Goal: Information Seeking & Learning: Learn about a topic

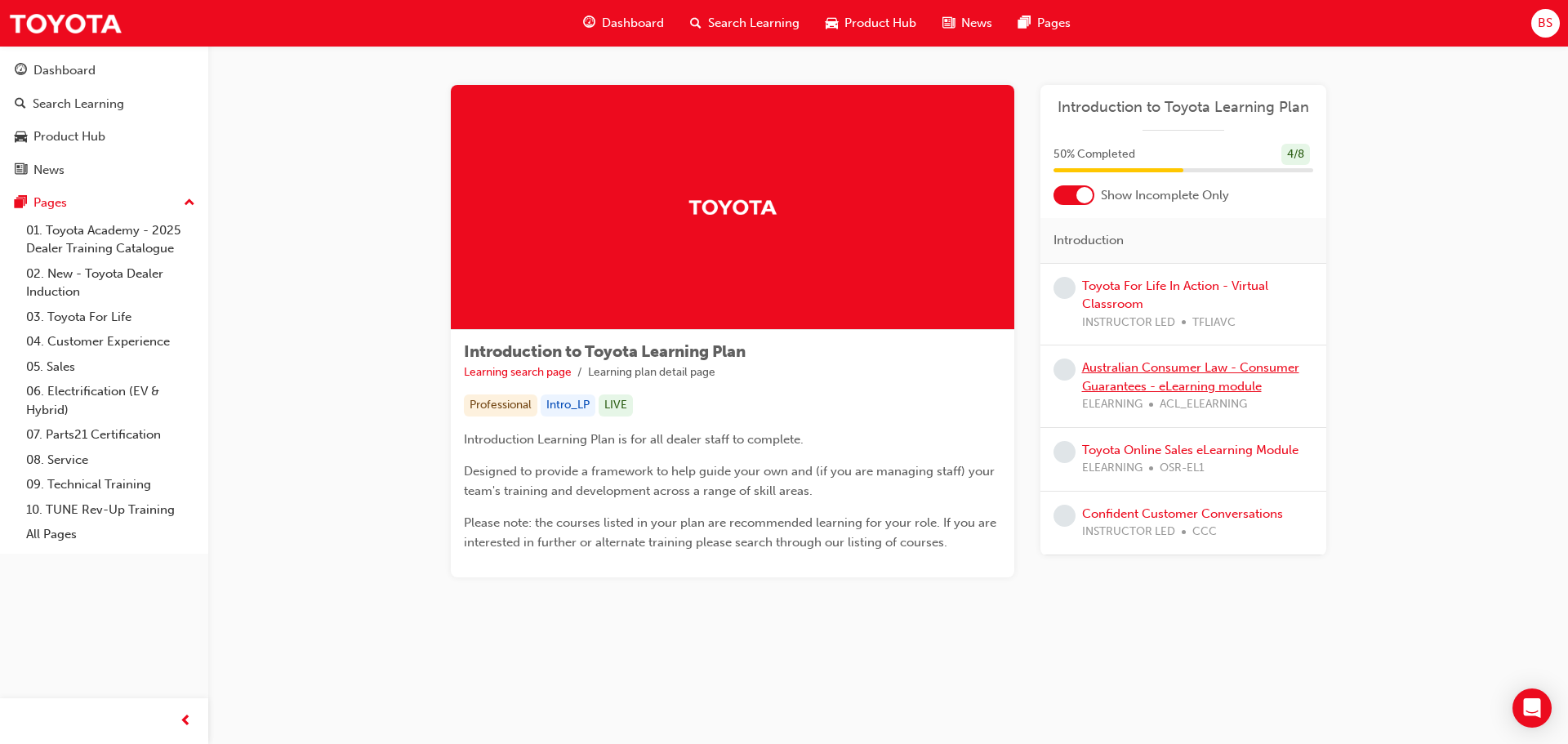
click at [1109, 372] on link "Australian Consumer Law - Consumer Guarantees - eLearning module" at bounding box center [1191, 377] width 217 height 33
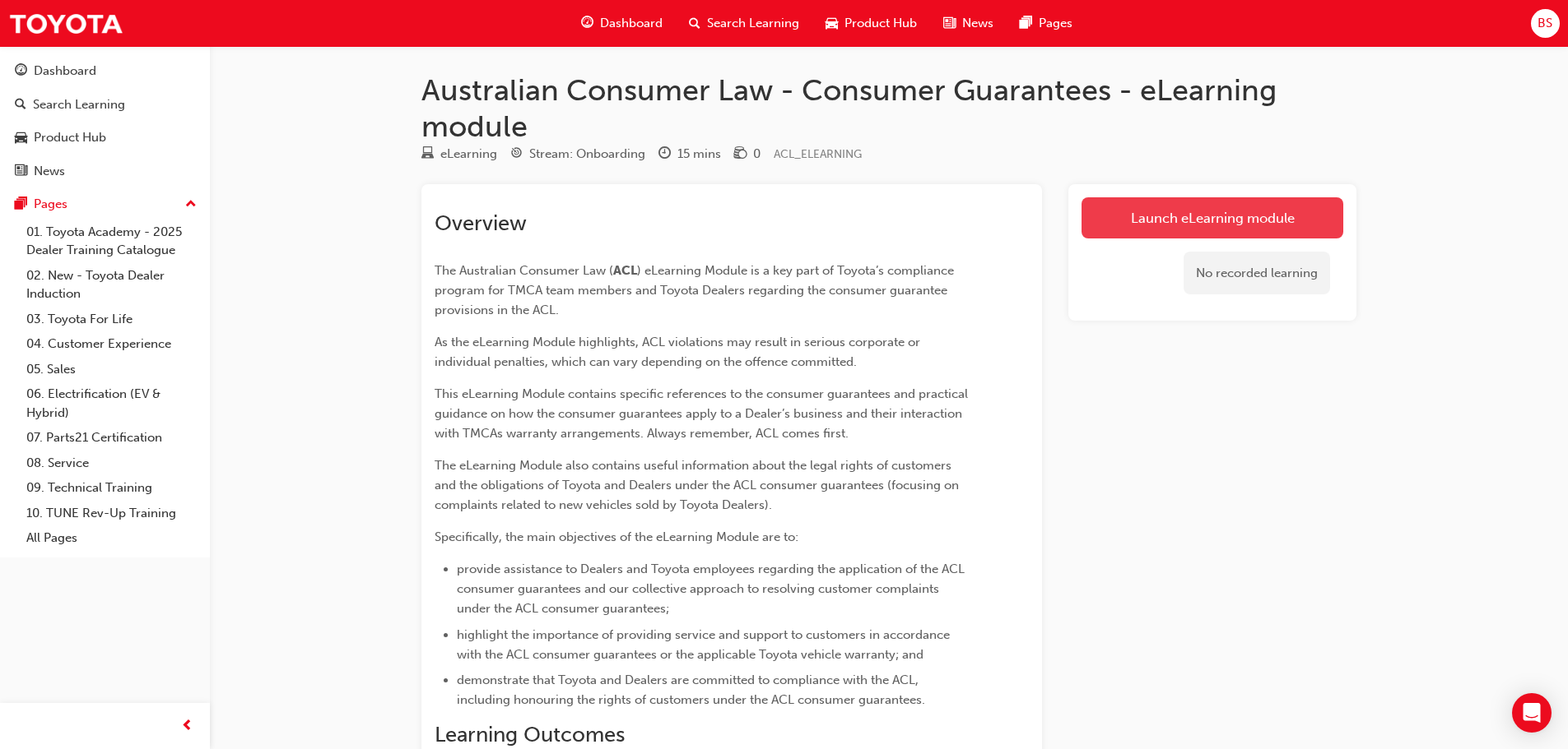
click at [1179, 218] on link "Launch eLearning module" at bounding box center [1211, 217] width 261 height 41
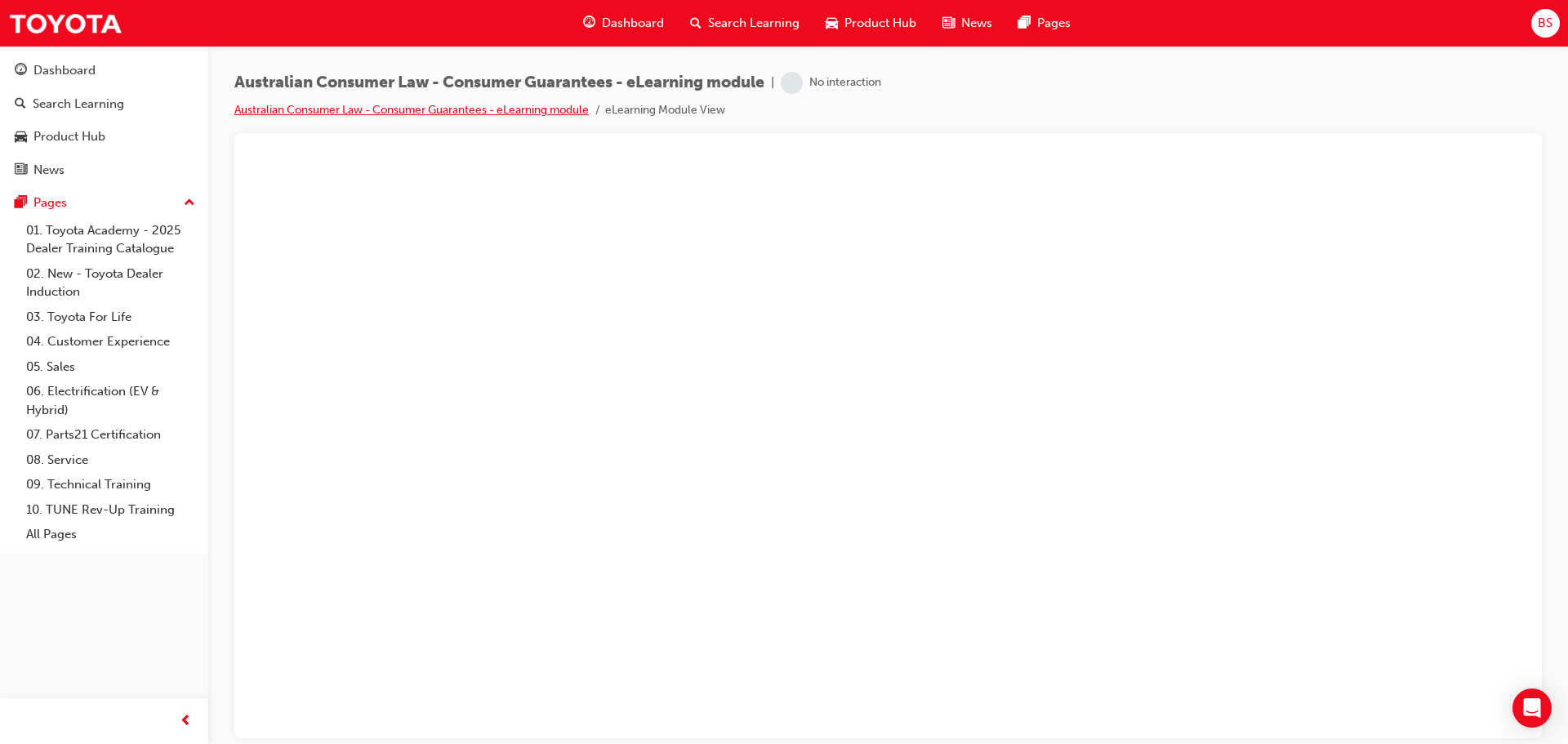
click at [419, 105] on link "Australian Consumer Law - Consumer Guarantees - eLearning module" at bounding box center [412, 109] width 355 height 14
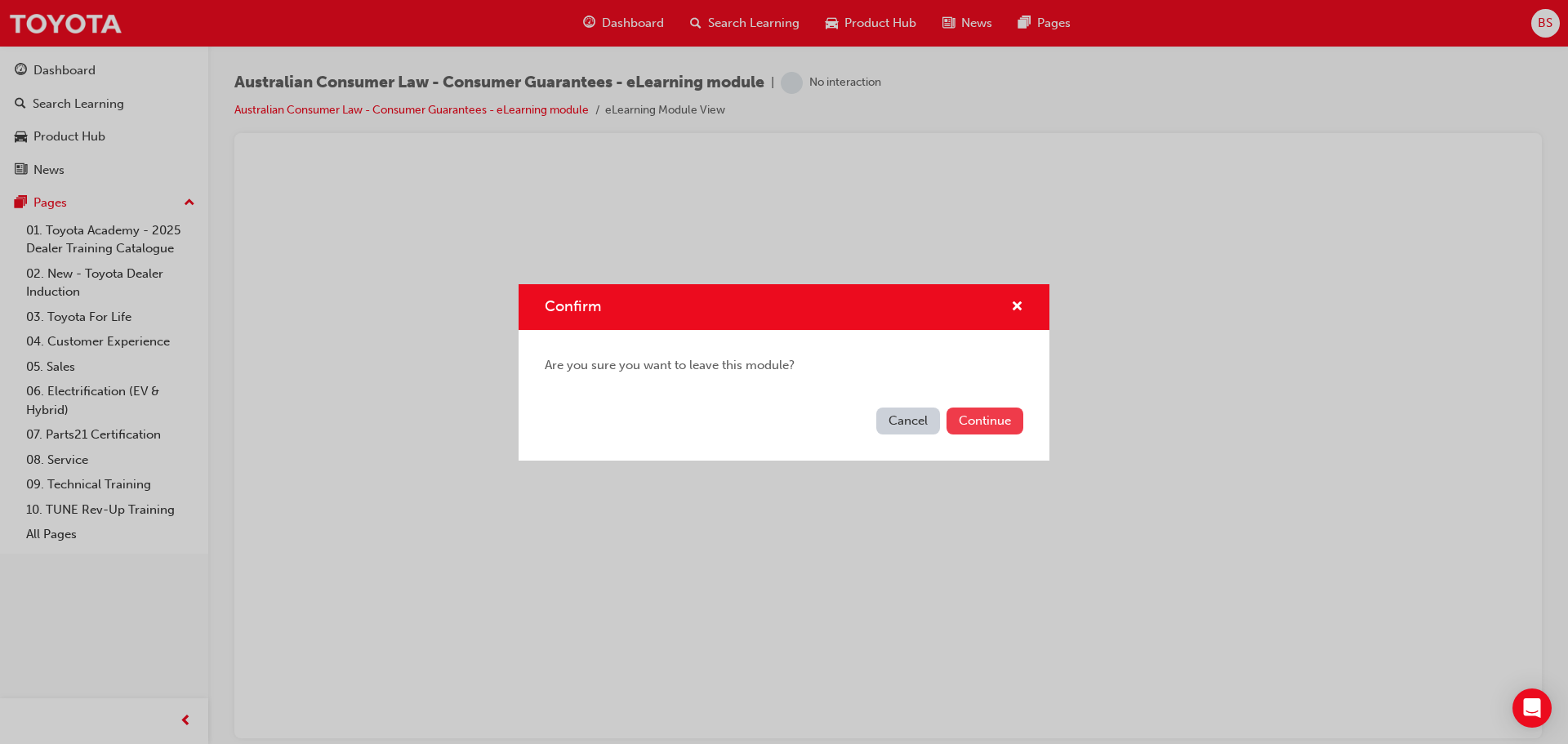
click at [984, 423] on button "Continue" at bounding box center [985, 421] width 77 height 27
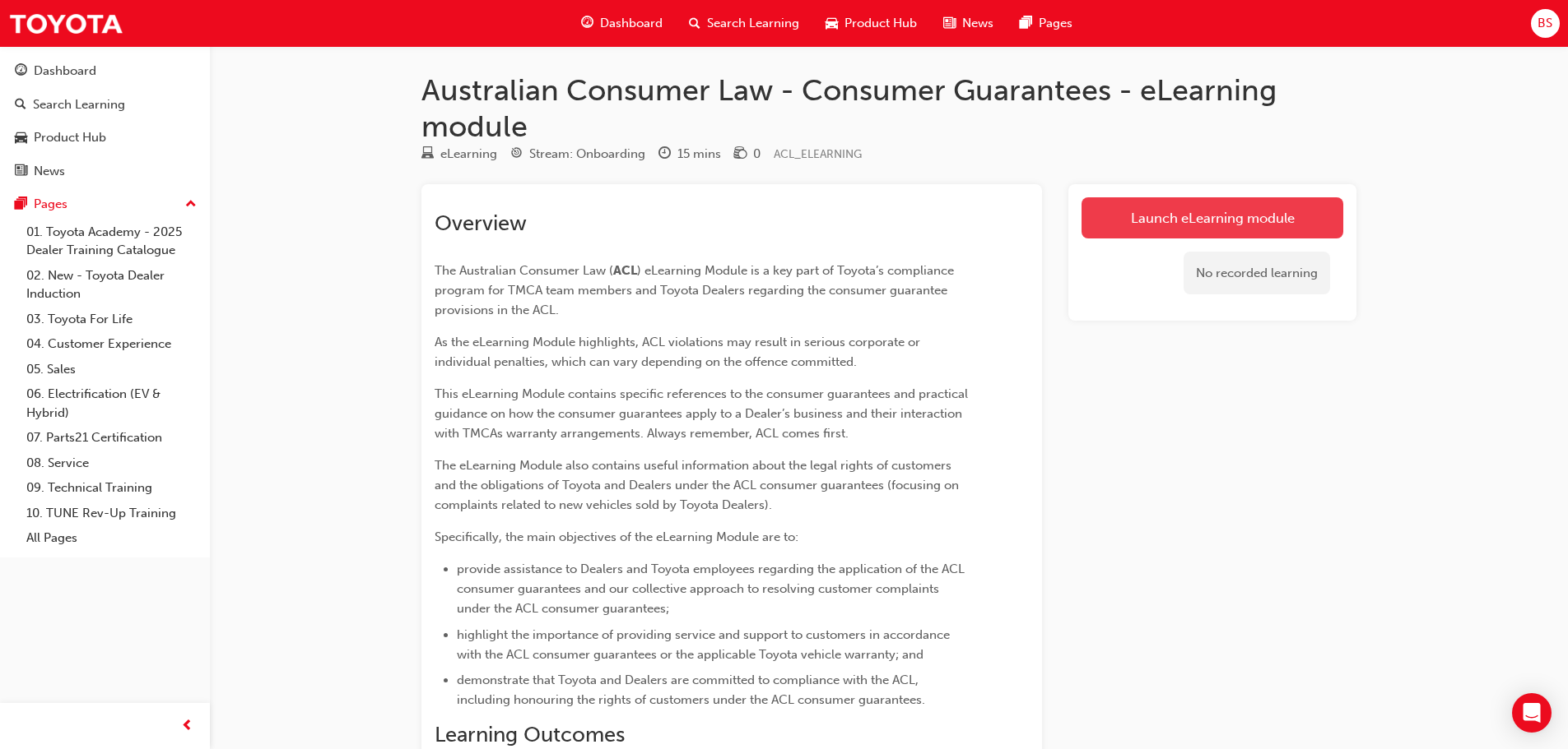
click at [1190, 215] on link "Launch eLearning module" at bounding box center [1211, 217] width 261 height 41
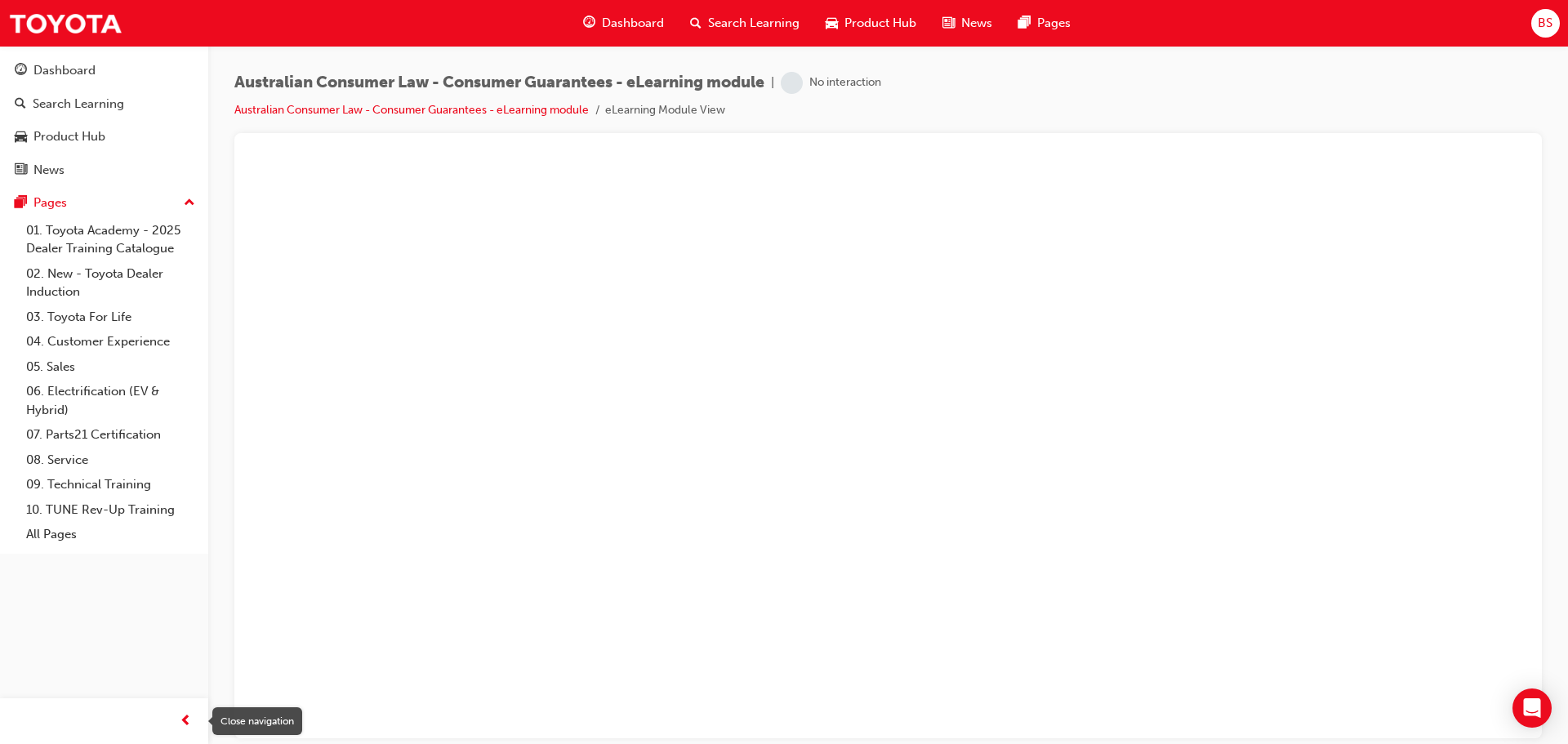
click at [190, 716] on span "prev-icon" at bounding box center [186, 722] width 12 height 21
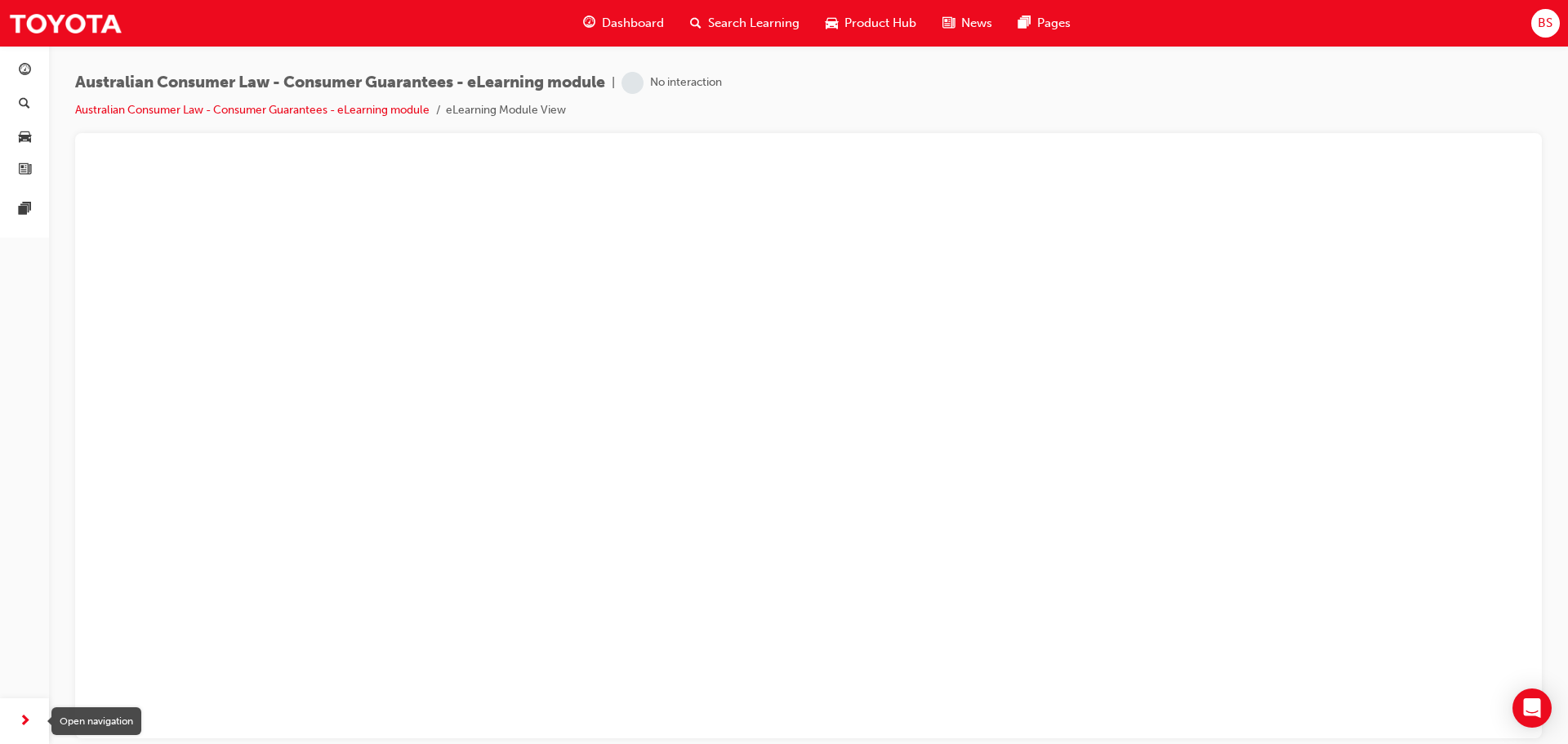
drag, startPoint x: 24, startPoint y: 725, endPoint x: 42, endPoint y: 720, distance: 18.7
click at [27, 725] on span "next-icon" at bounding box center [25, 722] width 12 height 21
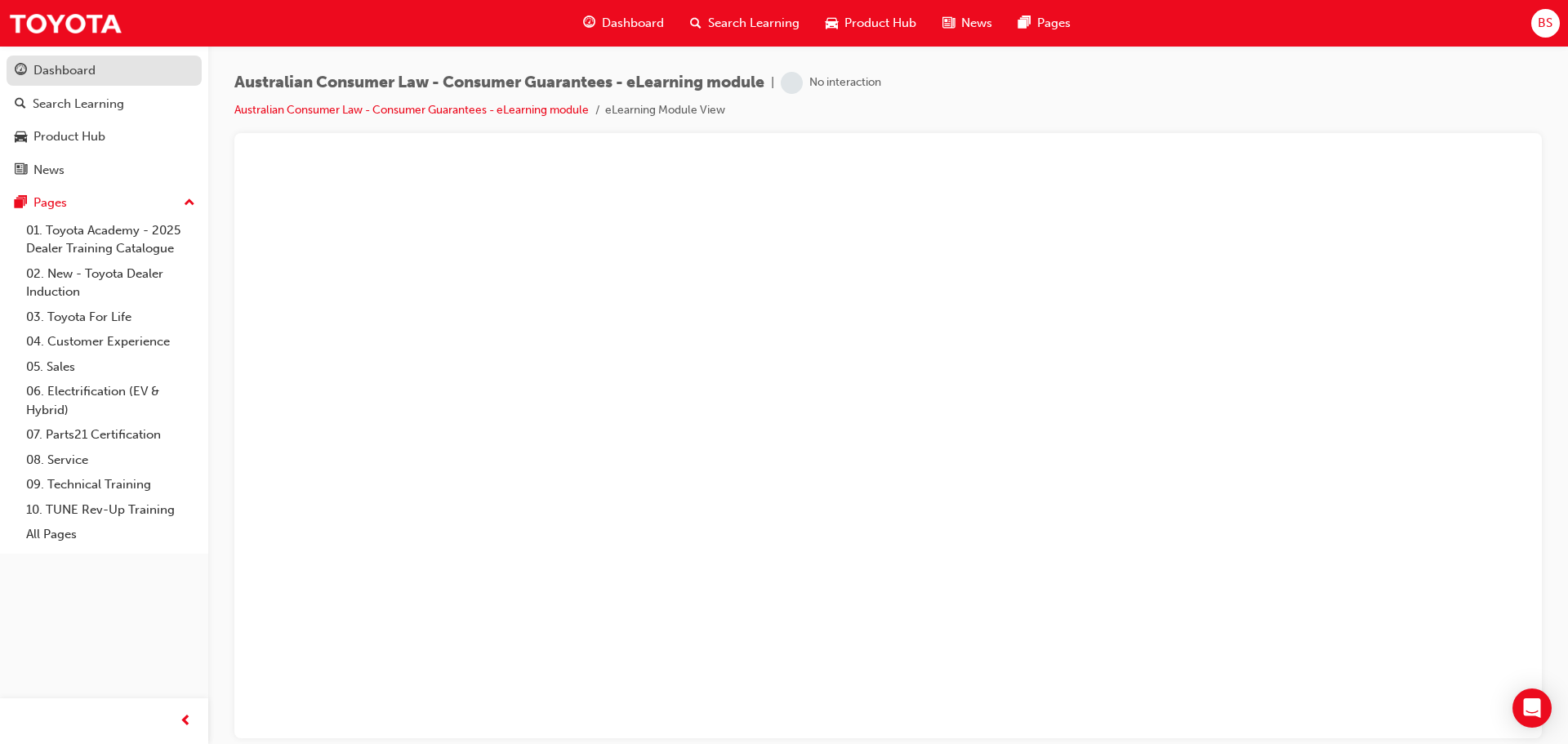
click at [68, 70] on div "Dashboard" at bounding box center [64, 71] width 62 height 19
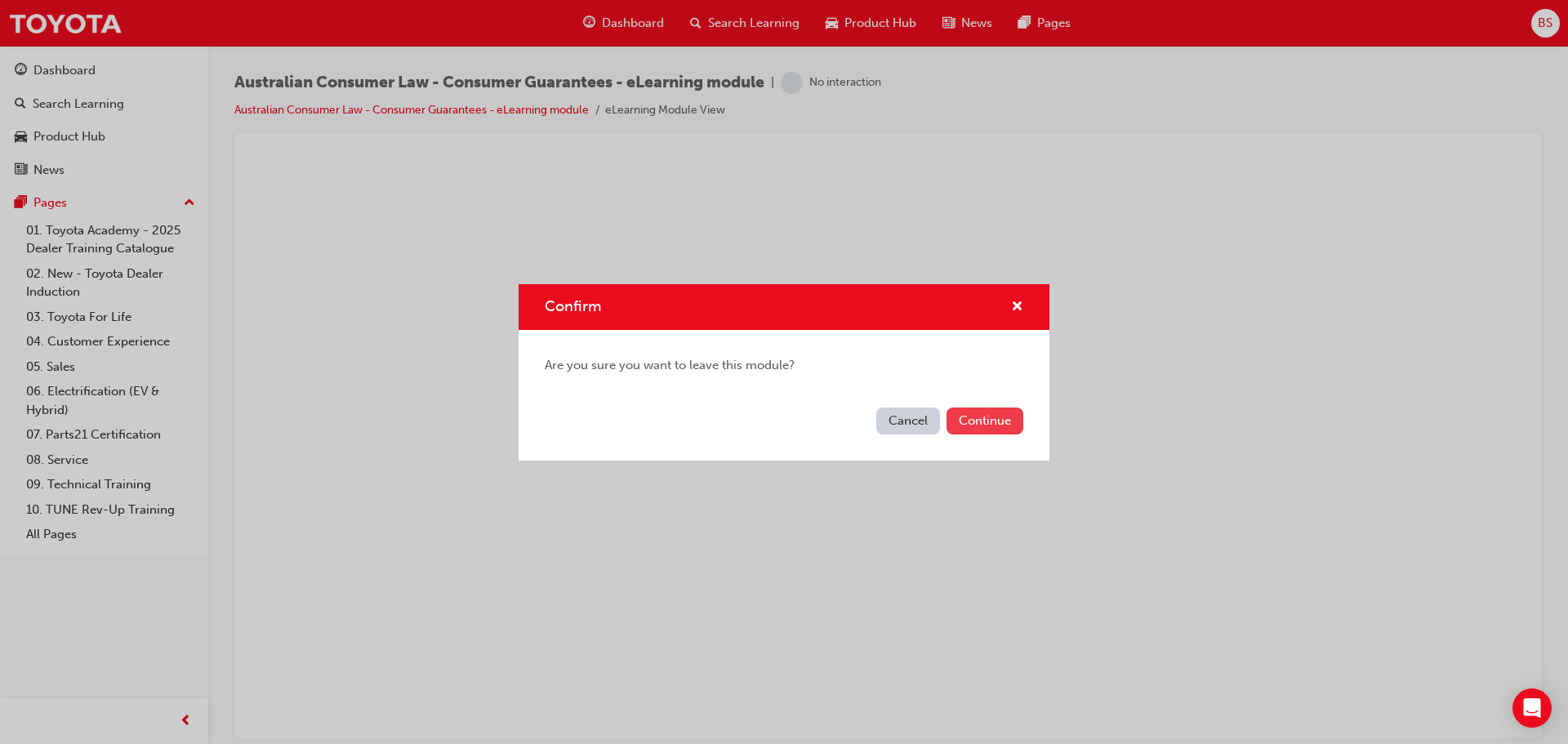
click at [982, 421] on button "Continue" at bounding box center [985, 421] width 77 height 27
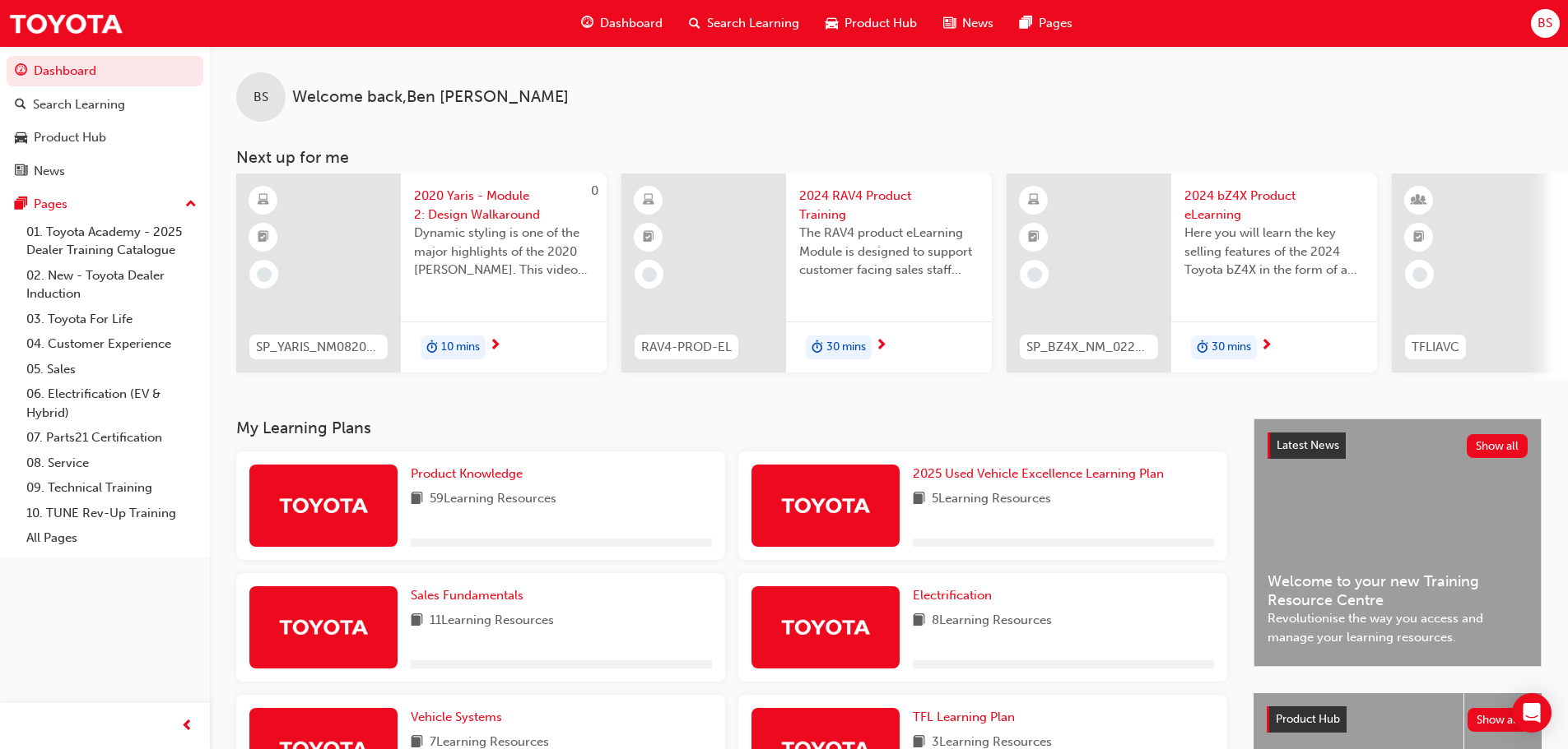
scroll to position [329, 0]
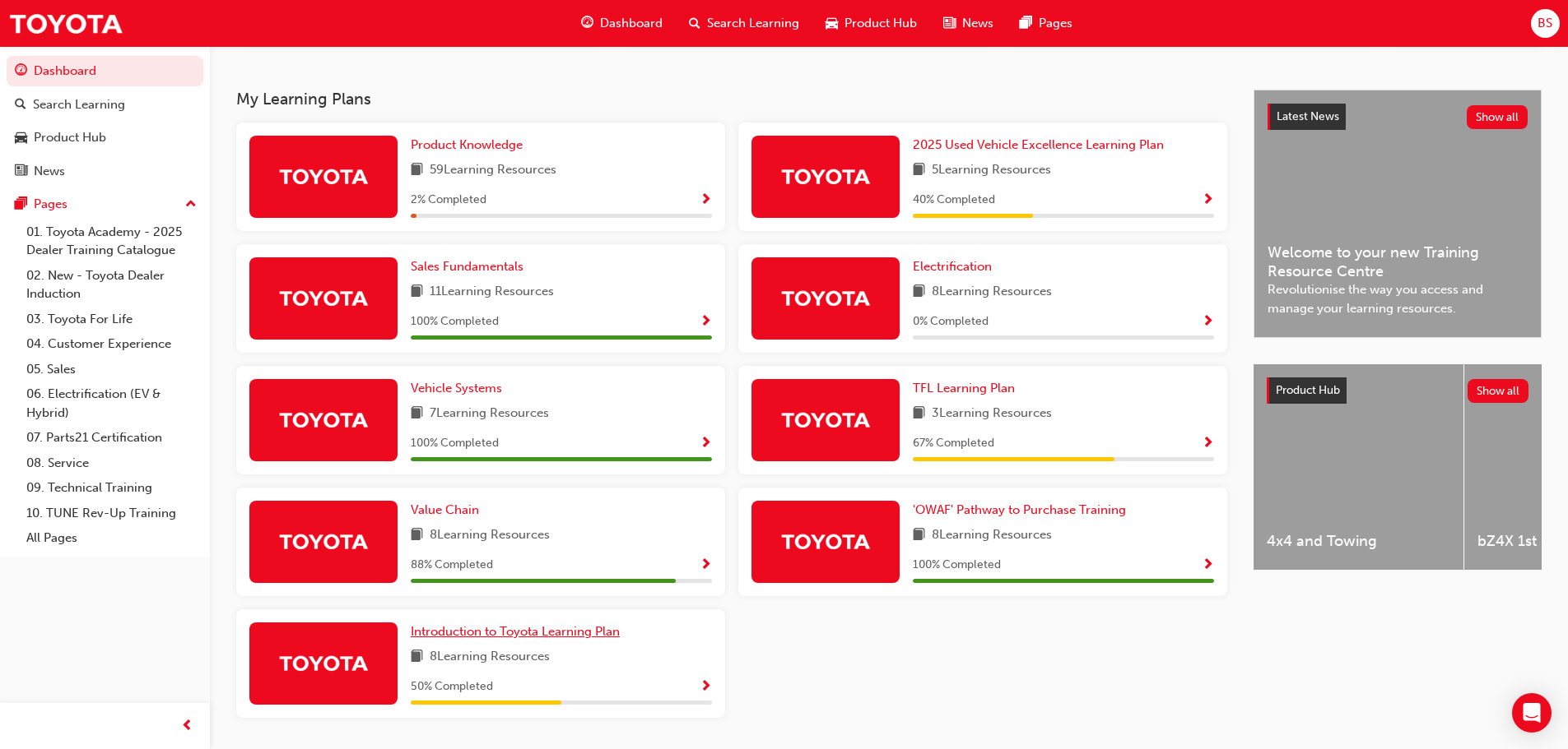
click at [480, 636] on span "Introduction to Toyota Learning Plan" at bounding box center [515, 632] width 209 height 15
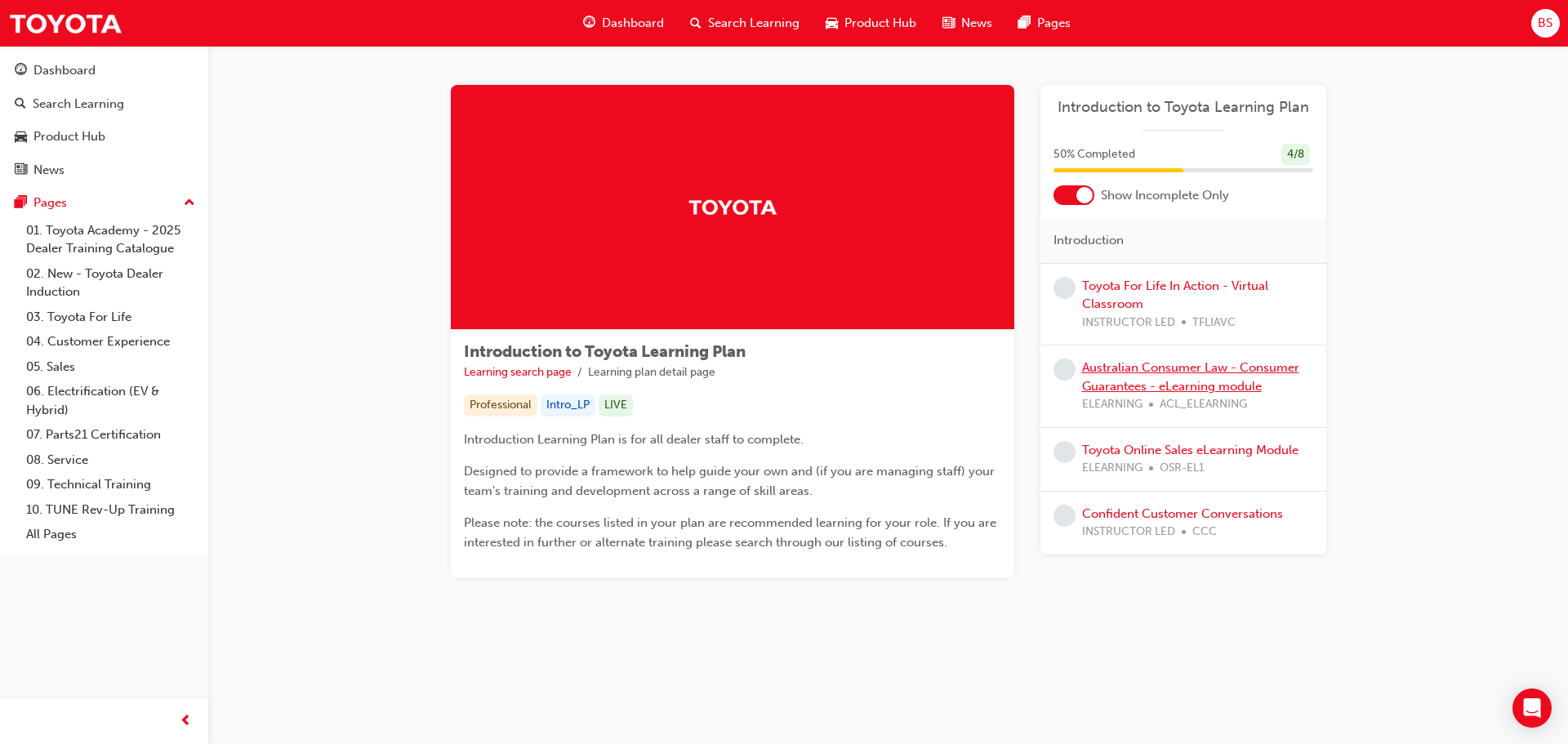
click at [1138, 372] on link "Australian Consumer Law - Consumer Guarantees - eLearning module" at bounding box center [1191, 377] width 217 height 33
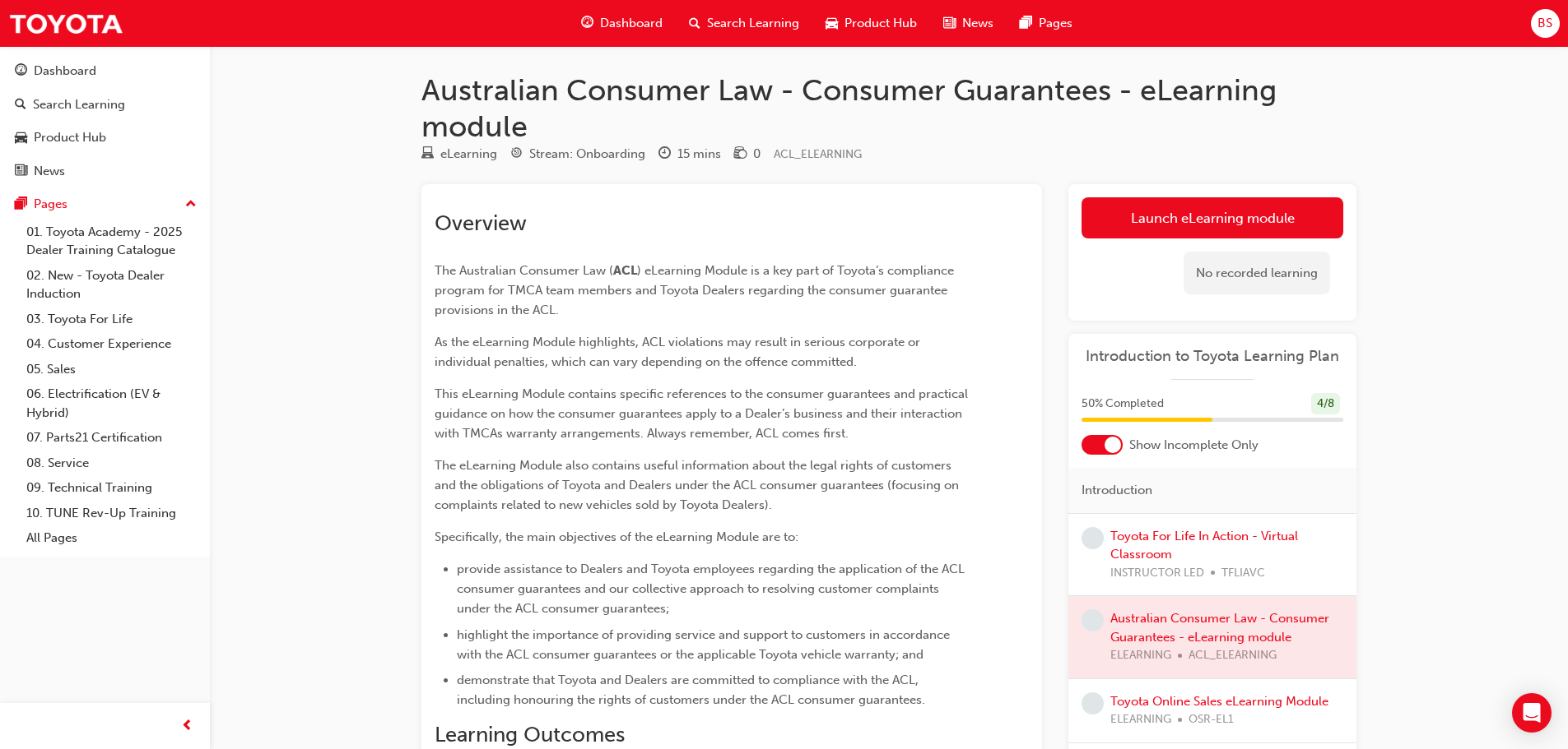
scroll to position [247, 0]
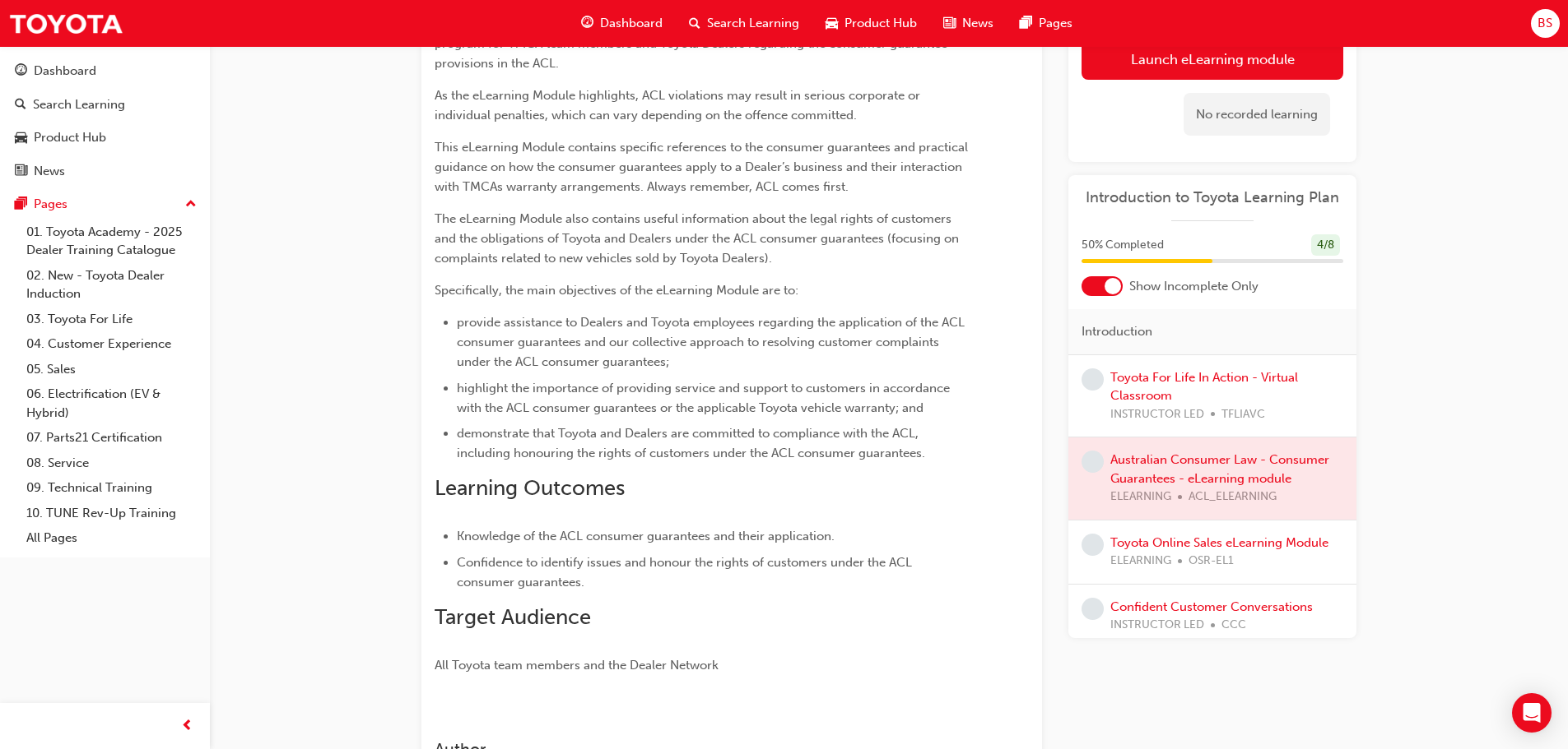
click at [1147, 458] on div at bounding box center [1212, 478] width 288 height 83
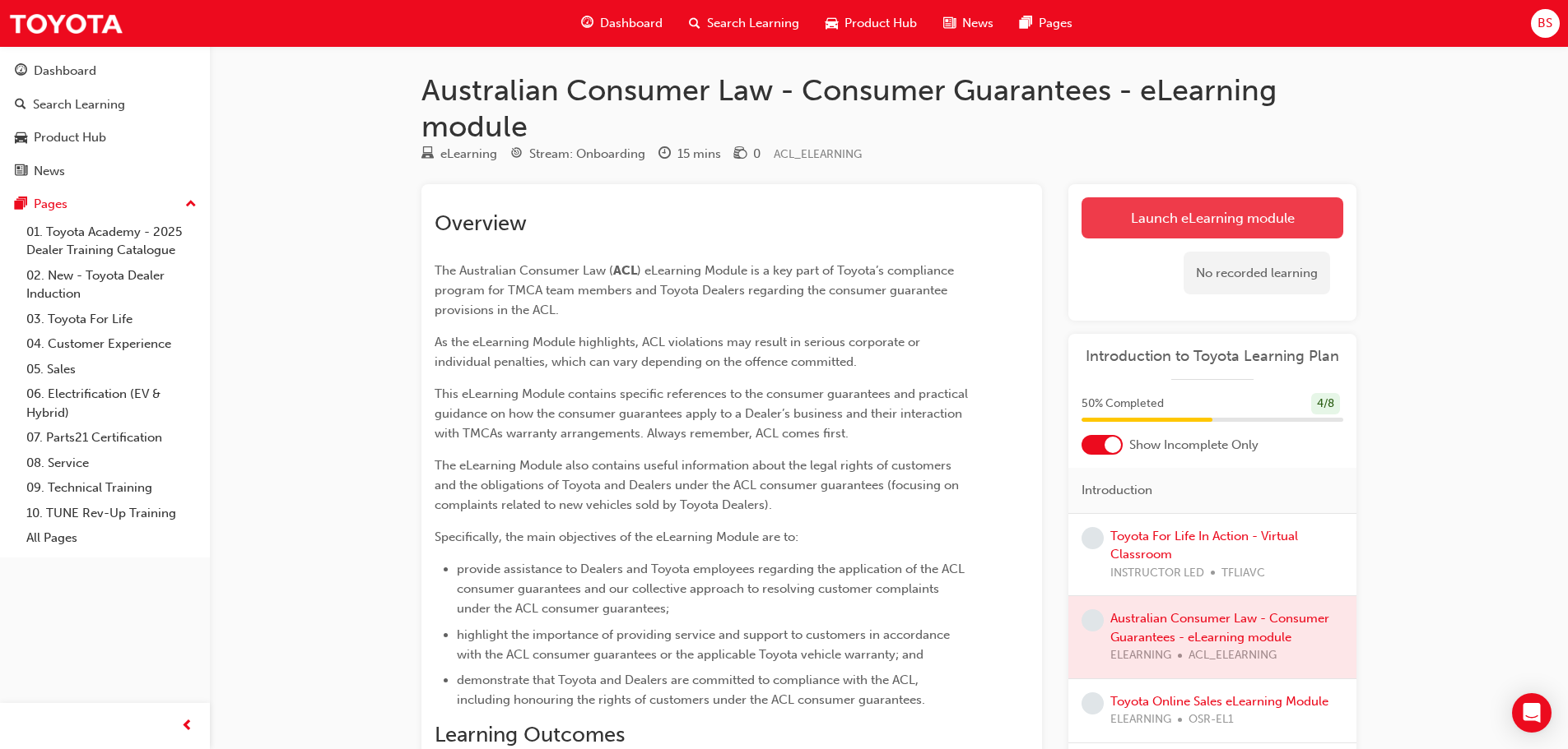
click at [1188, 215] on link "Launch eLearning module" at bounding box center [1211, 217] width 261 height 41
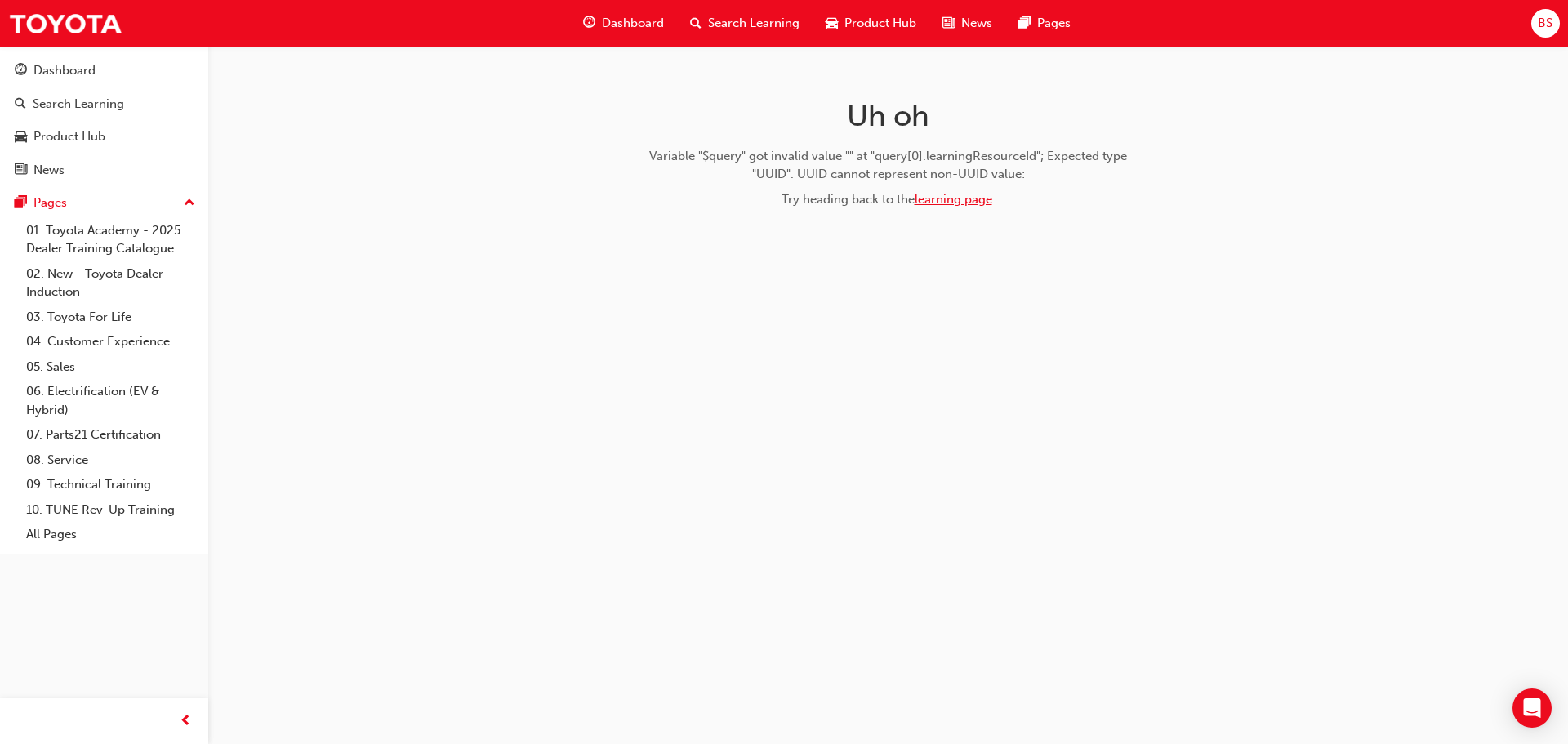
click at [971, 202] on link "learning page" at bounding box center [954, 200] width 78 height 15
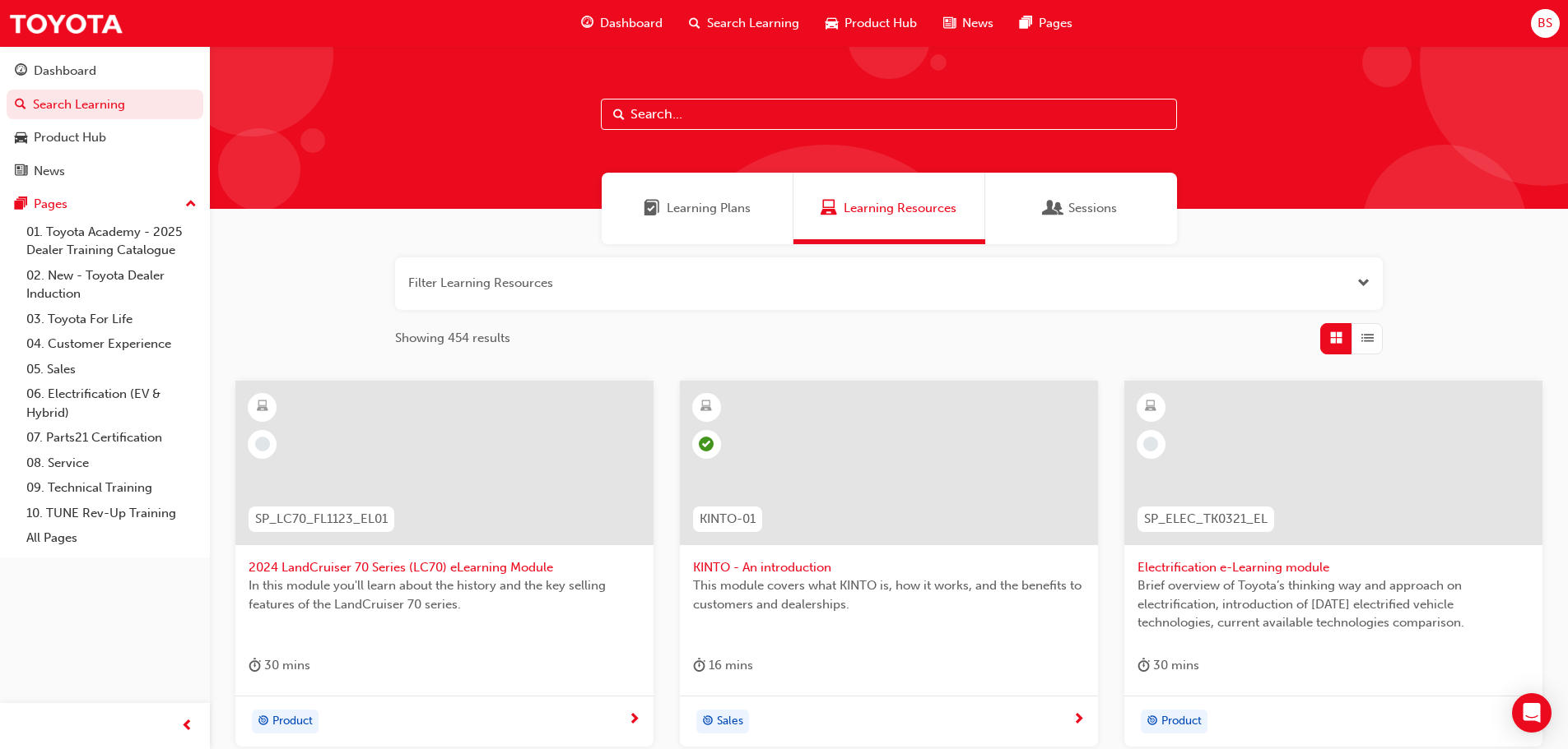
click at [727, 203] on span "Learning Plans" at bounding box center [708, 208] width 84 height 19
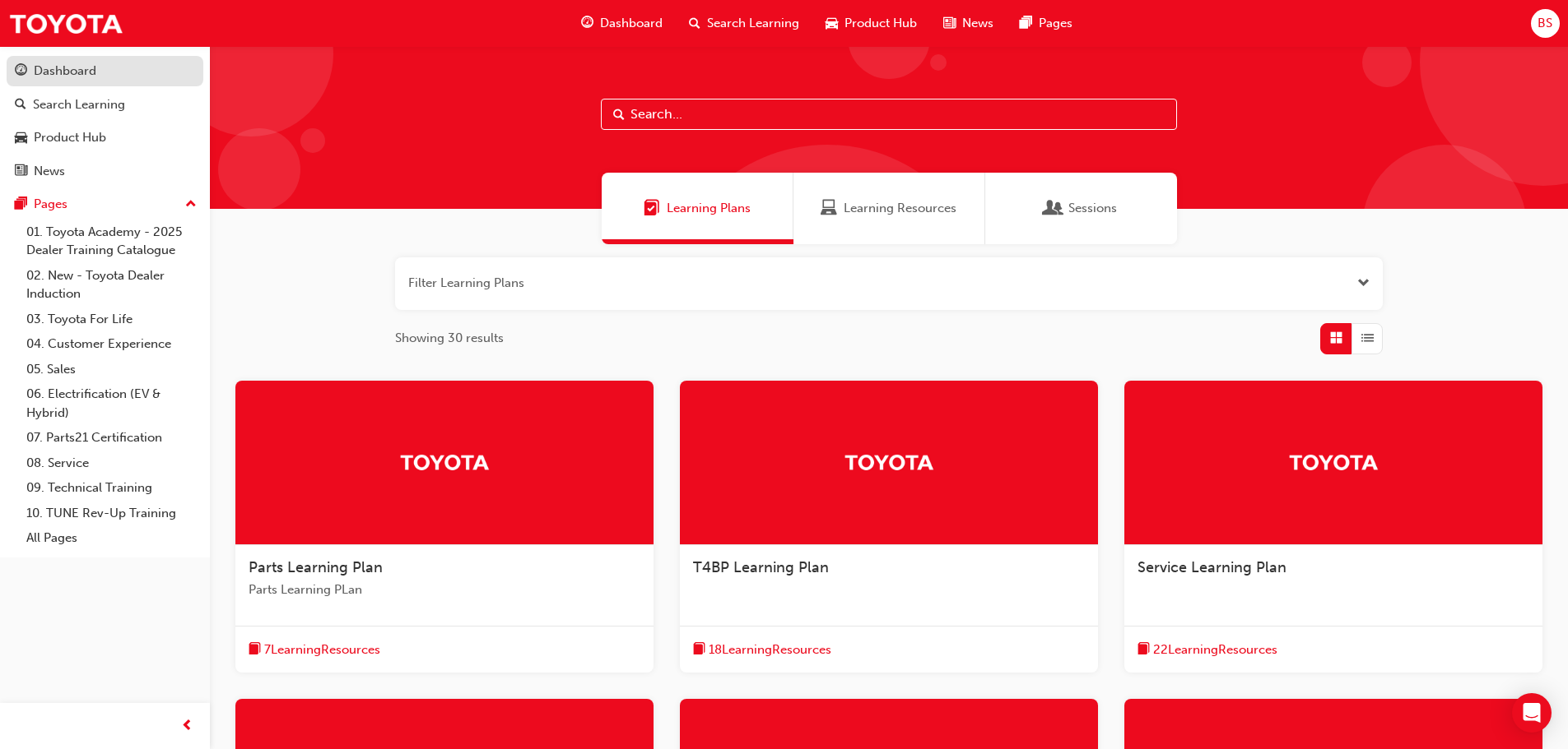
click at [101, 65] on div "Dashboard" at bounding box center [105, 71] width 180 height 21
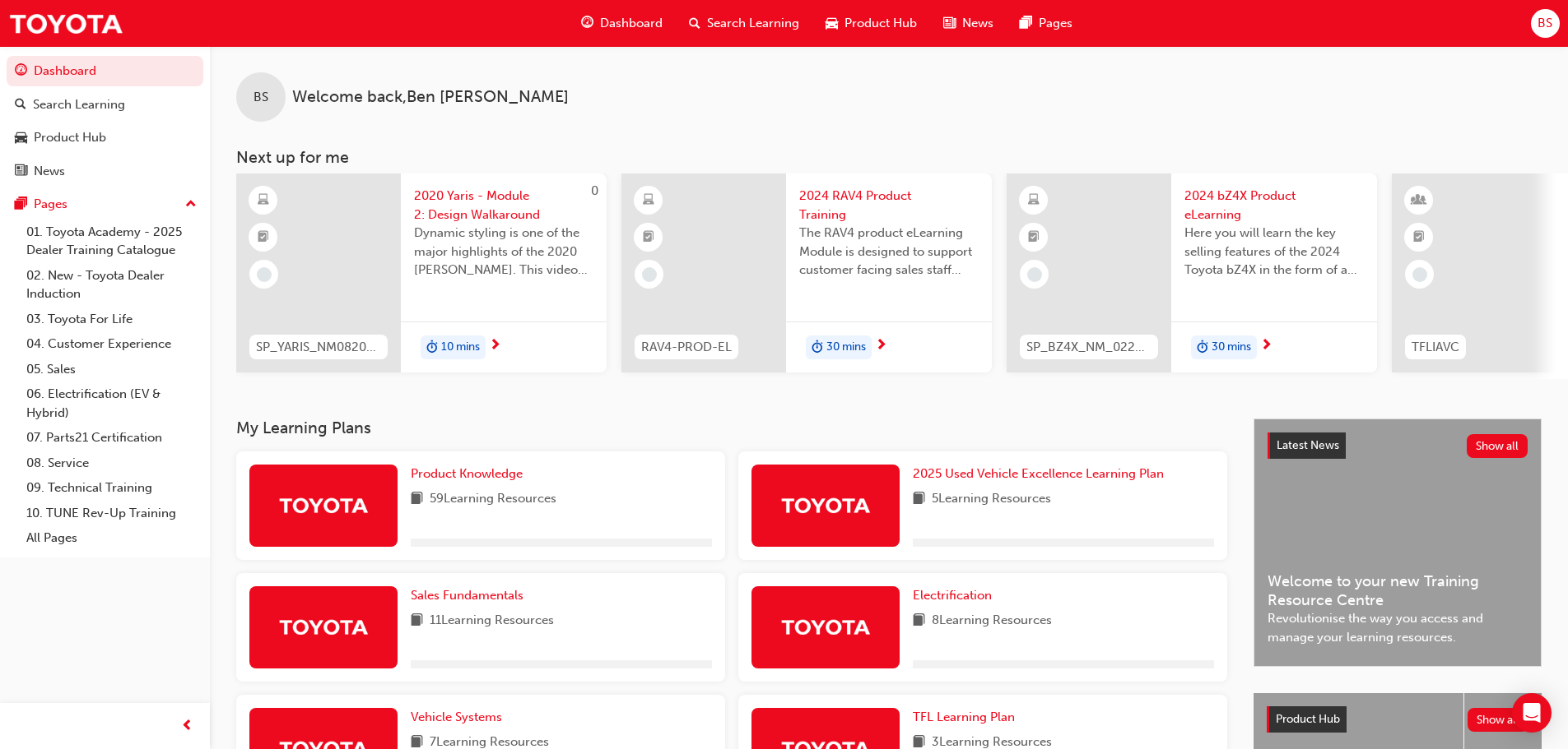
scroll to position [385, 0]
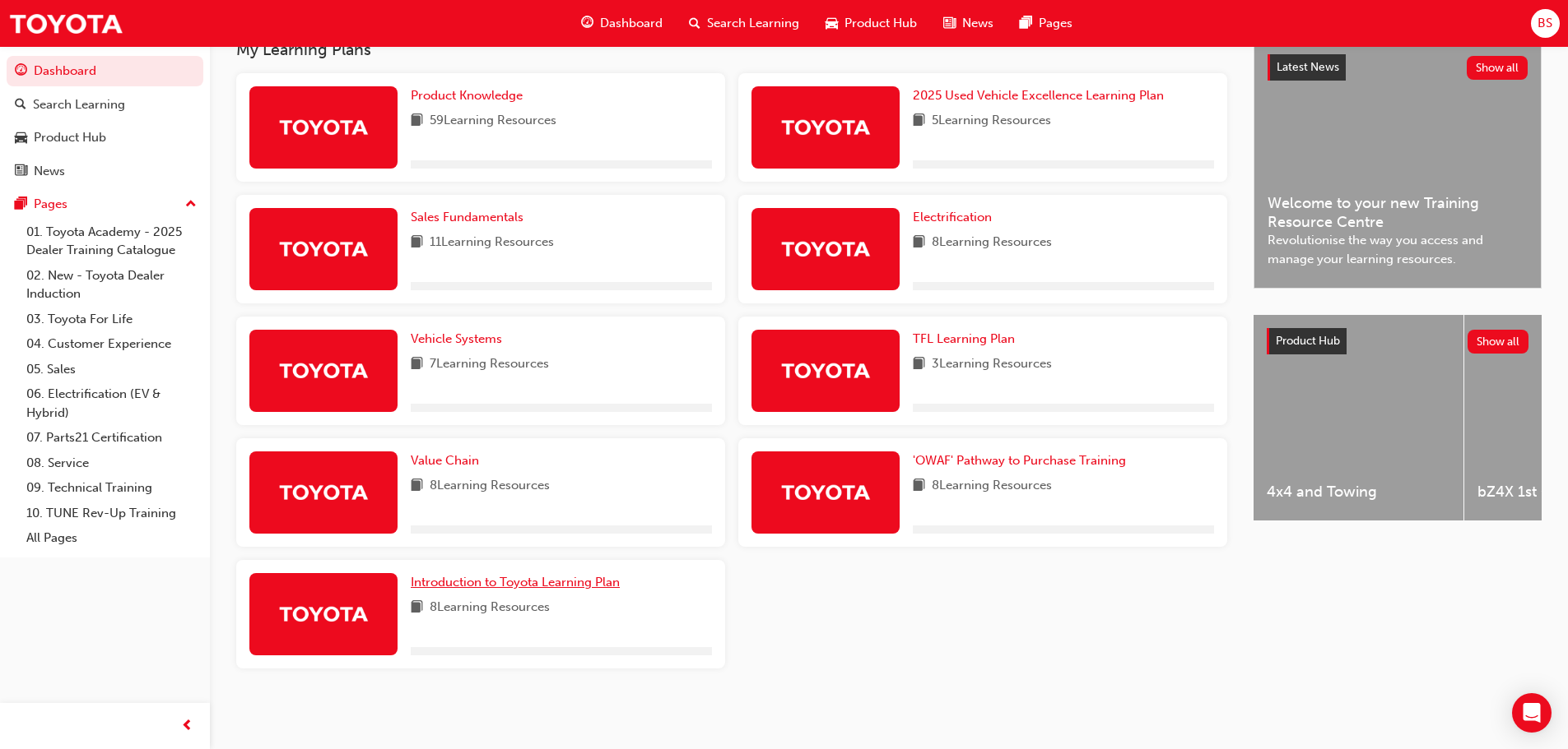
click at [506, 585] on span "Introduction to Toyota Learning Plan" at bounding box center [515, 583] width 209 height 15
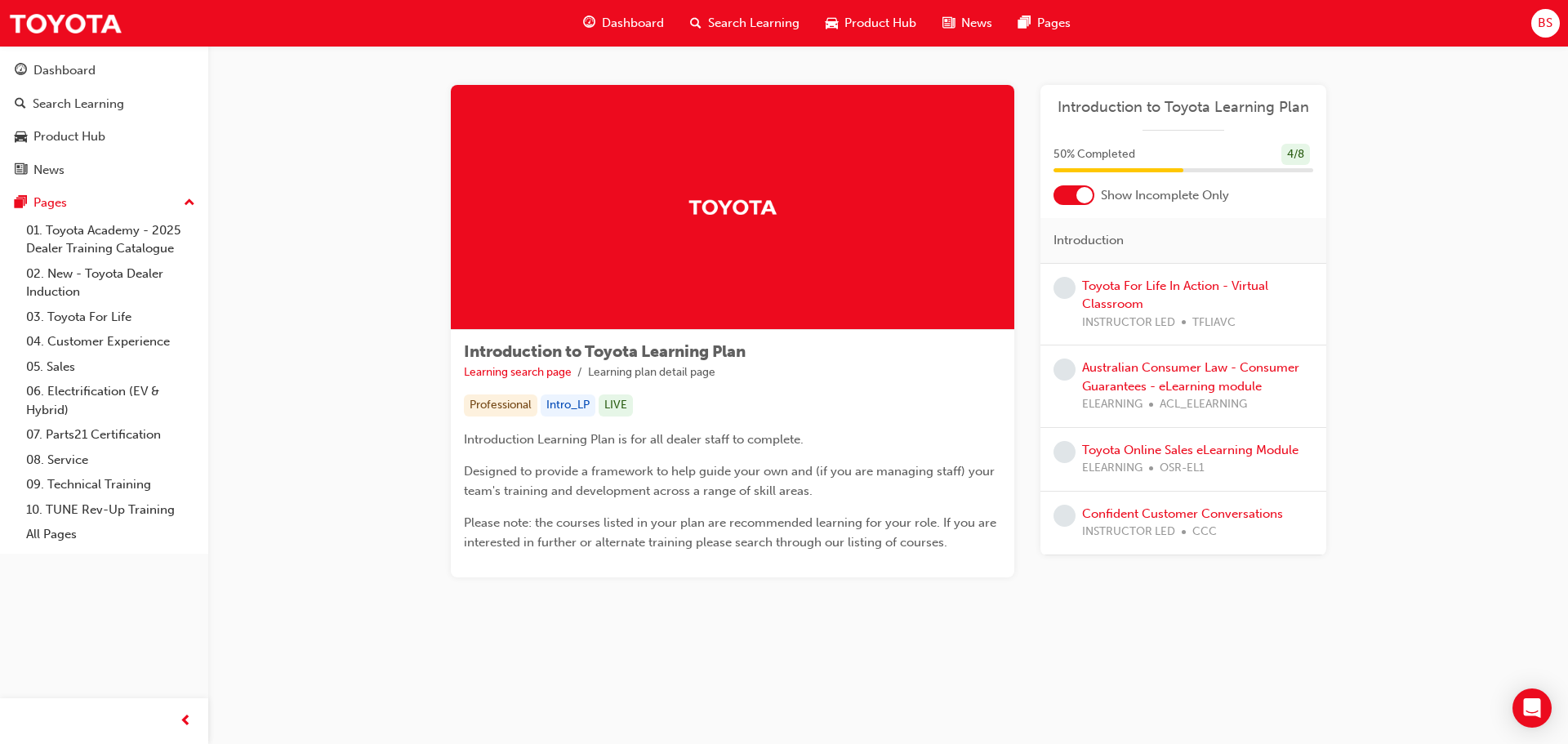
click at [1148, 377] on div "Australian Consumer Law - Consumer Guarantees - eLearning module ELEARNING ACL_…" at bounding box center [1197, 386] width 231 height 56
click at [1144, 370] on link "Australian Consumer Law - Consumer Guarantees - eLearning module" at bounding box center [1191, 377] width 217 height 33
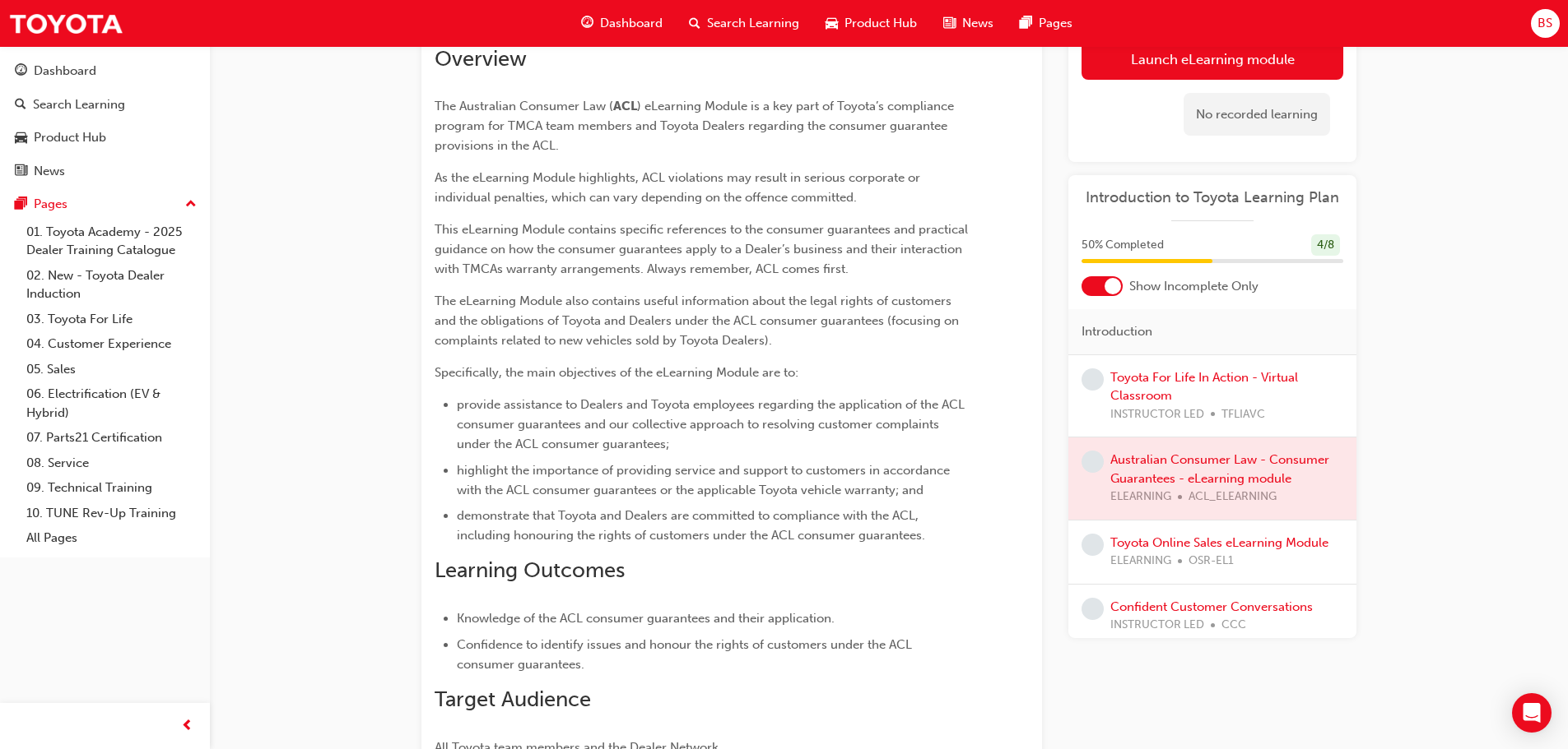
scroll to position [247, 0]
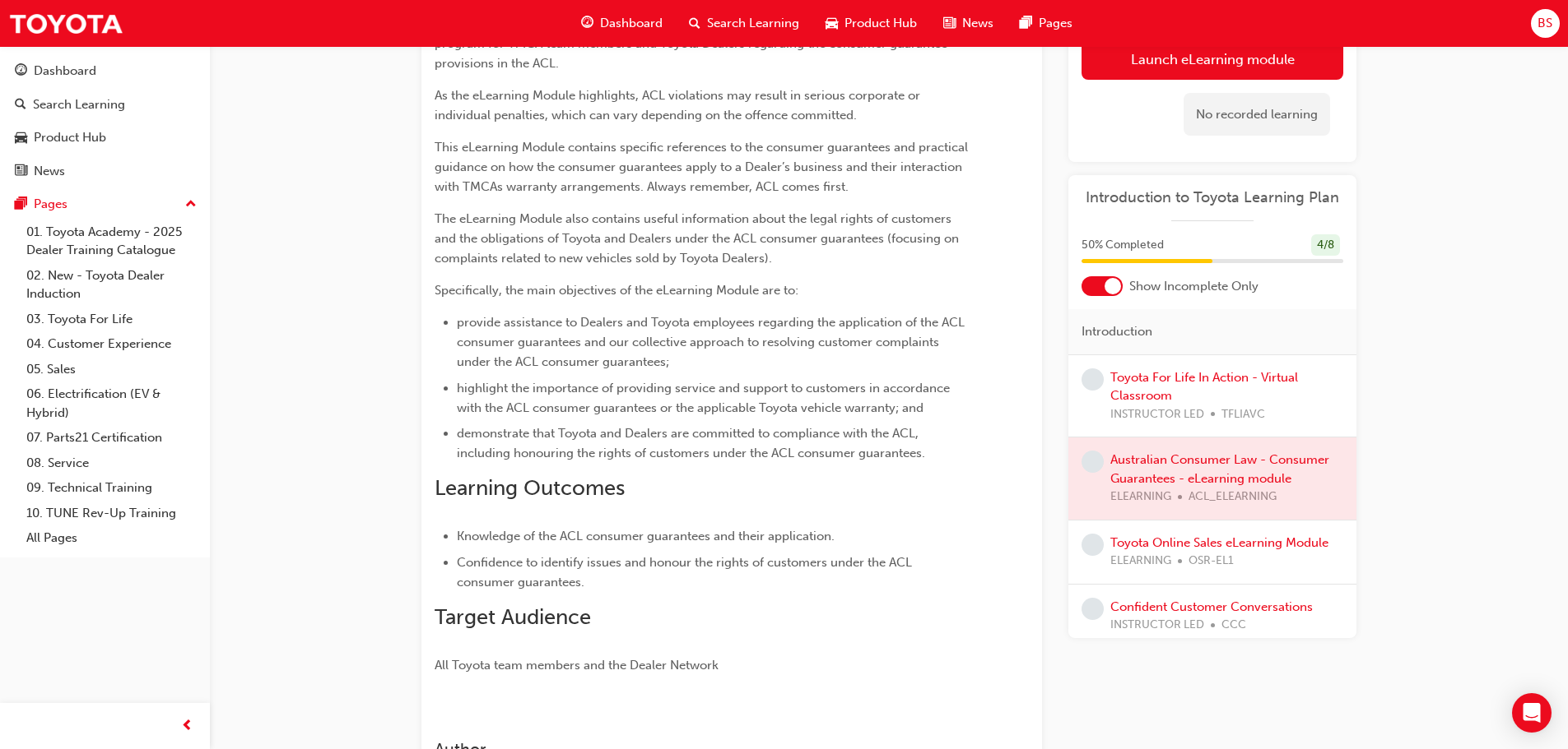
click at [1161, 559] on span "ELEARNING" at bounding box center [1140, 561] width 61 height 19
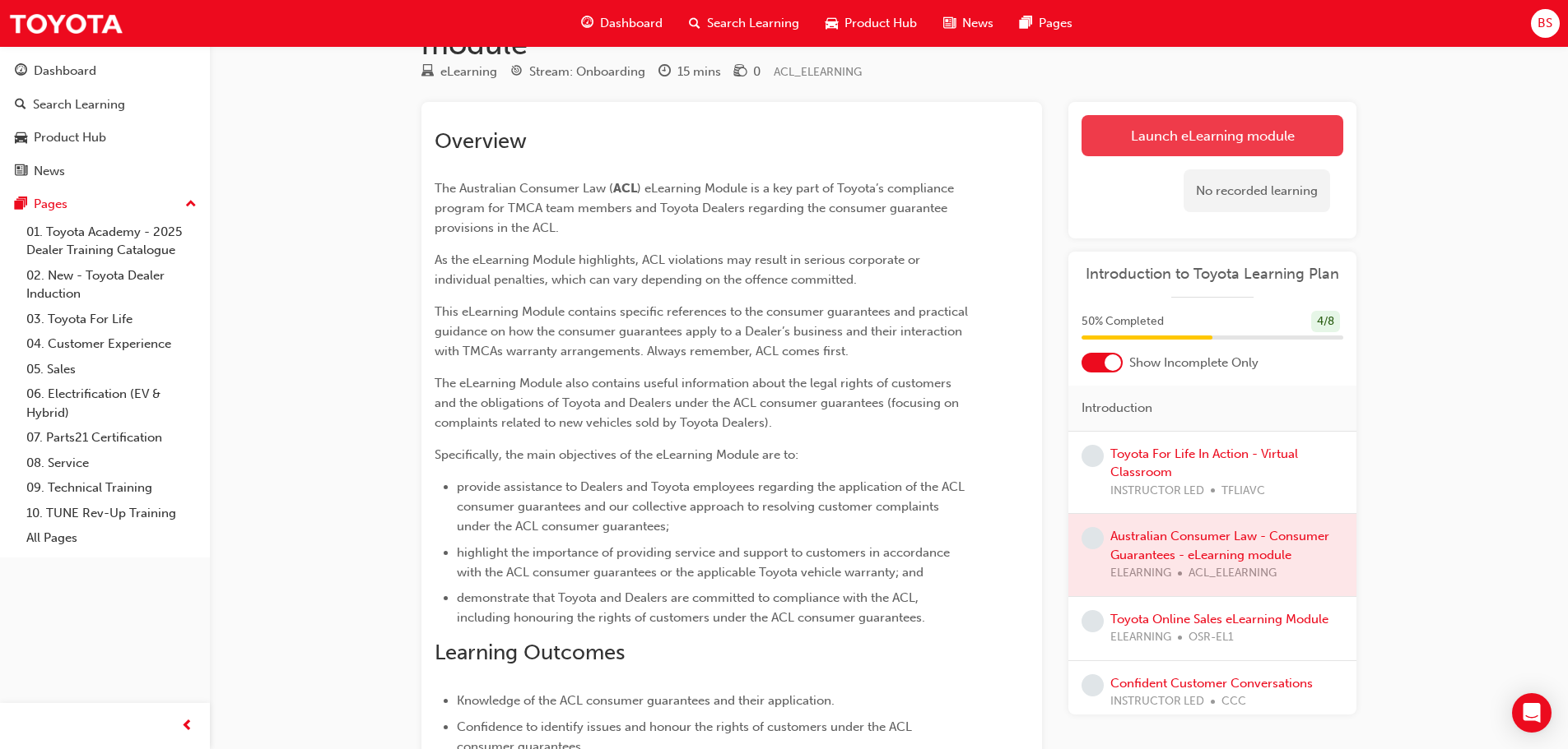
click at [1205, 137] on link "Launch eLearning module" at bounding box center [1211, 135] width 261 height 41
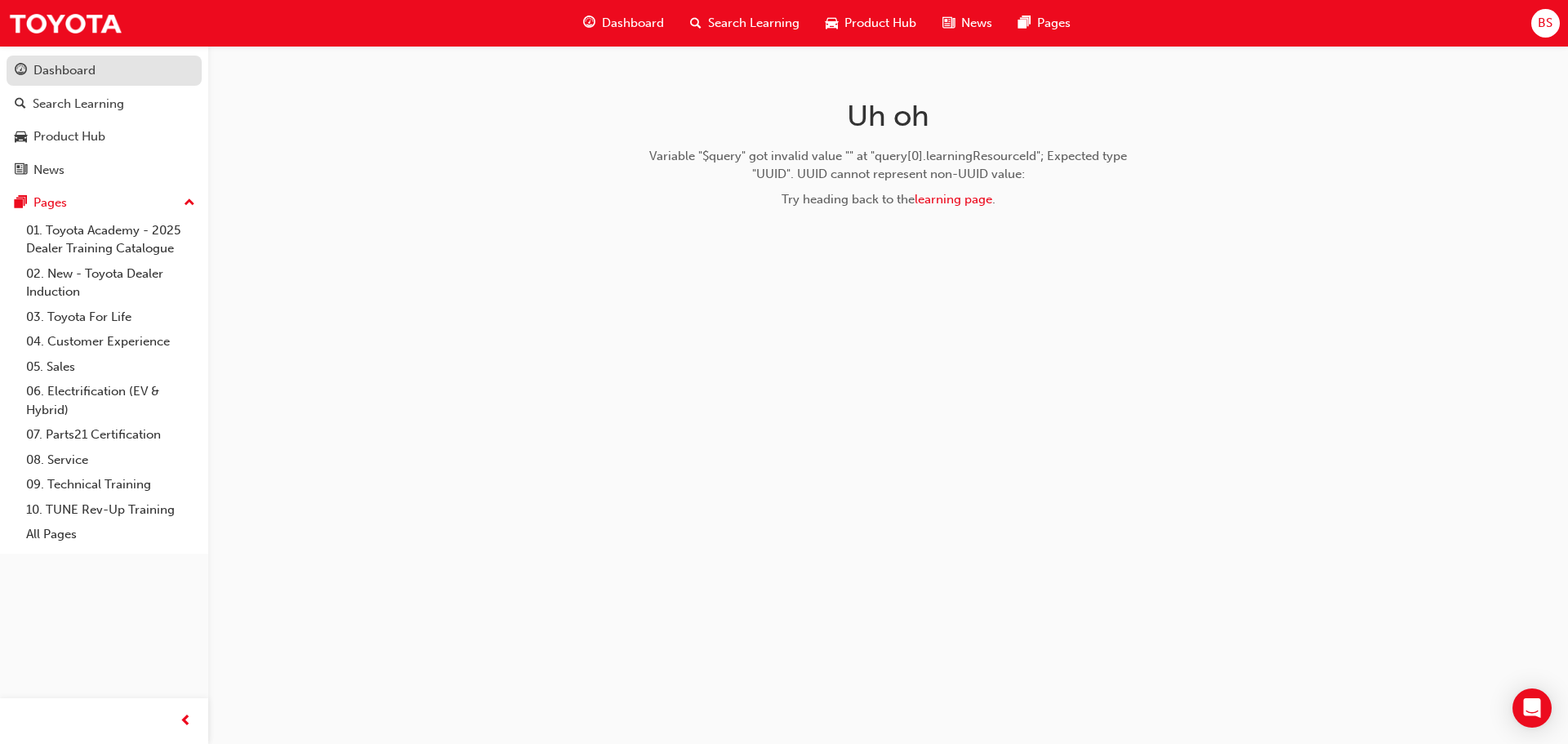
click at [67, 66] on div "Dashboard" at bounding box center [64, 71] width 62 height 19
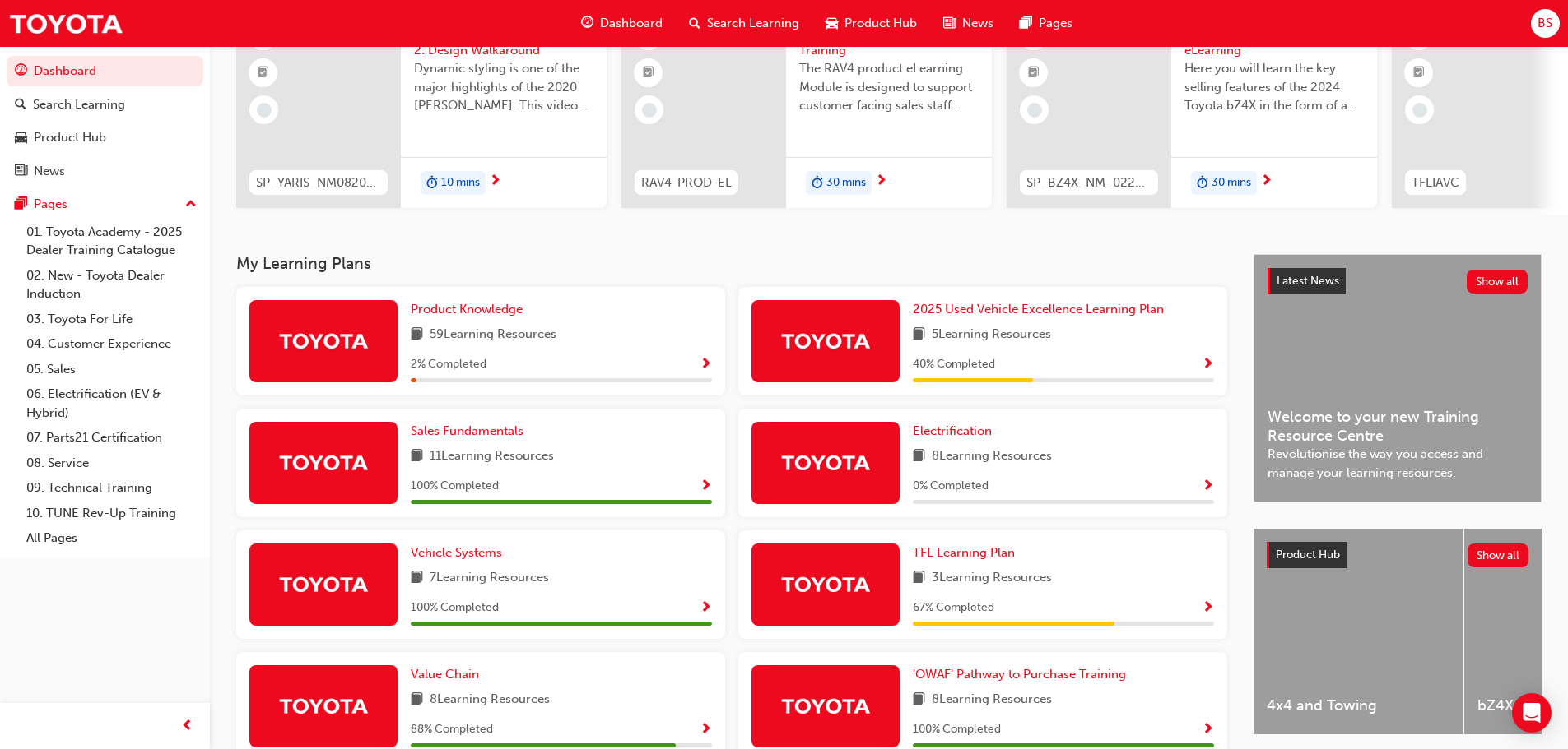
scroll to position [83, 0]
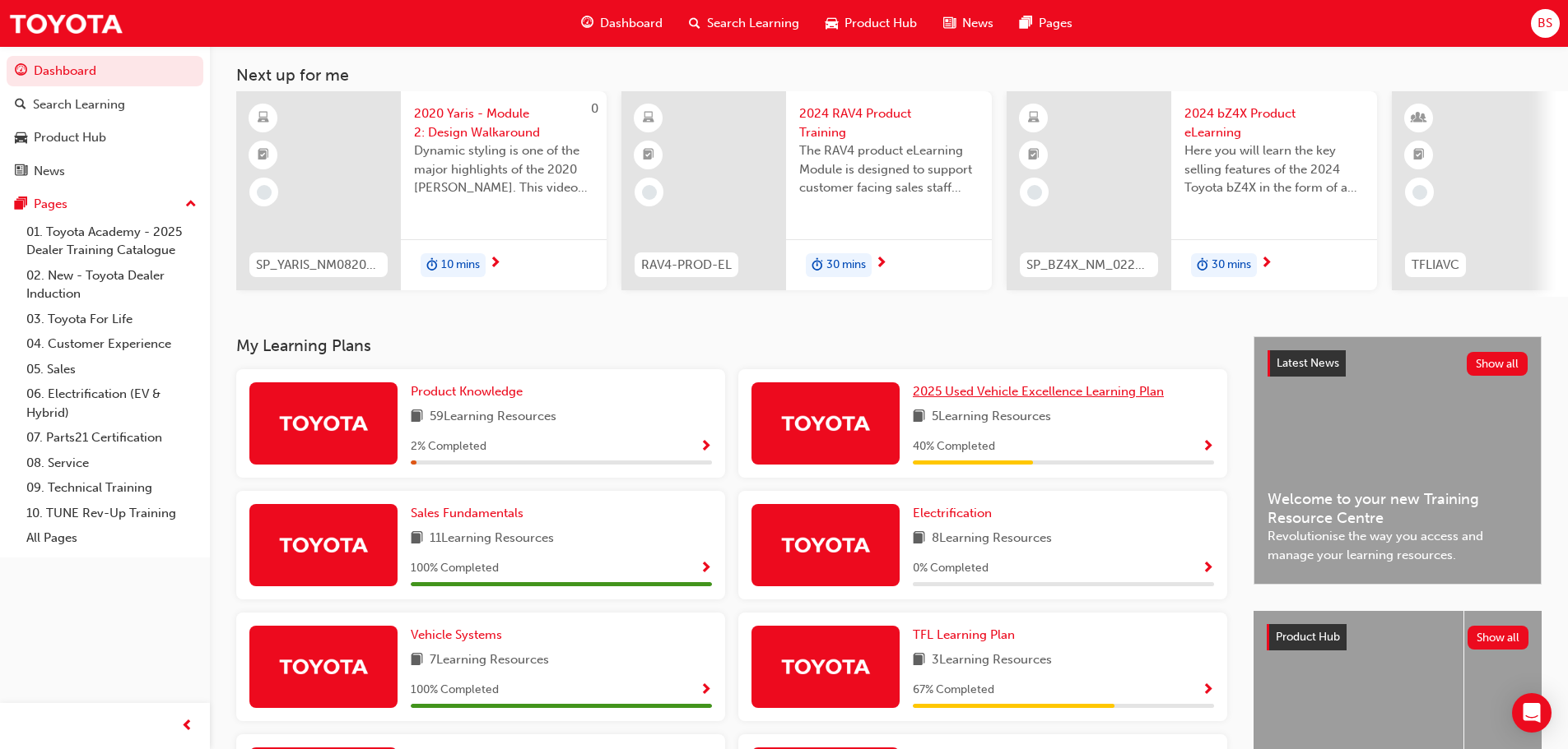
click at [964, 395] on span "2025 Used Vehicle Excellence Learning Plan" at bounding box center [1038, 392] width 251 height 15
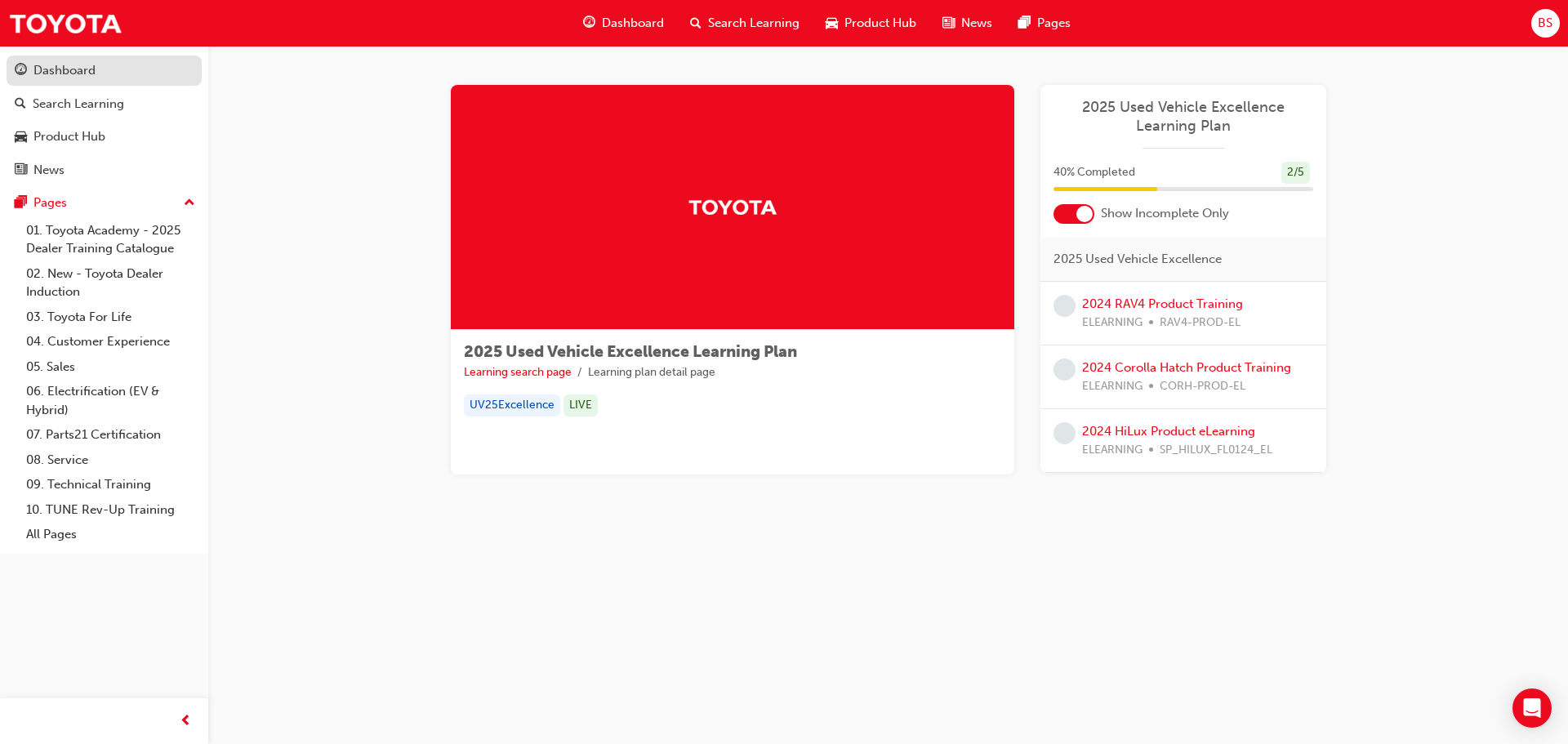
click at [80, 70] on div "Dashboard" at bounding box center [64, 71] width 62 height 19
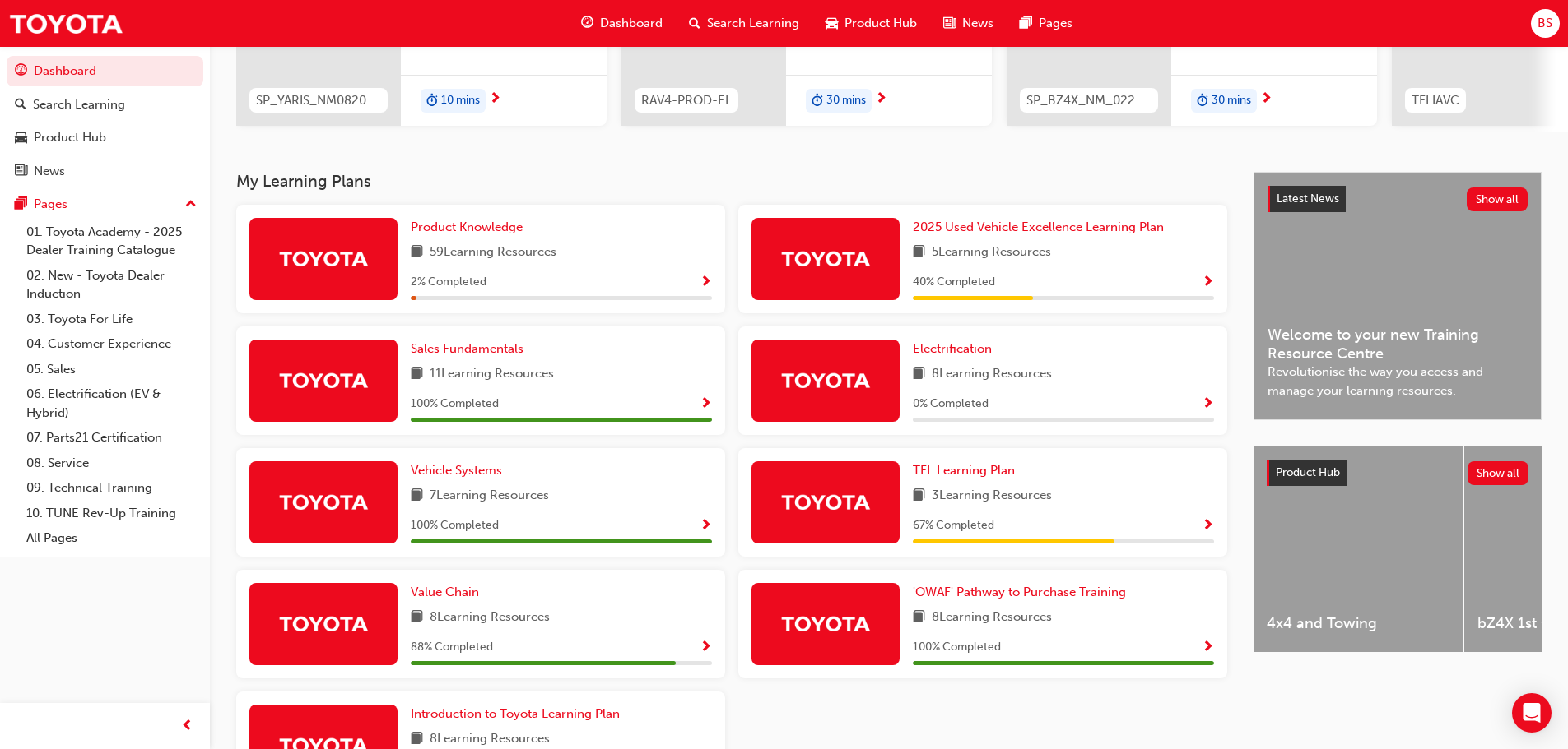
scroll to position [385, 0]
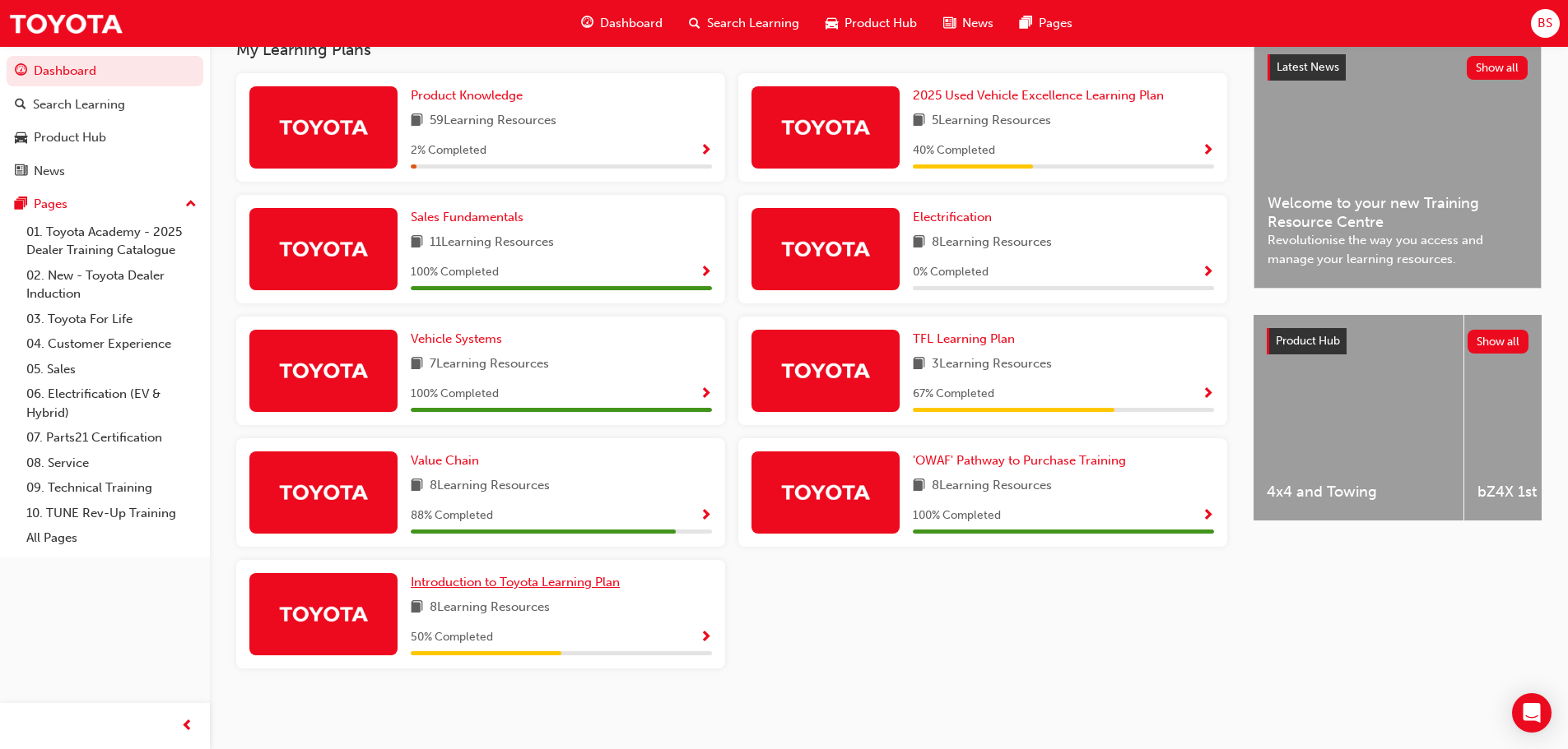
click at [550, 585] on span "Introduction to Toyota Learning Plan" at bounding box center [515, 583] width 209 height 15
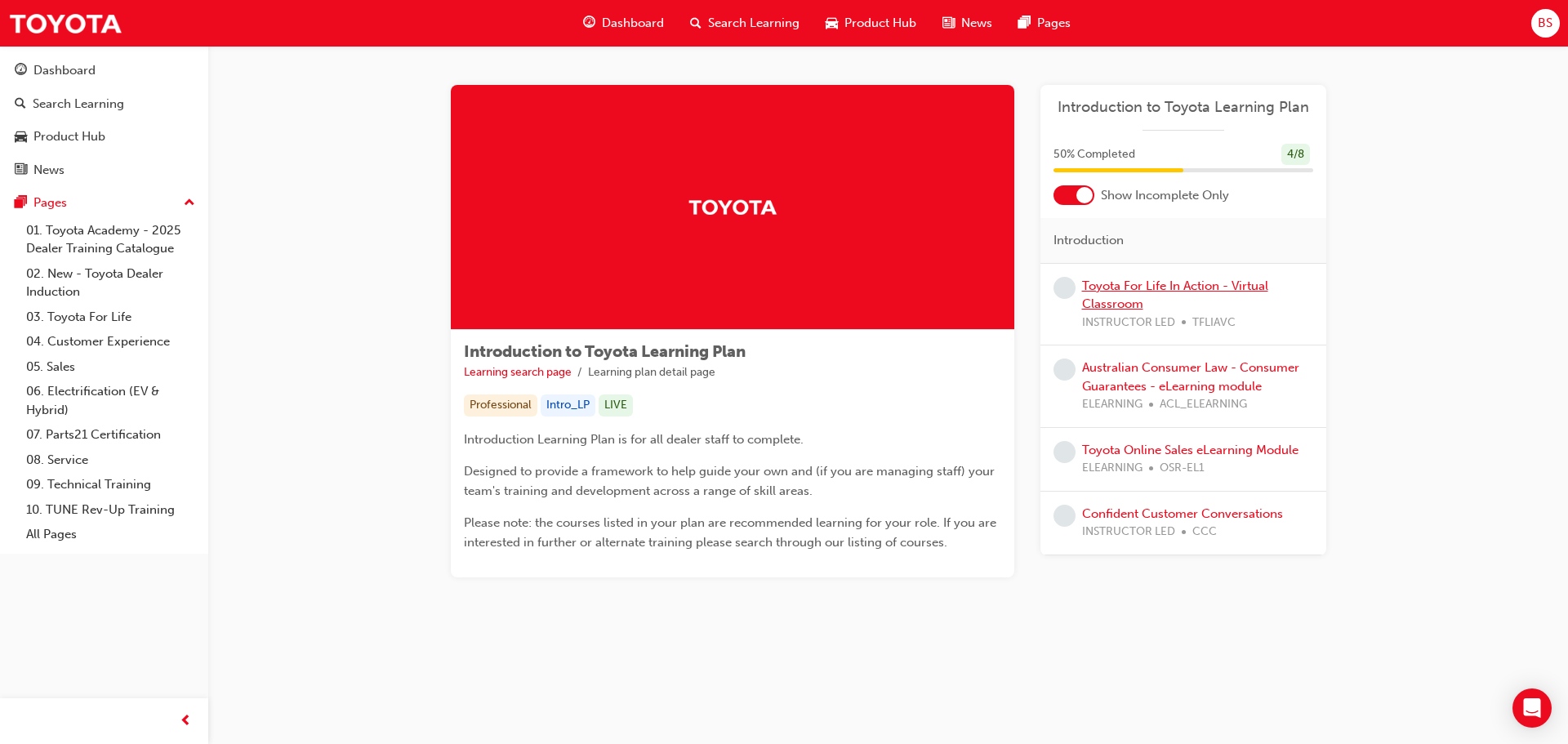
click at [1142, 288] on link "Toyota For Life In Action - Virtual Classroom" at bounding box center [1175, 295] width 187 height 33
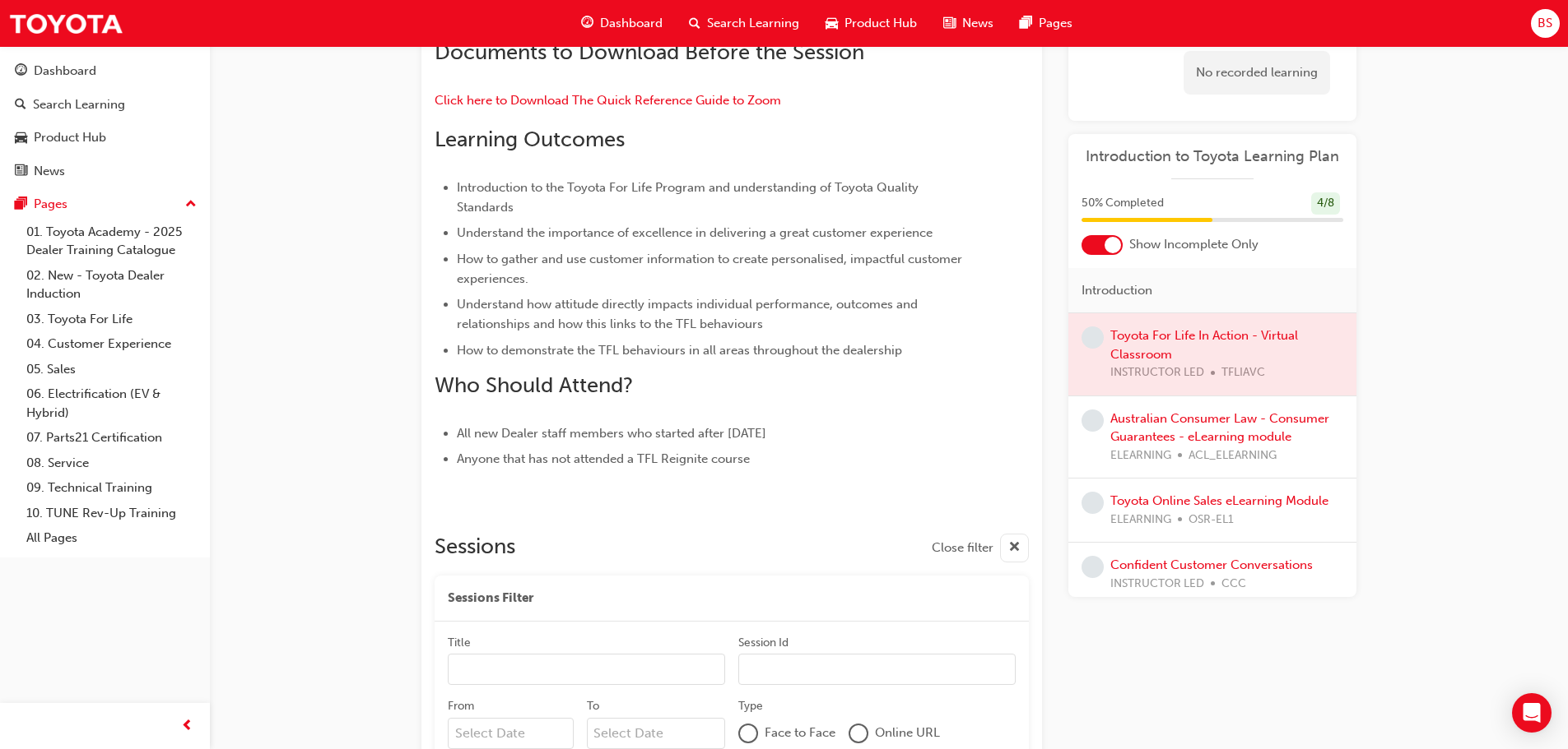
scroll to position [193, 0]
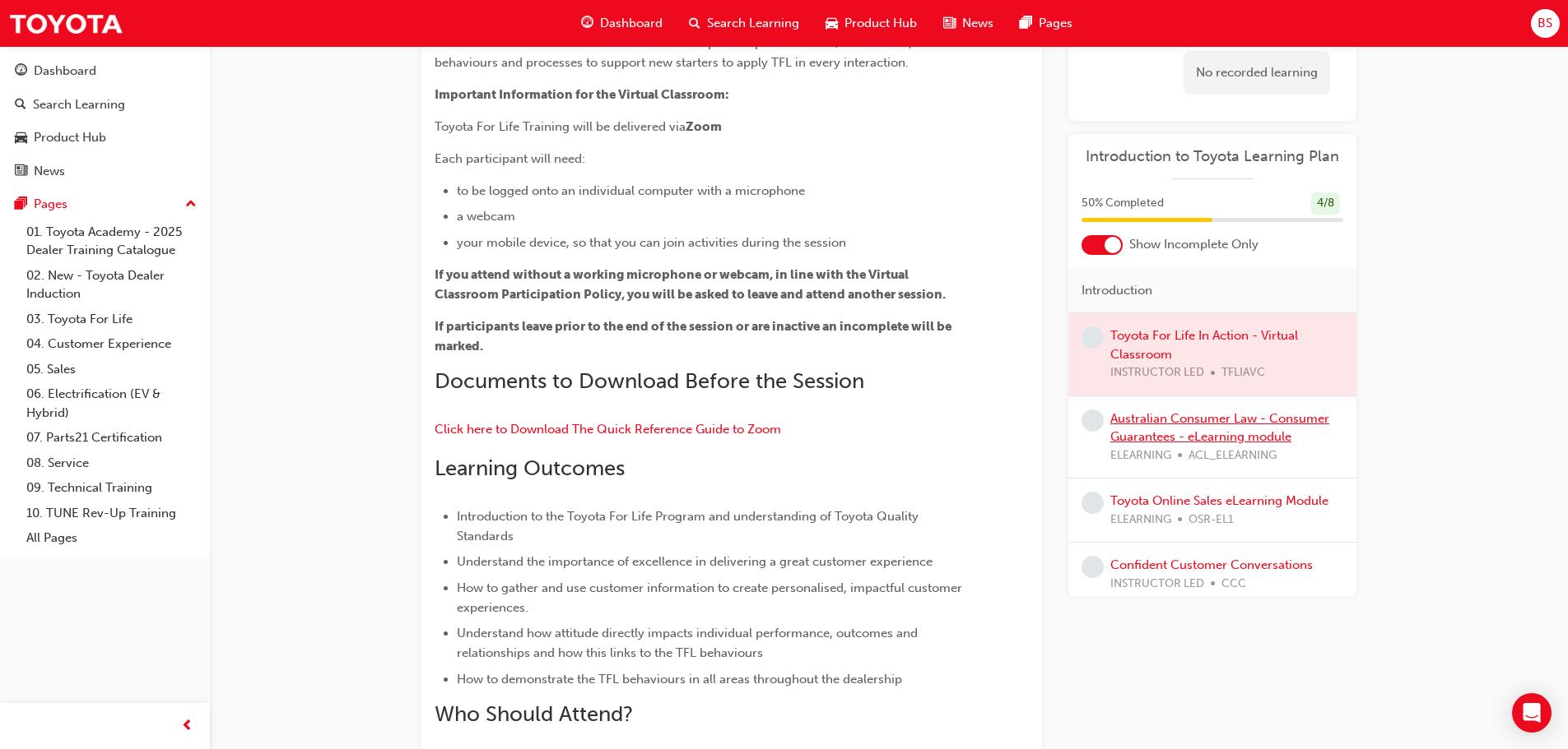
click at [1217, 429] on link "Australian Consumer Law - Consumer Guarantees - eLearning module" at bounding box center [1220, 428] width 219 height 33
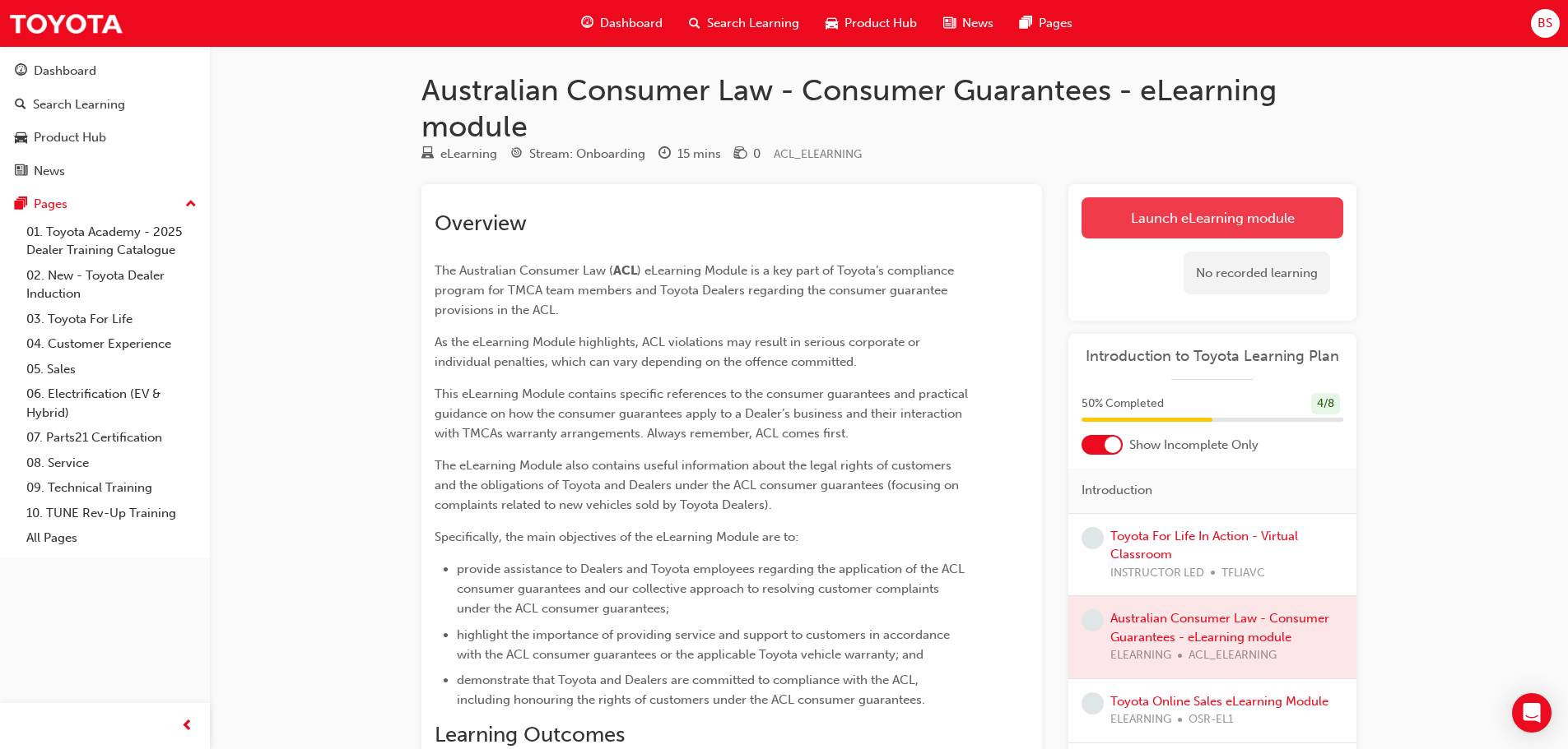
click at [1220, 221] on link "Launch eLearning module" at bounding box center [1211, 217] width 261 height 41
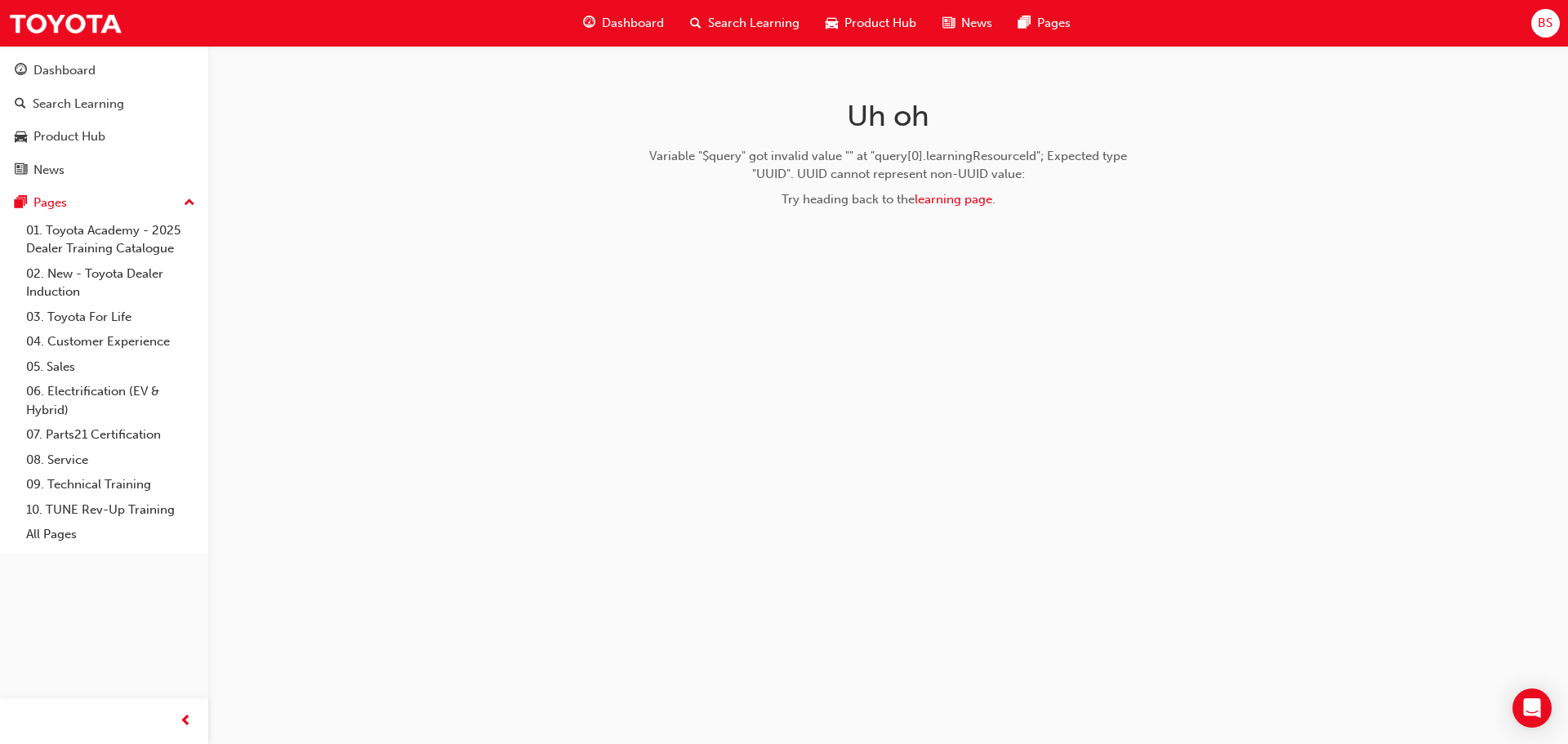
click at [1549, 21] on span "BS" at bounding box center [1546, 23] width 15 height 19
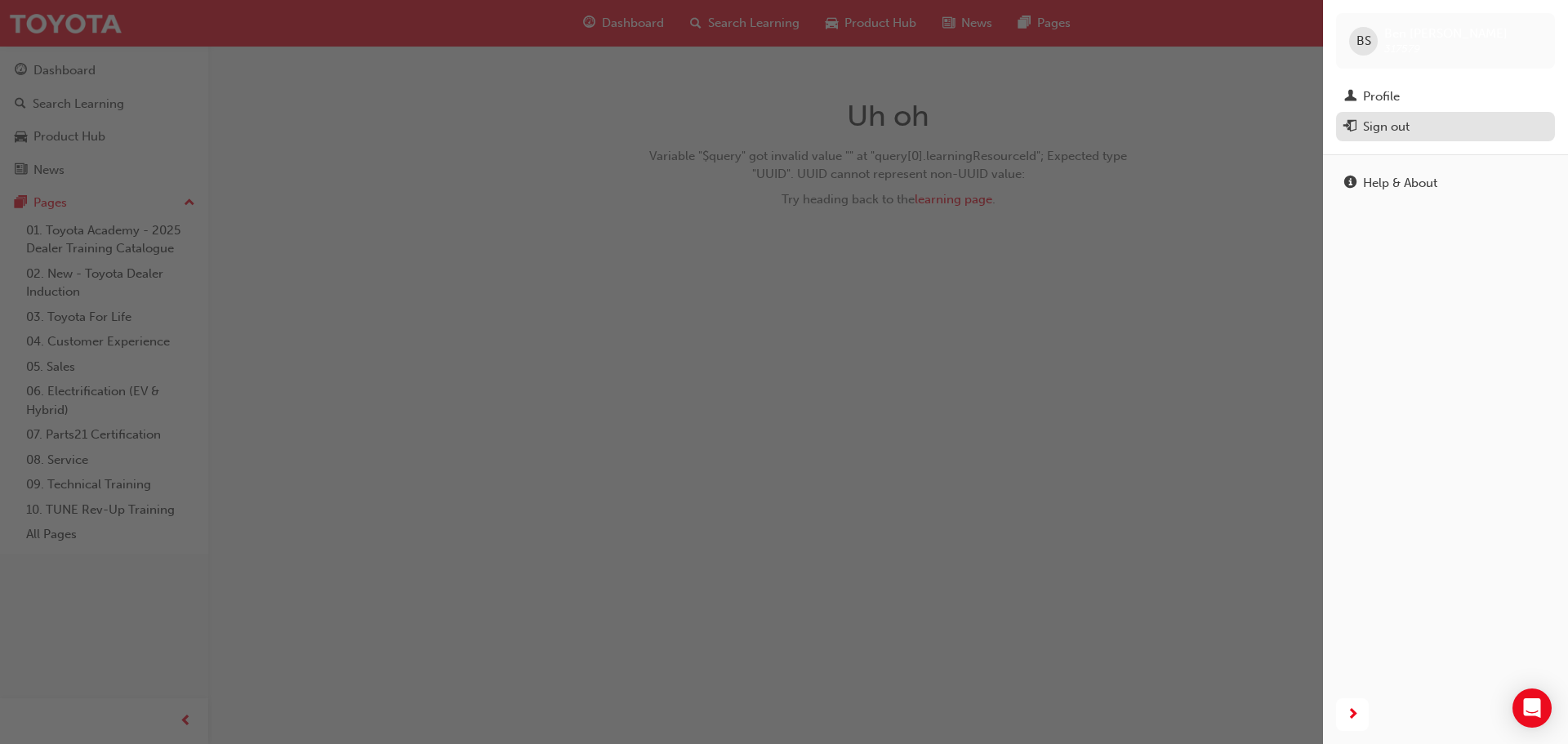
click at [1389, 129] on div "Sign out" at bounding box center [1386, 127] width 46 height 19
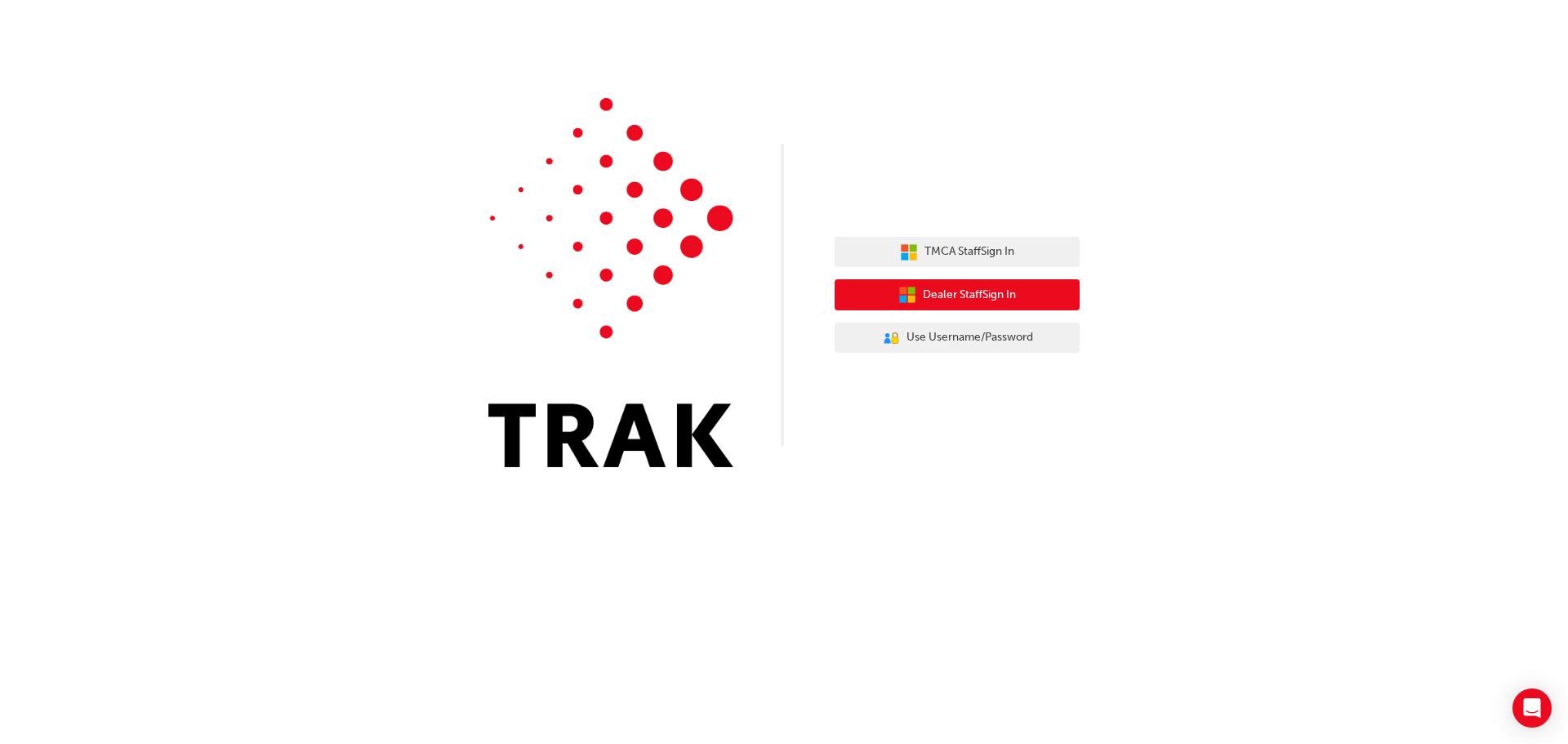
click at [984, 294] on span "Dealer Staff Sign In" at bounding box center [969, 295] width 93 height 19
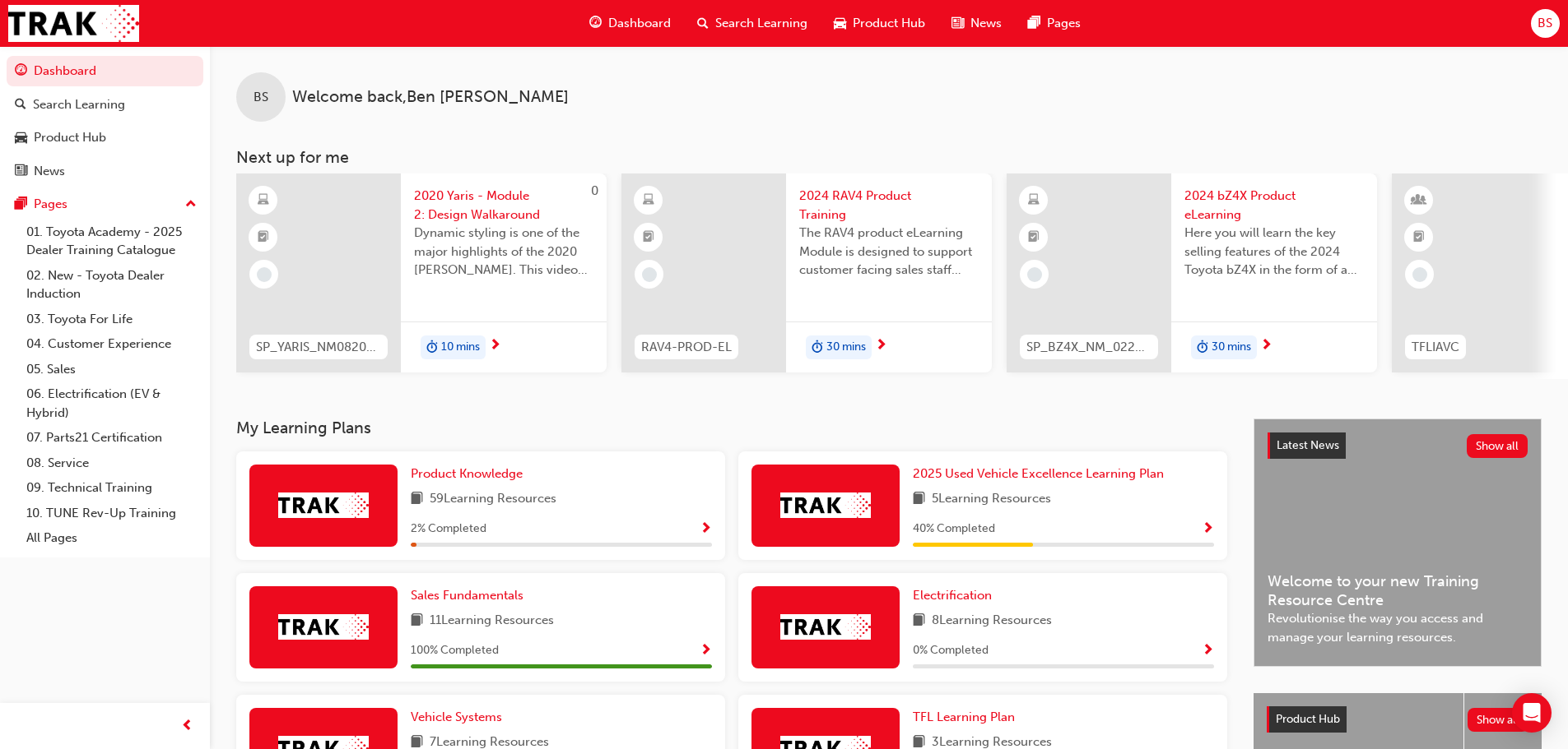
click at [747, 22] on span "Search Learning" at bounding box center [761, 23] width 92 height 19
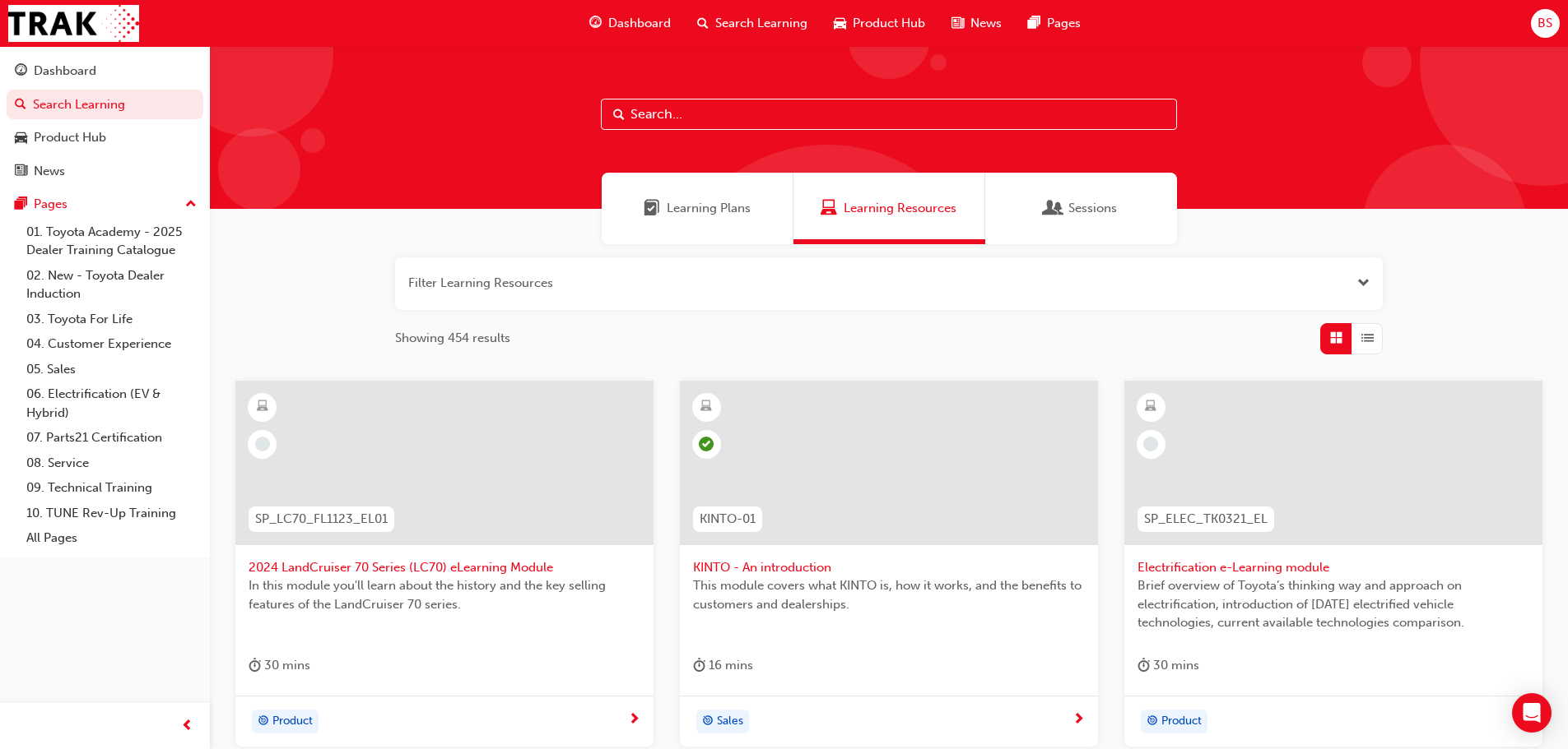
click at [681, 108] on input "text" at bounding box center [889, 114] width 576 height 31
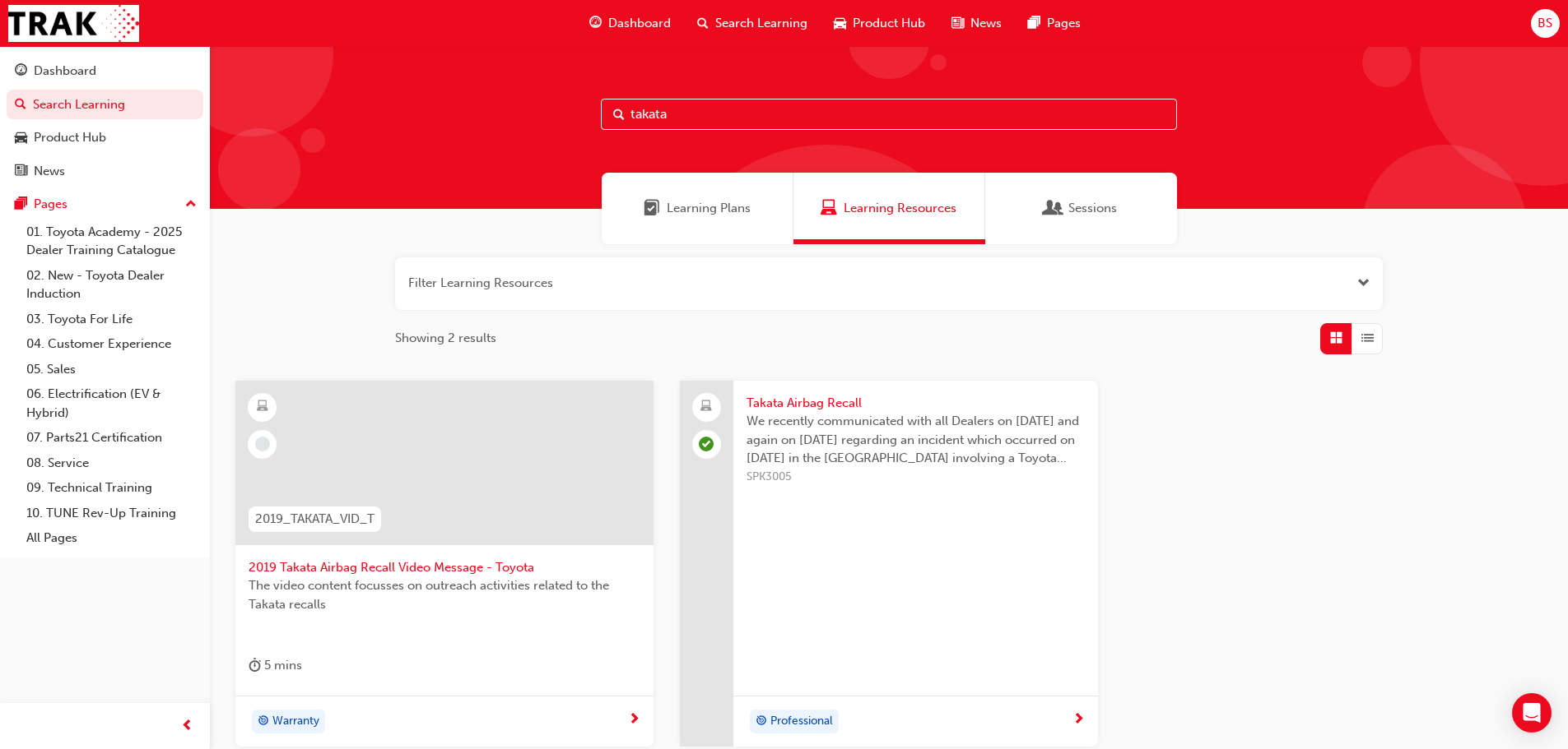
type input "takata"
click at [419, 566] on span "2019 Takata Airbag Recall Video Message - Toyota" at bounding box center [444, 568] width 392 height 19
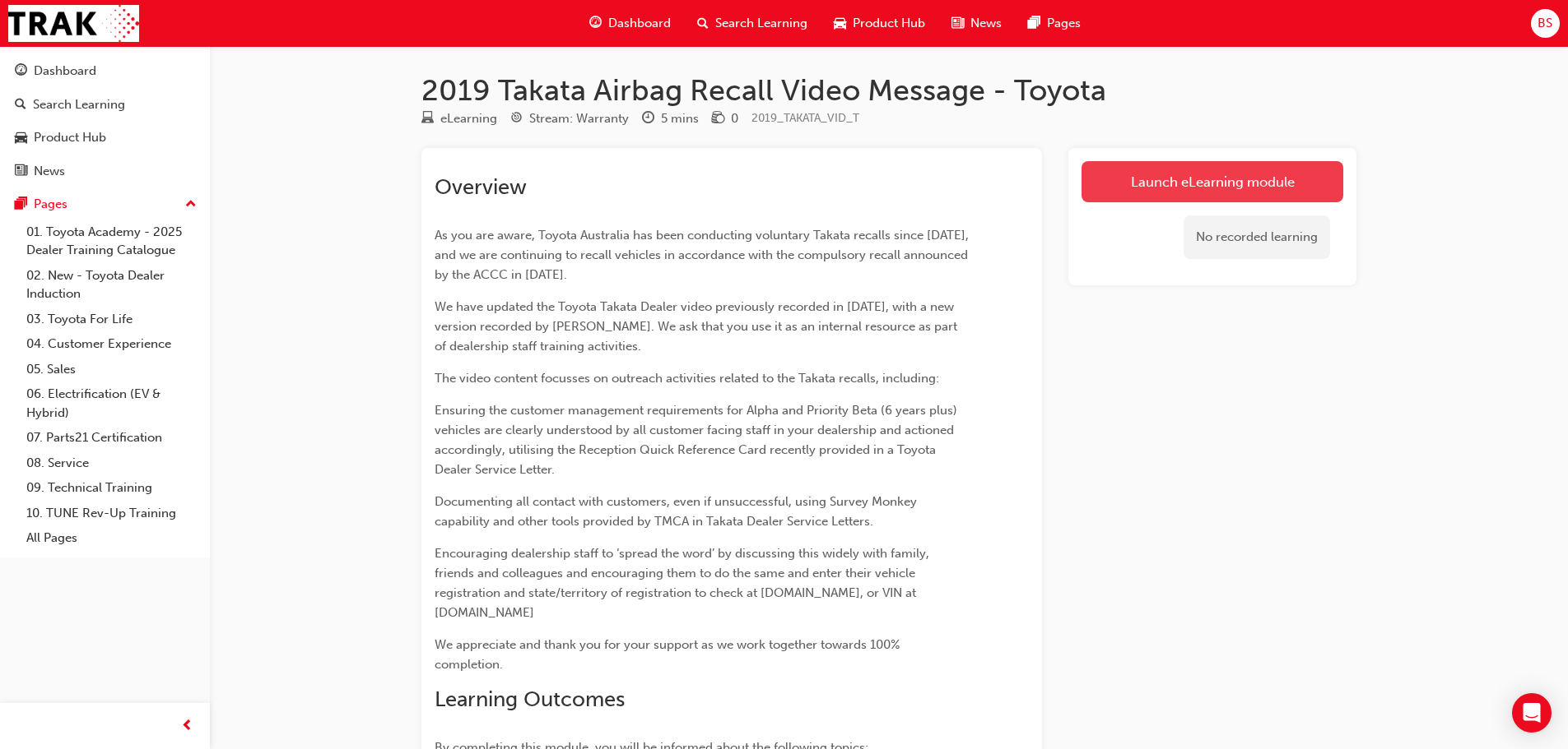
click at [1245, 180] on link "Launch eLearning module" at bounding box center [1211, 181] width 261 height 41
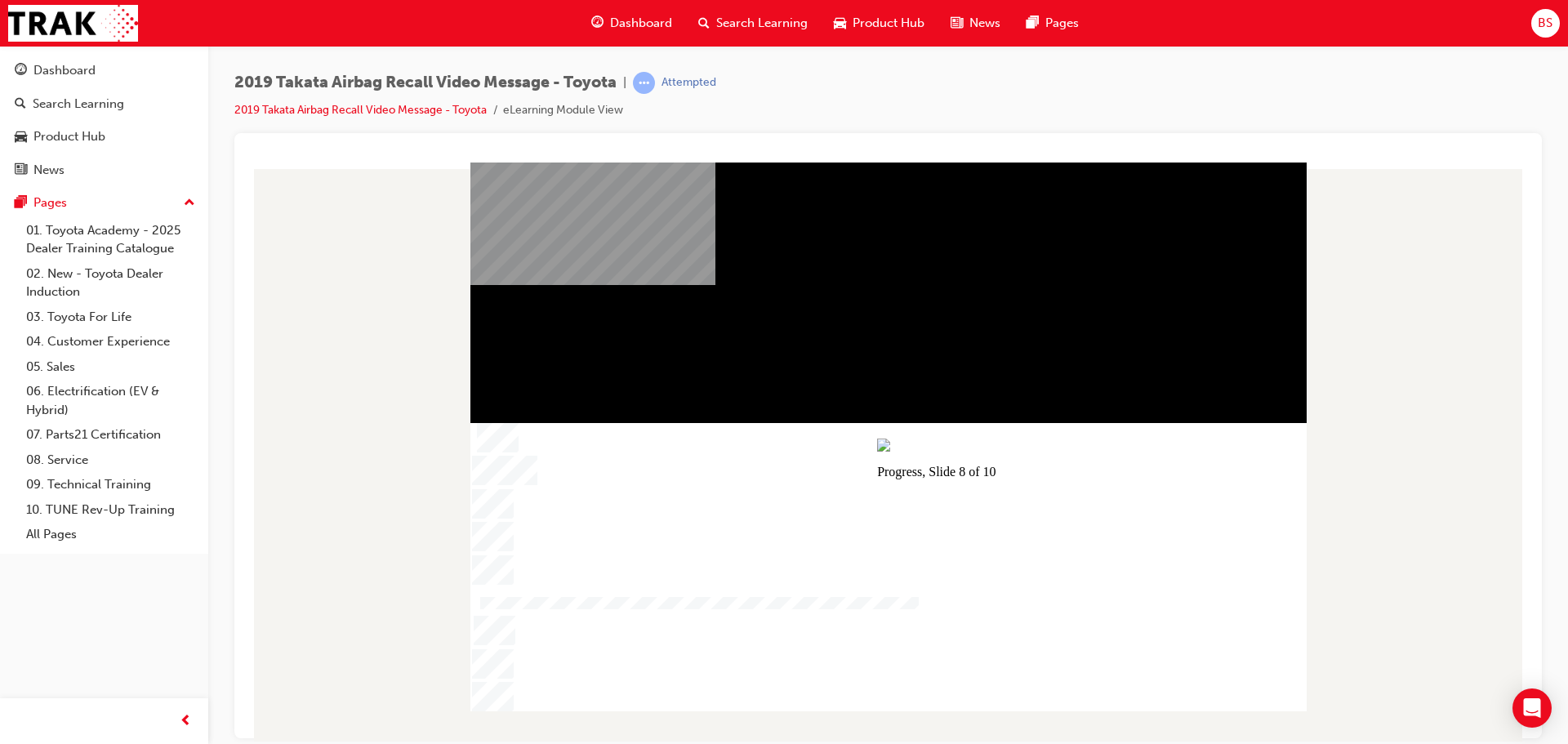
drag, startPoint x: 1013, startPoint y: 702, endPoint x: 1131, endPoint y: 701, distance: 118.0
click at [996, 451] on img at bounding box center [936, 445] width 119 height 13
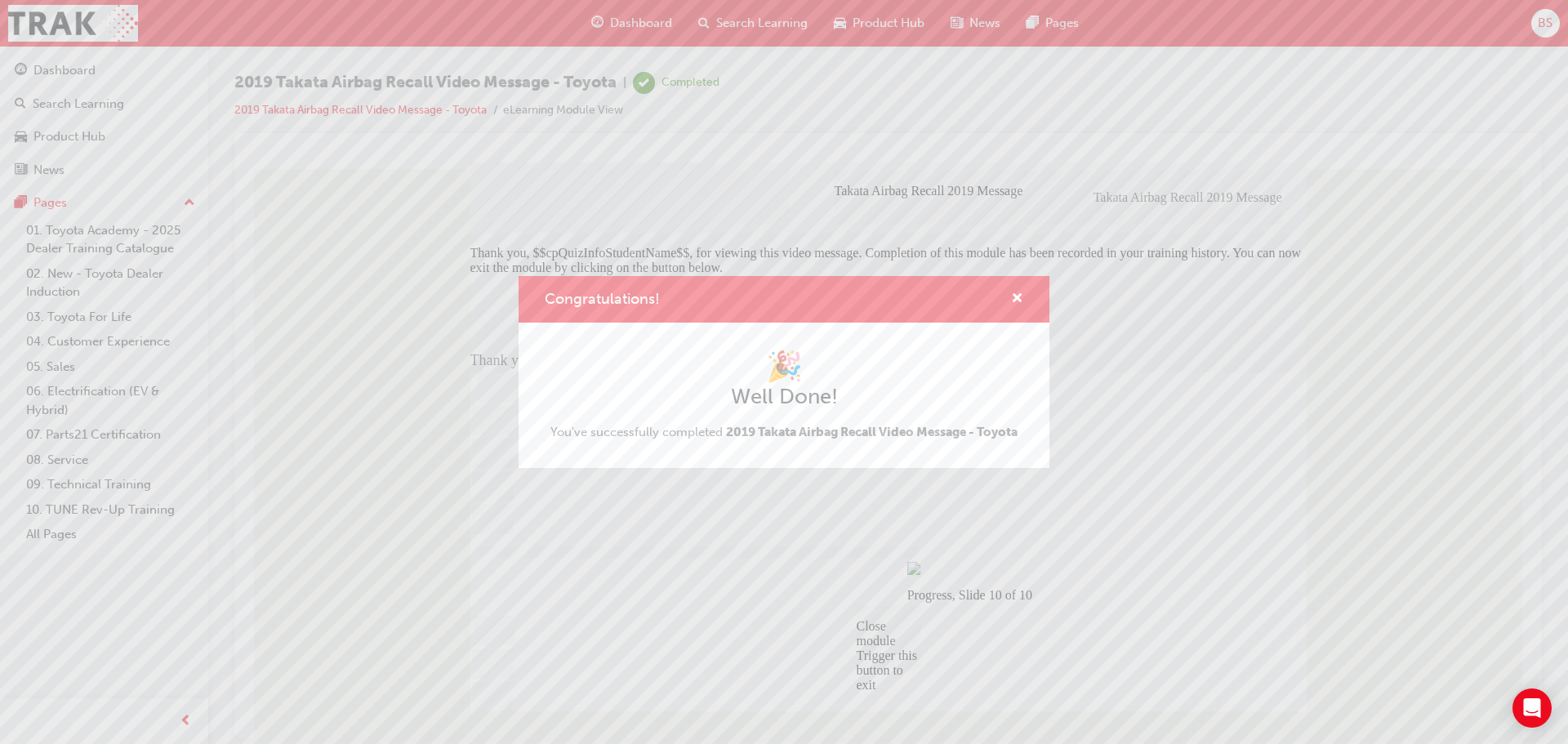
click at [1285, 693] on div "Congratulations! 🎉 Well Done! You've successfully completed 2019 Takata Airbag …" at bounding box center [784, 372] width 1568 height 744
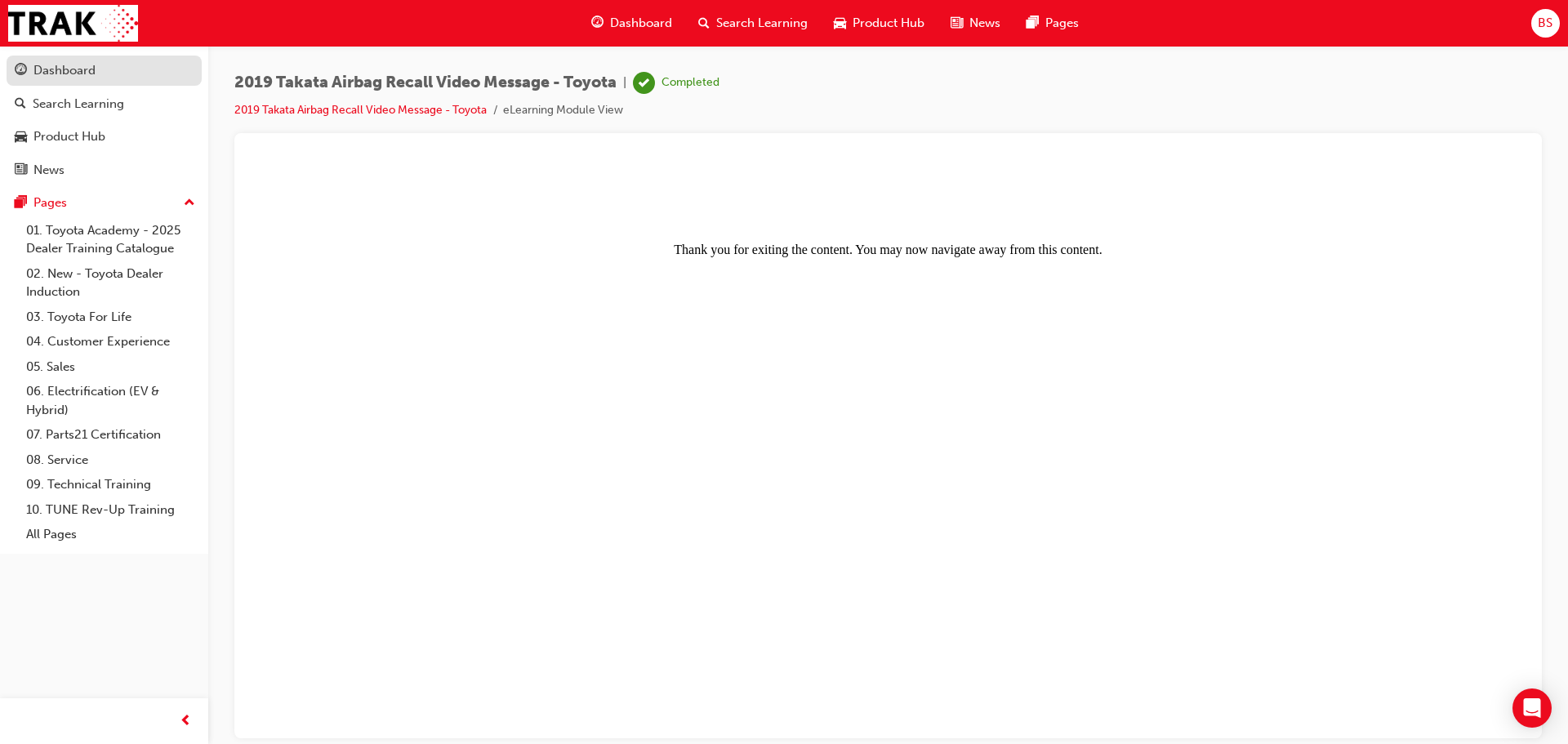
click at [70, 71] on div "Dashboard" at bounding box center [64, 71] width 62 height 19
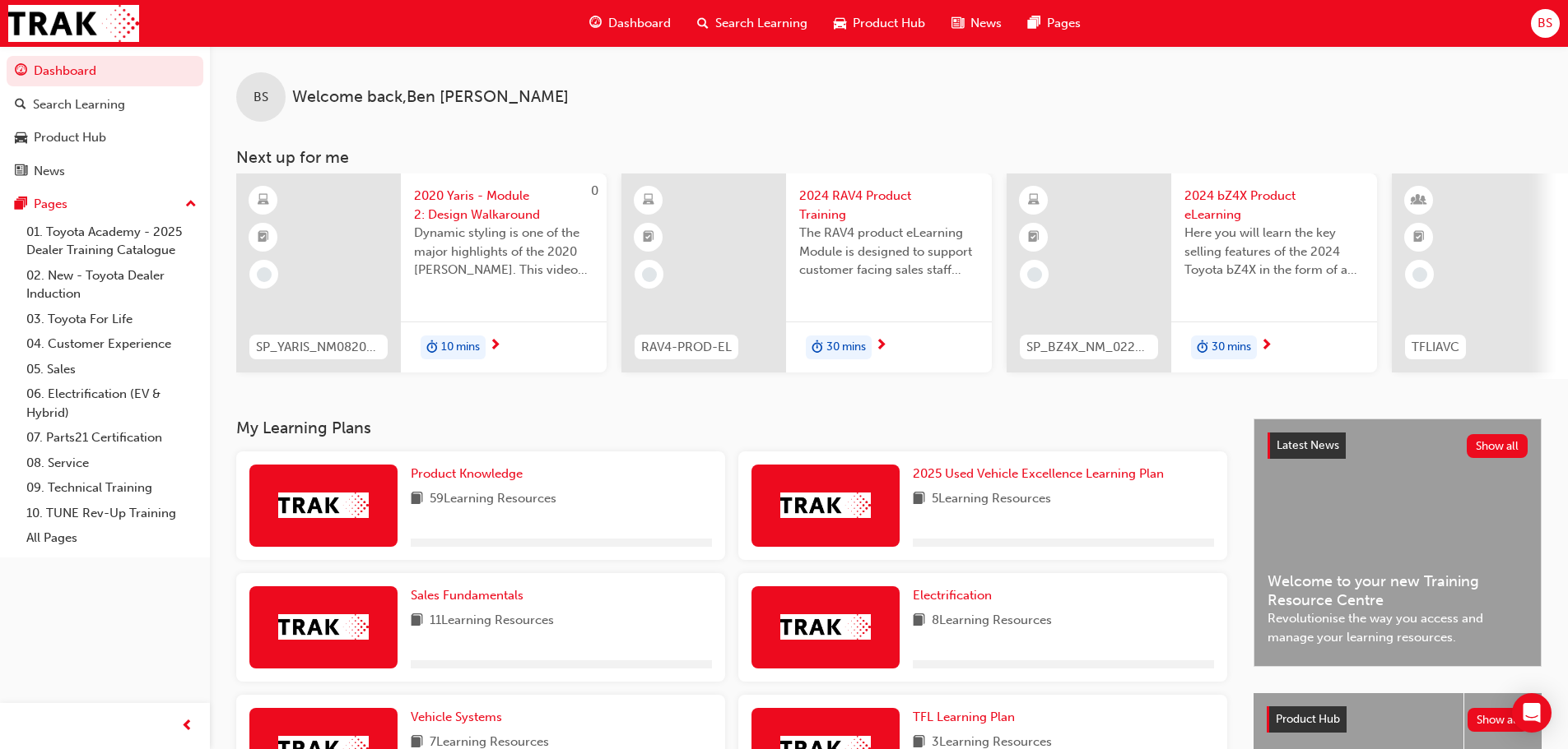
scroll to position [385, 0]
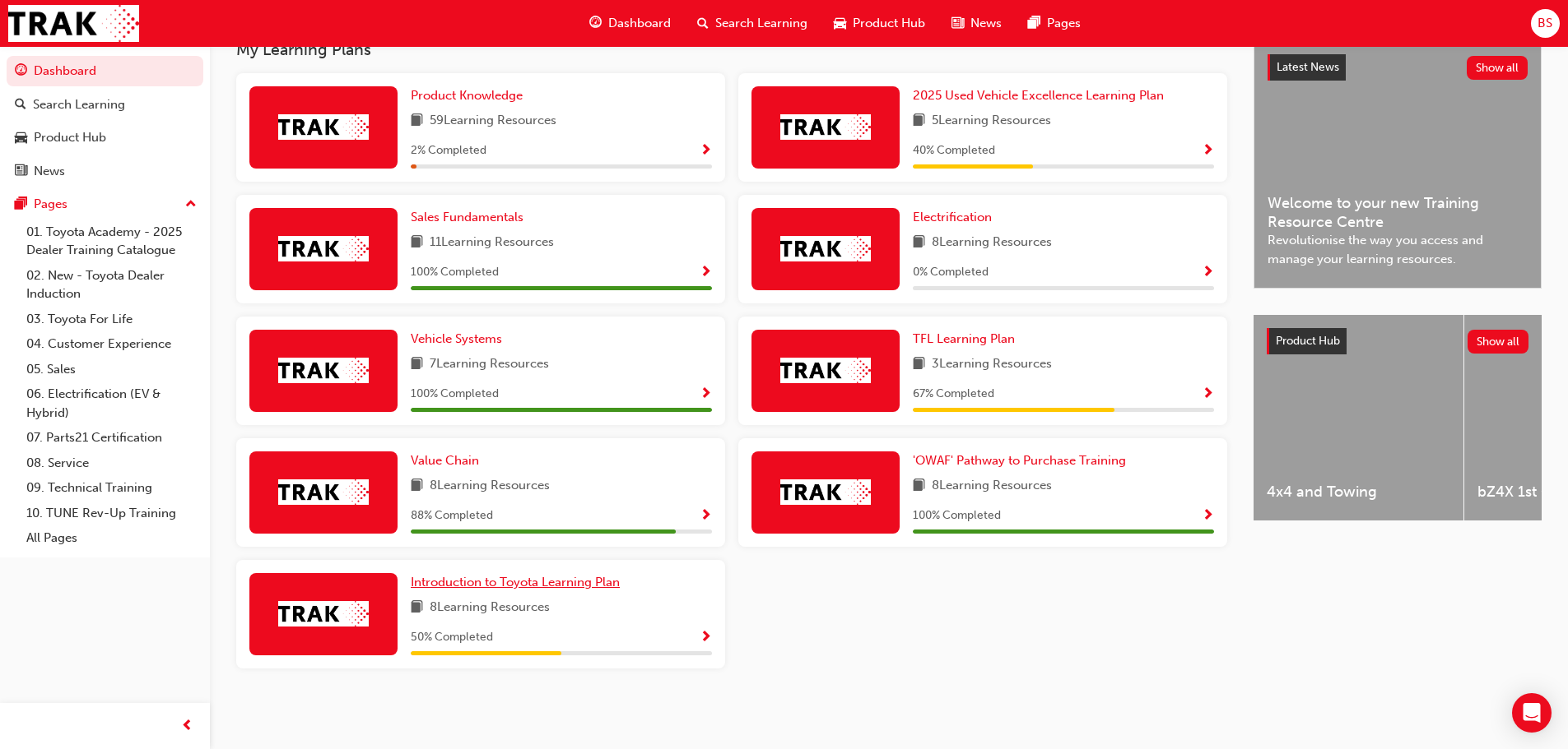
click at [537, 586] on span "Introduction to Toyota Learning Plan" at bounding box center [515, 583] width 209 height 15
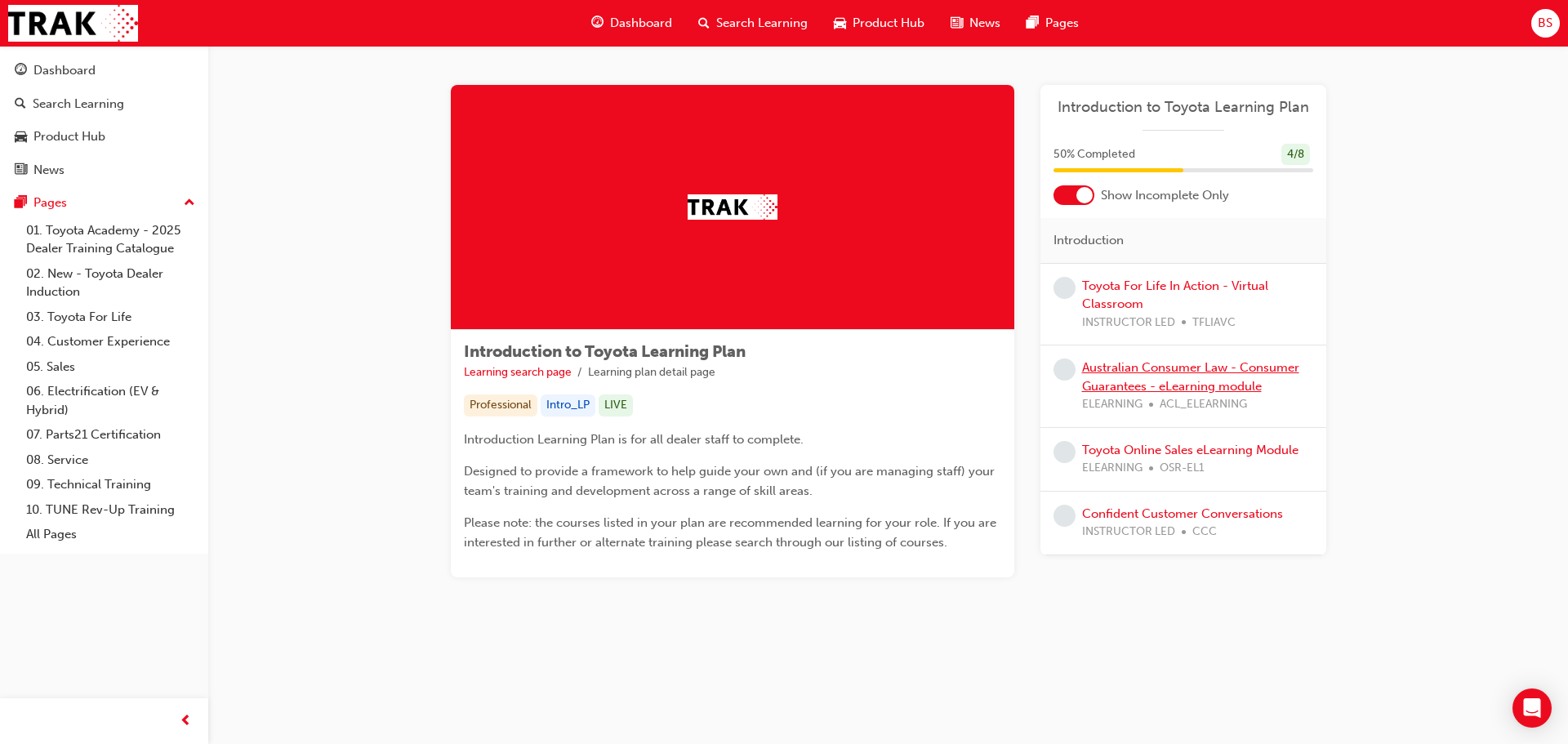
click at [1151, 367] on link "Australian Consumer Law - Consumer Guarantees - eLearning module" at bounding box center [1191, 377] width 217 height 33
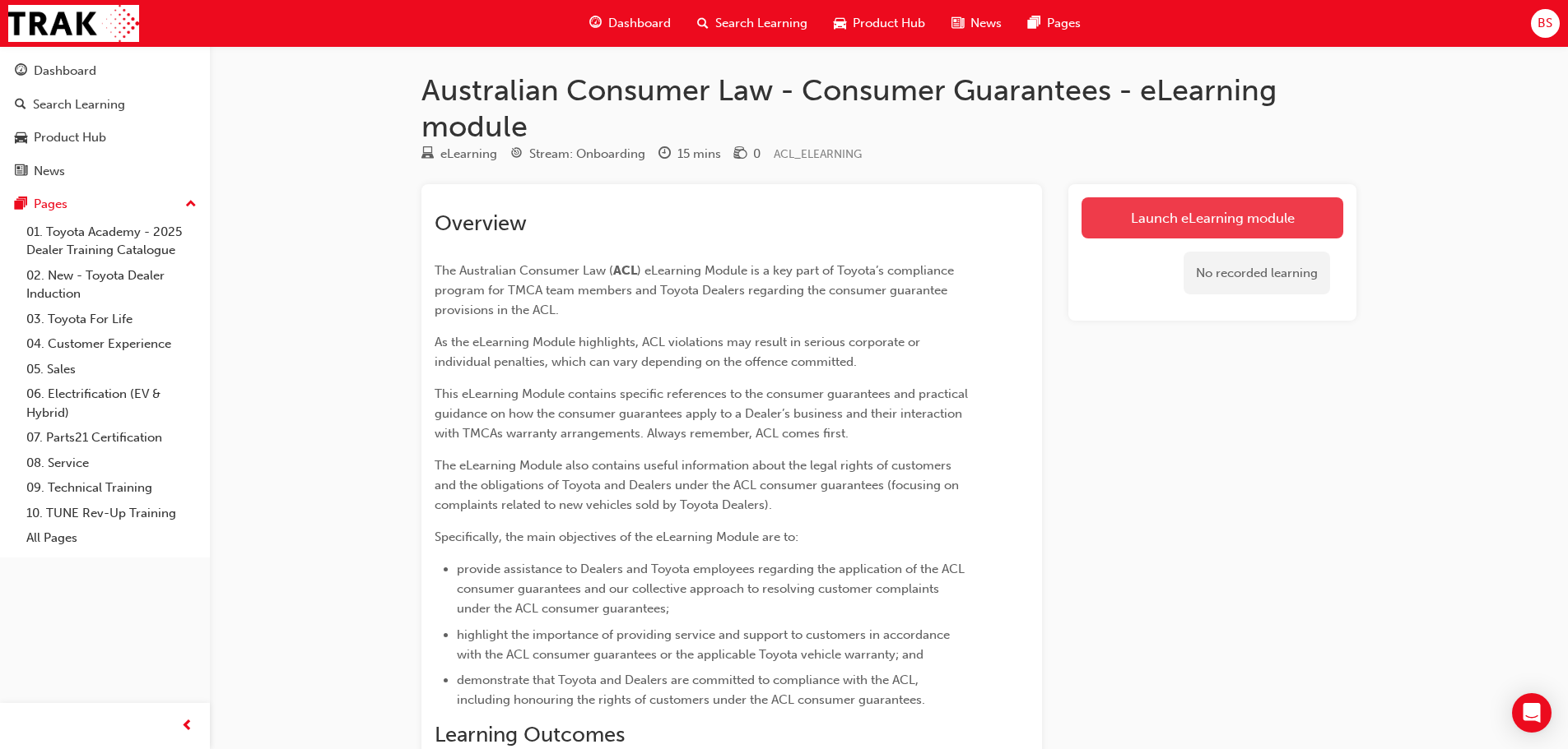
click at [1217, 216] on link "Launch eLearning module" at bounding box center [1211, 217] width 261 height 41
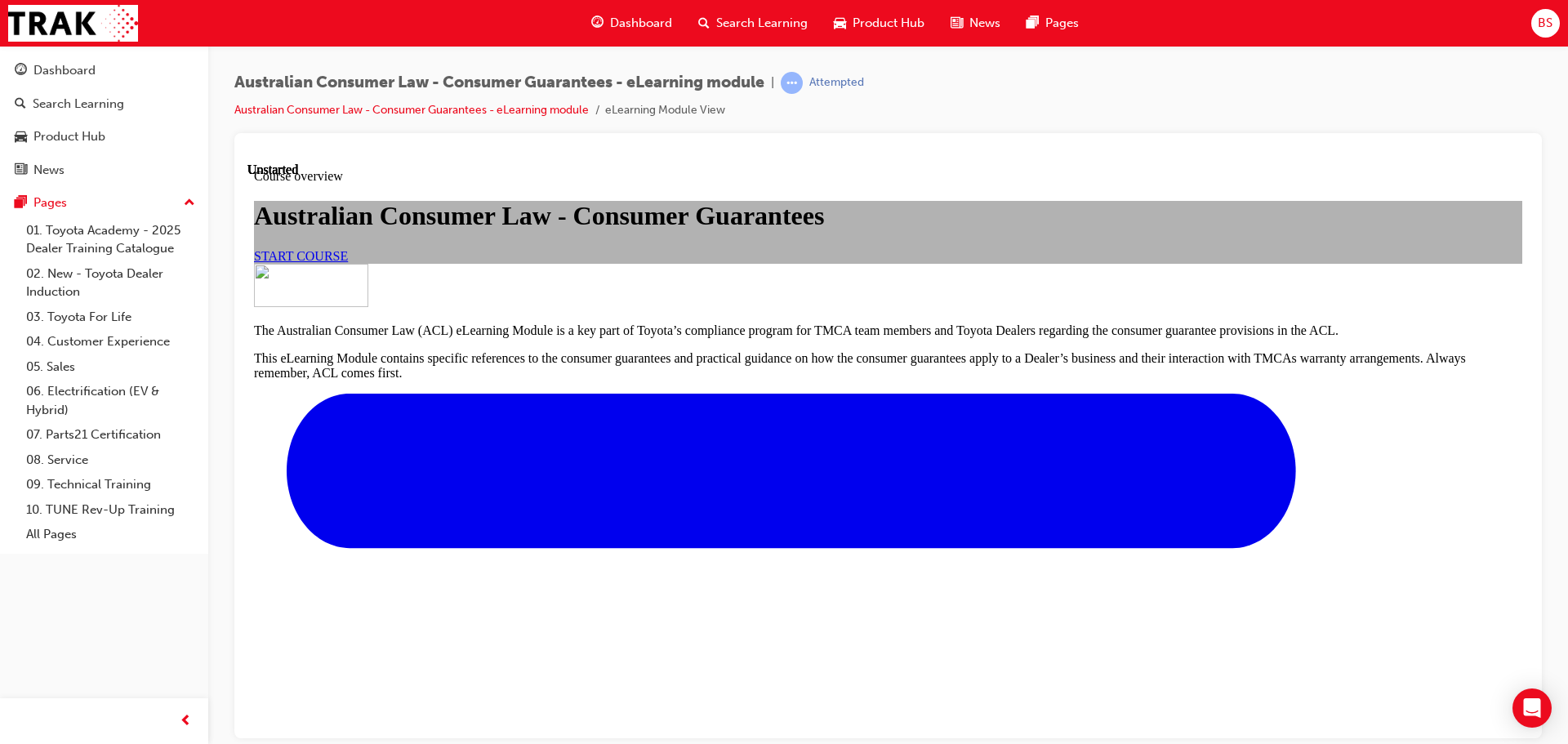
click at [348, 262] on span "START COURSE" at bounding box center [300, 255] width 94 height 14
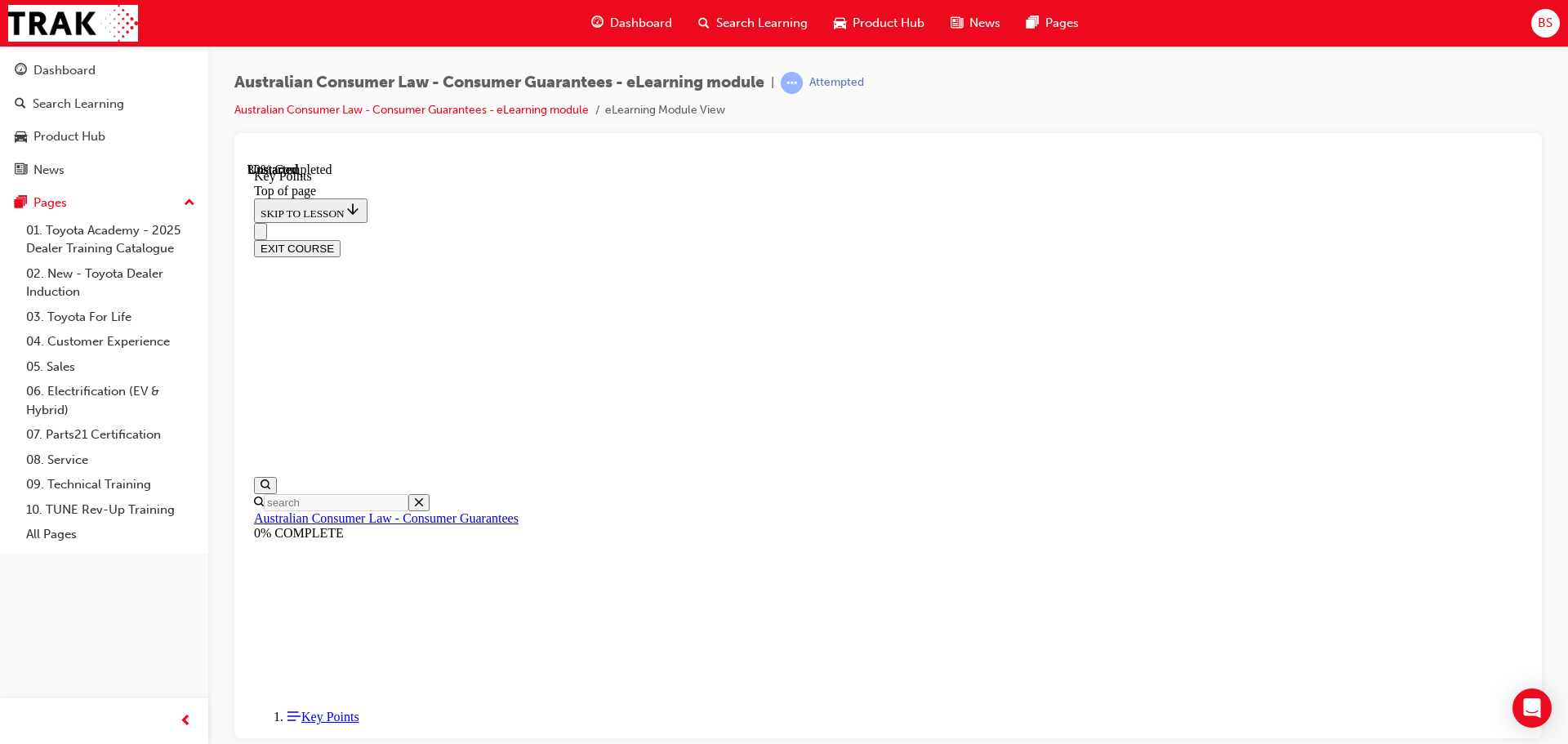
scroll to position [722, 0]
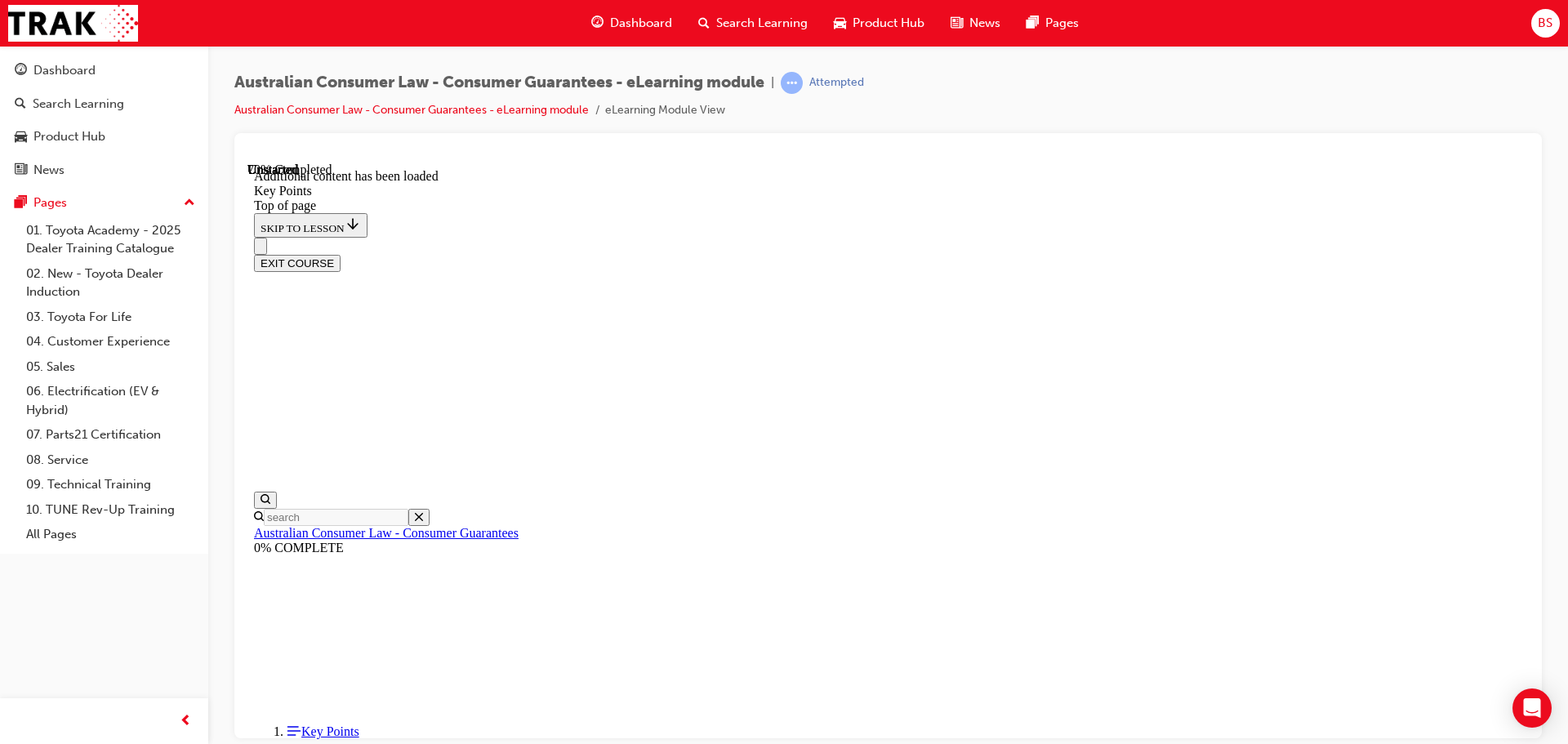
scroll to position [2137, 0]
drag, startPoint x: 984, startPoint y: 693, endPoint x: 985, endPoint y: 686, distance: 7.1
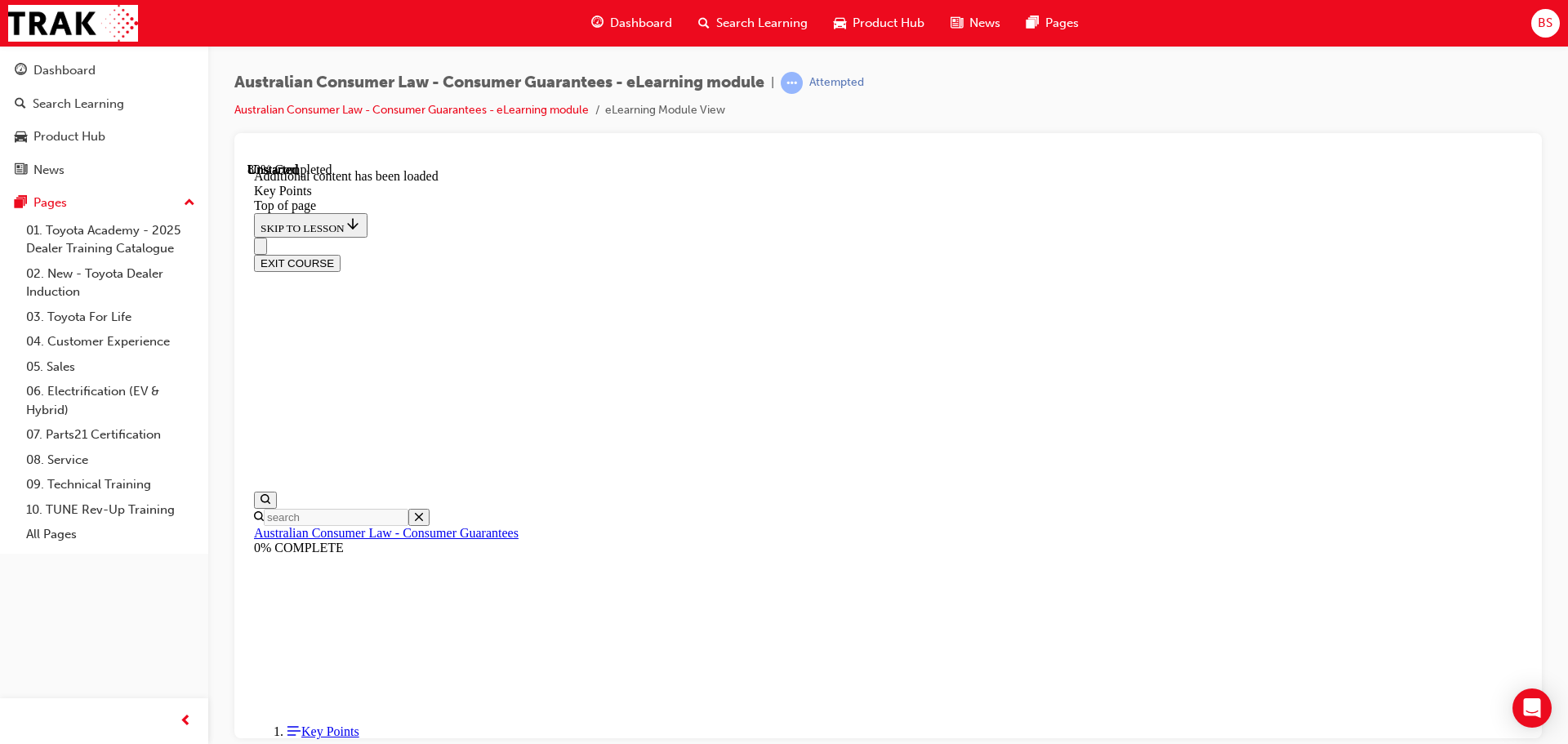
scroll to position [2788, 0]
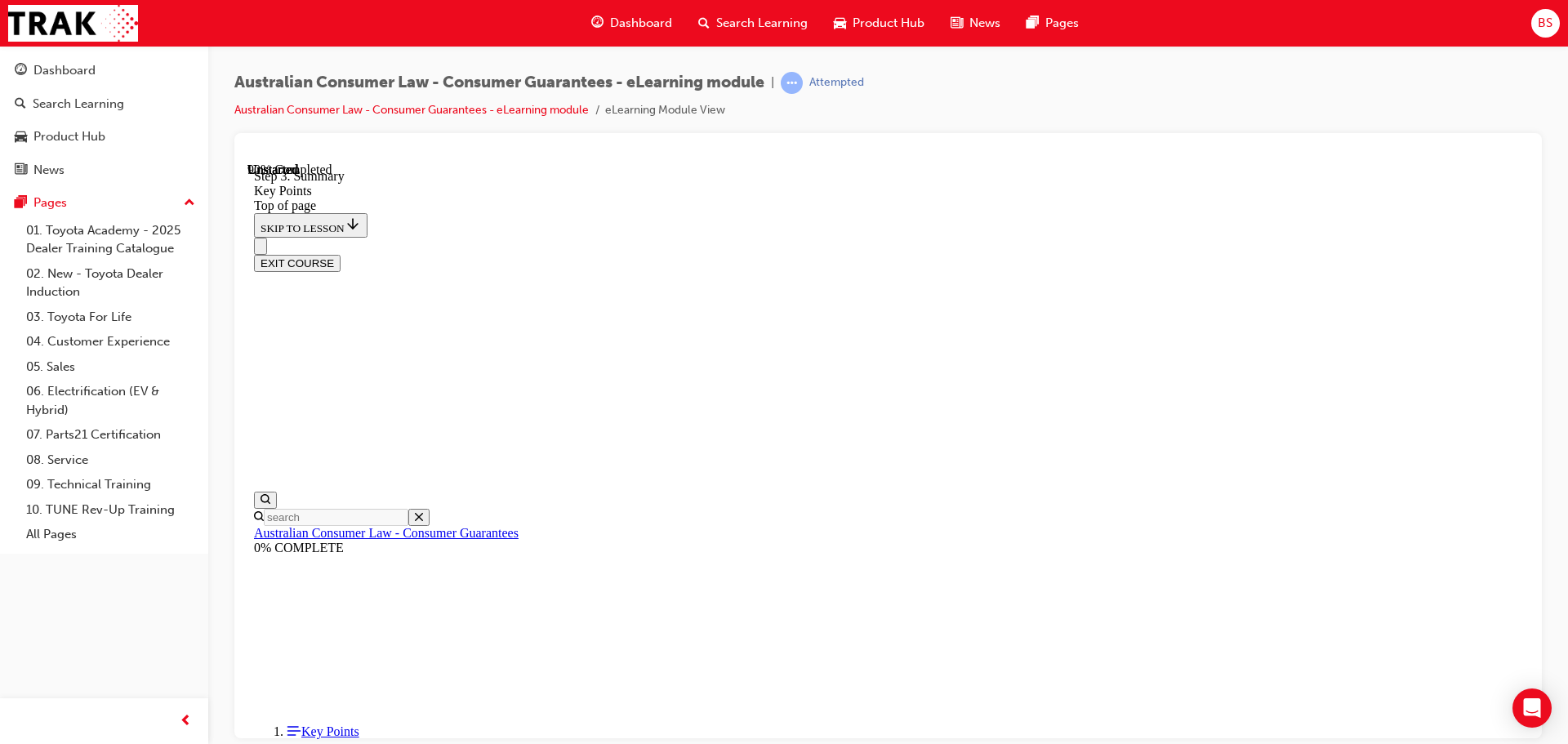
scroll to position [2623, 0]
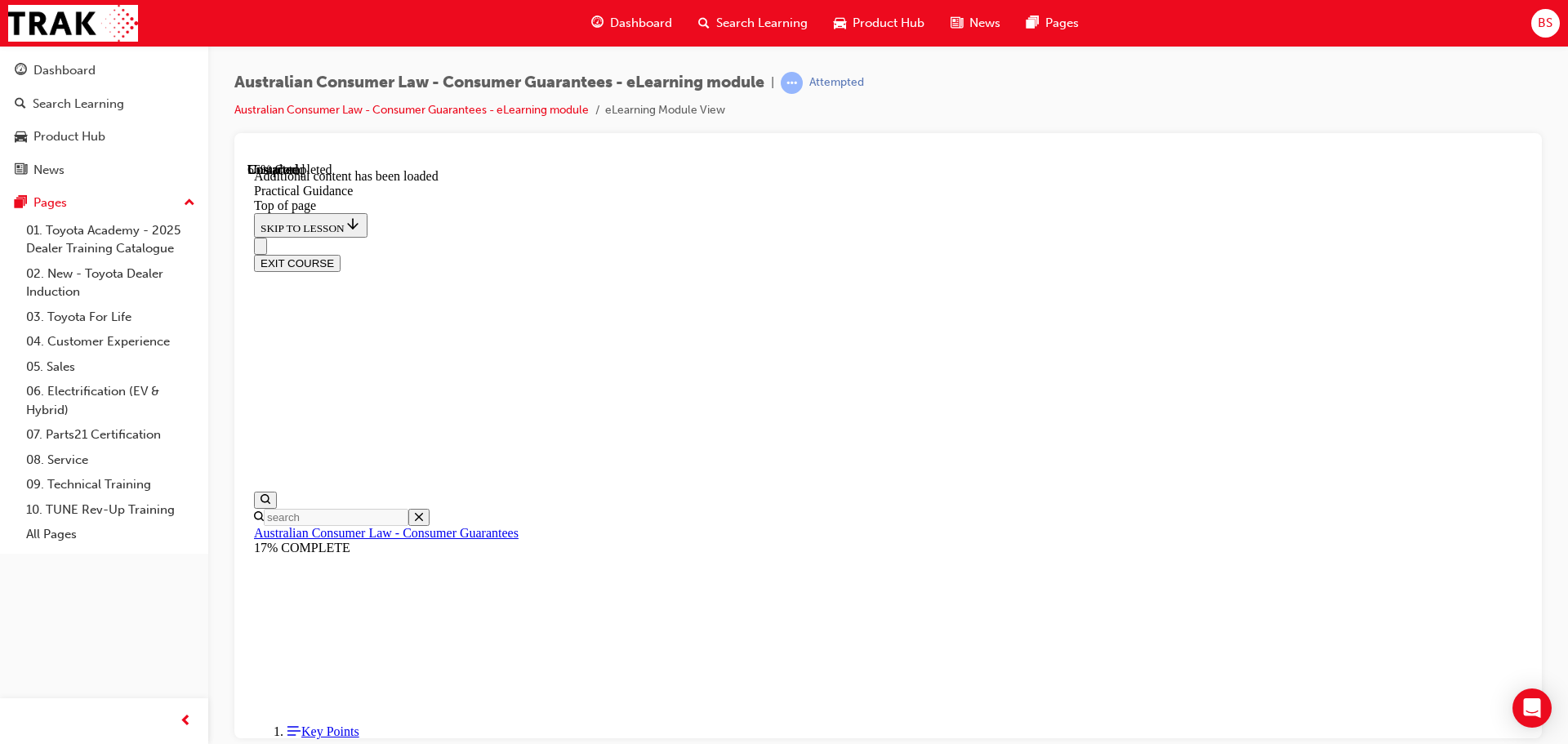
scroll to position [2545, 0]
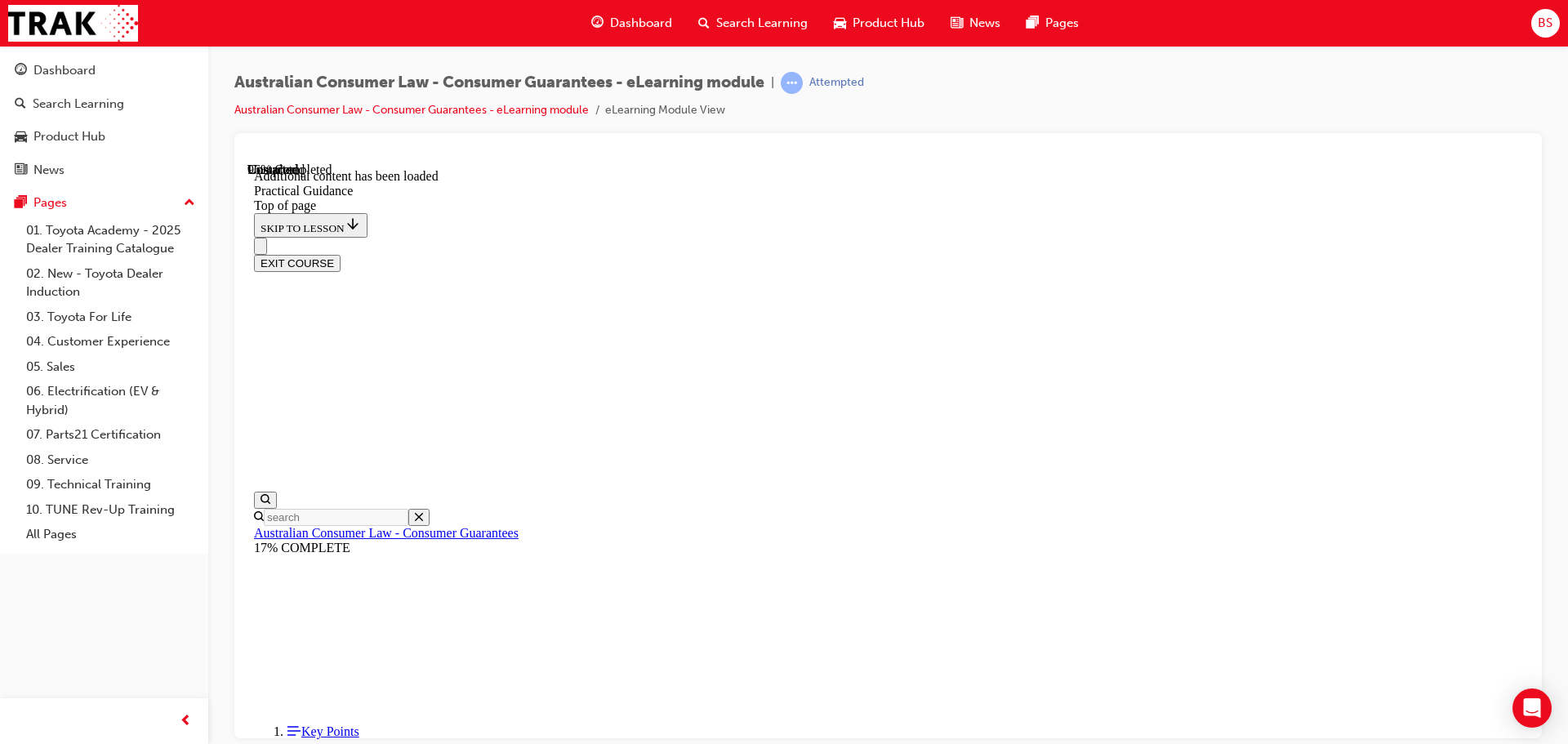
scroll to position [4396, 0]
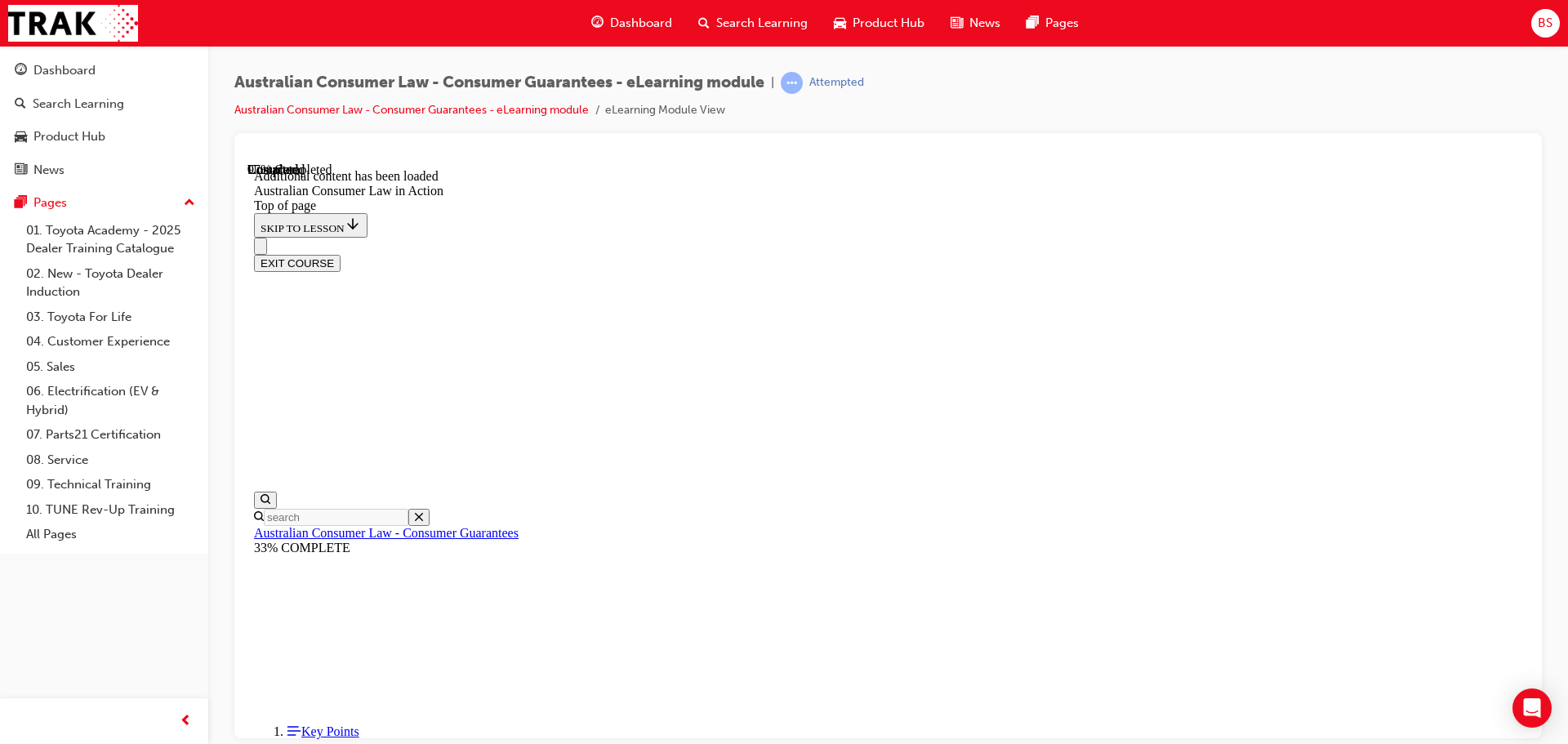
scroll to position [3449, 0]
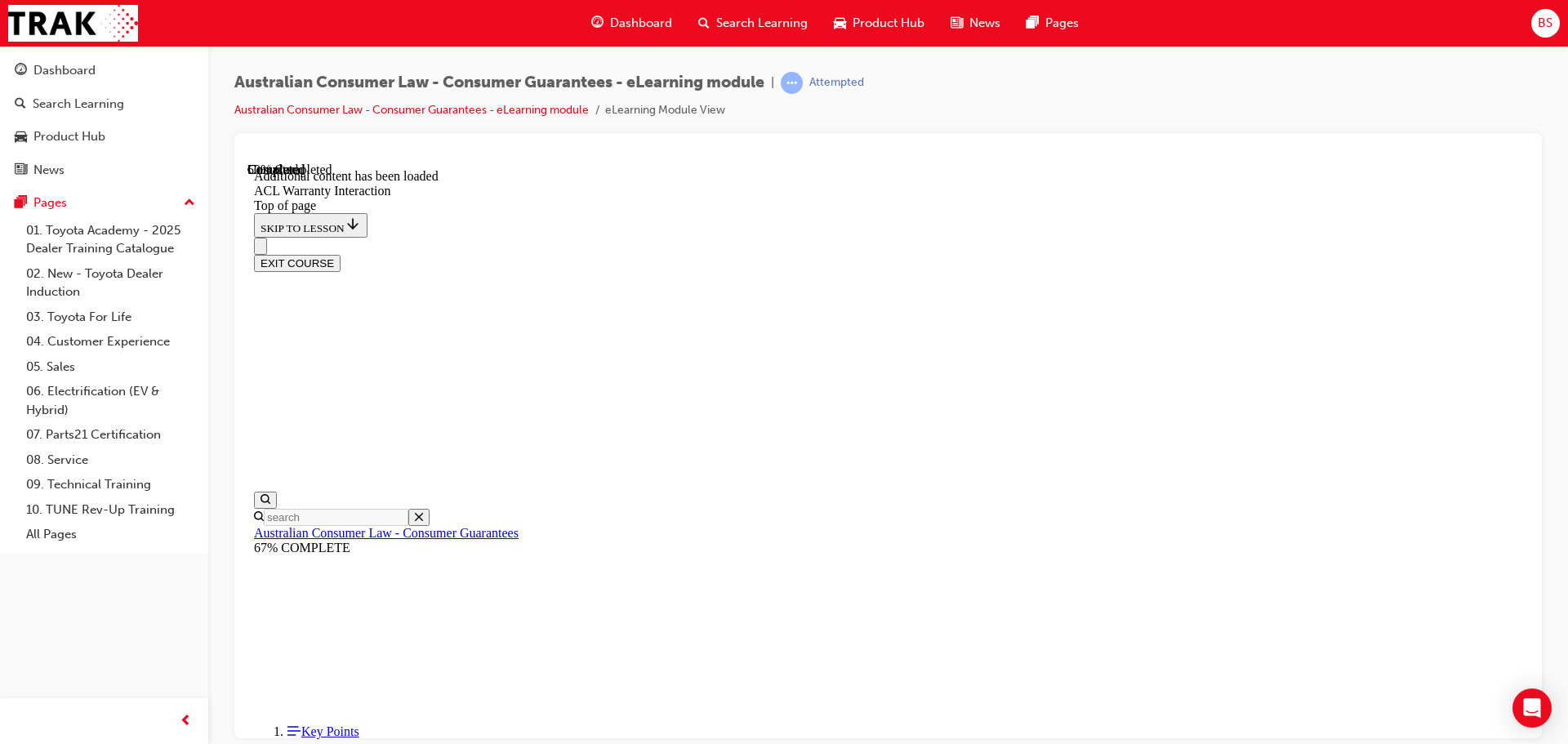
scroll to position [999, 0]
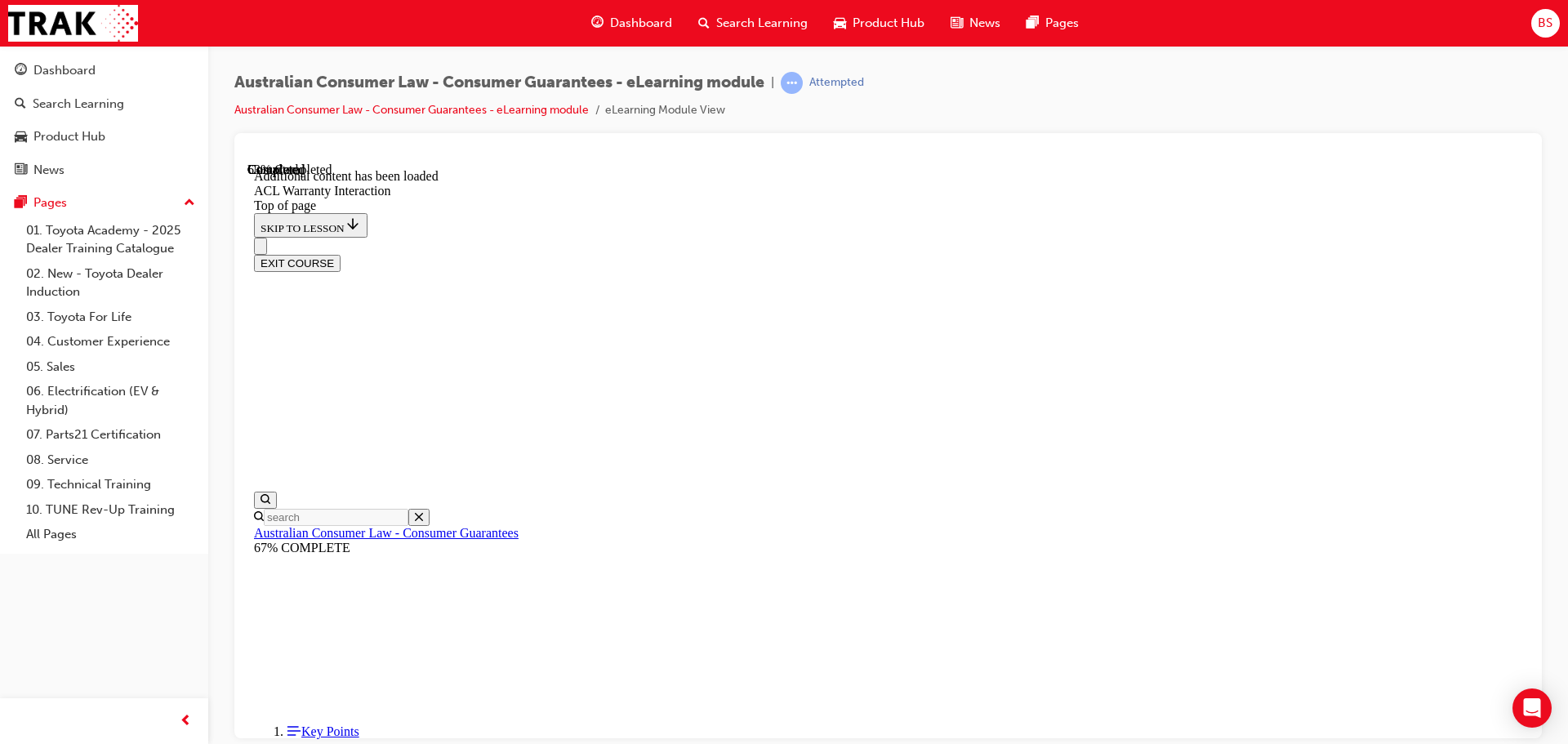
scroll to position [997, 0]
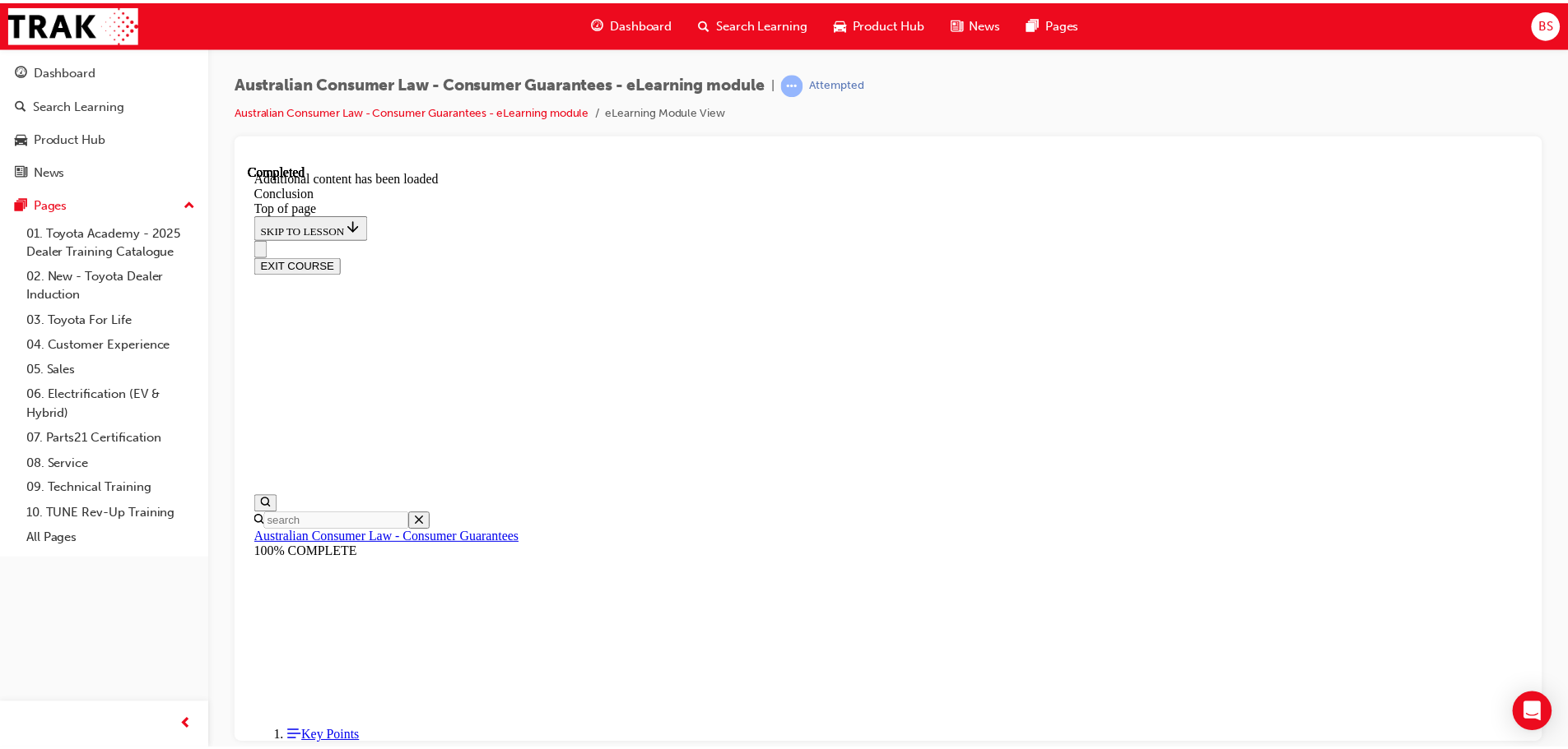
scroll to position [132, 0]
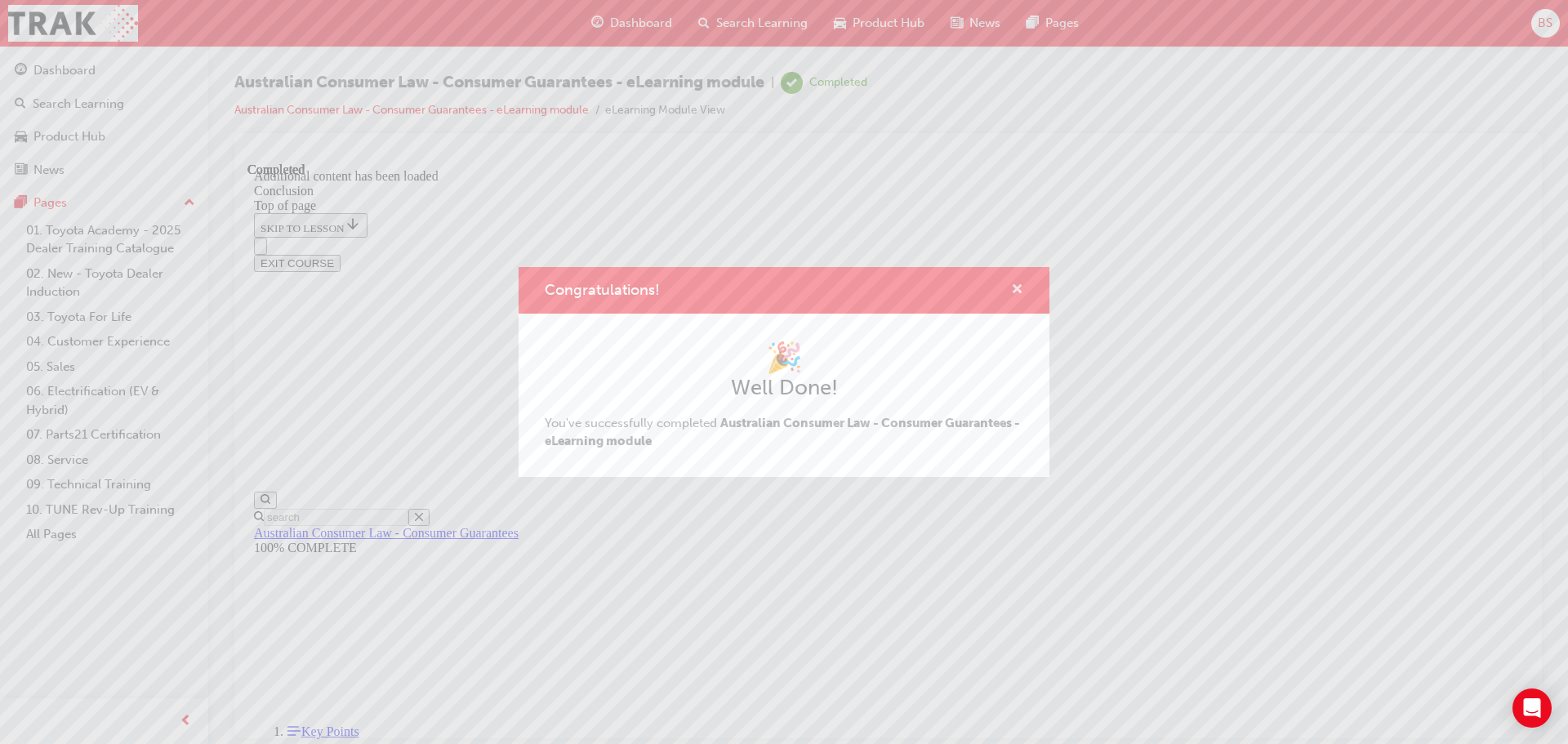
click at [1016, 289] on span "cross-icon" at bounding box center [1017, 291] width 12 height 15
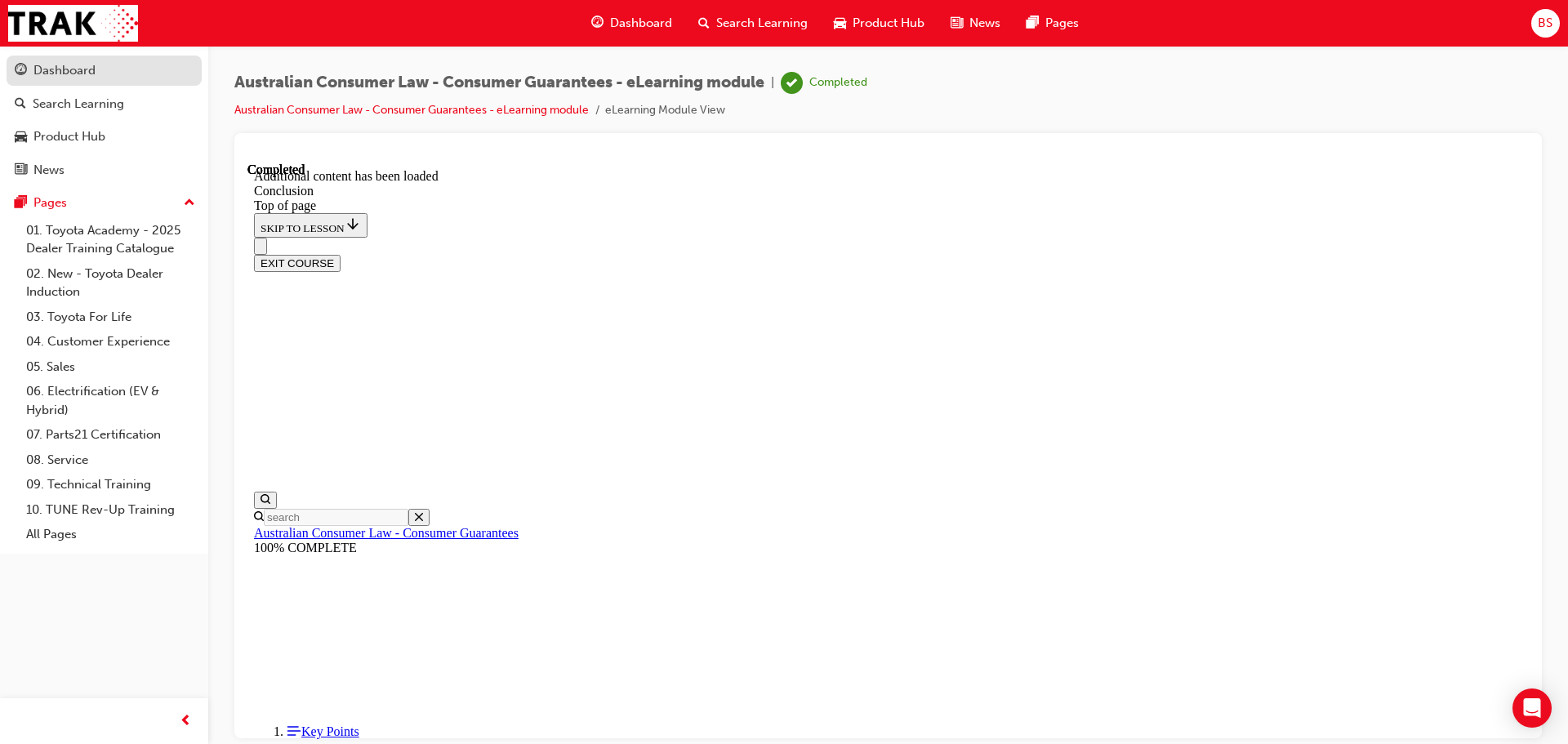
click at [61, 72] on div "Dashboard" at bounding box center [64, 71] width 62 height 19
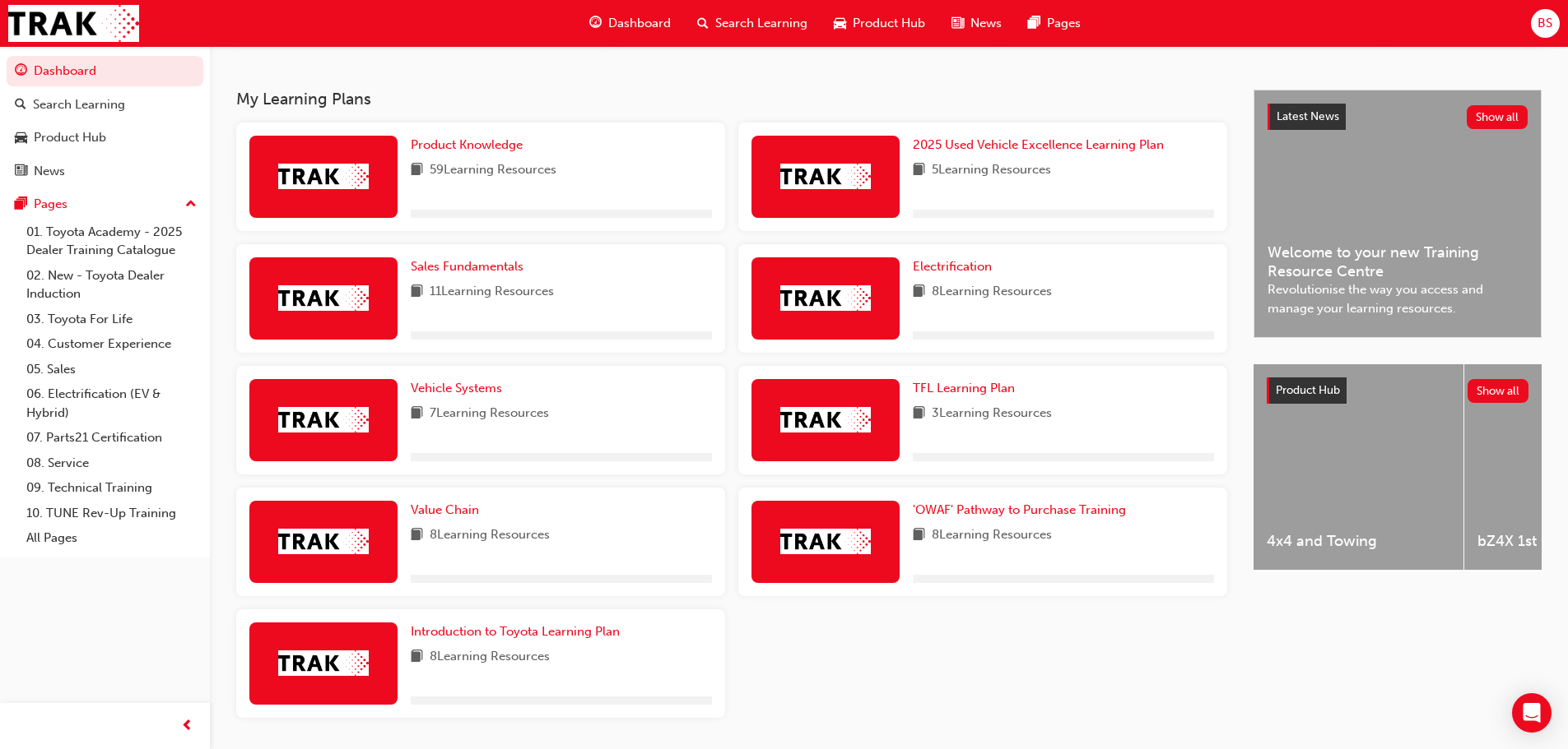
scroll to position [385, 0]
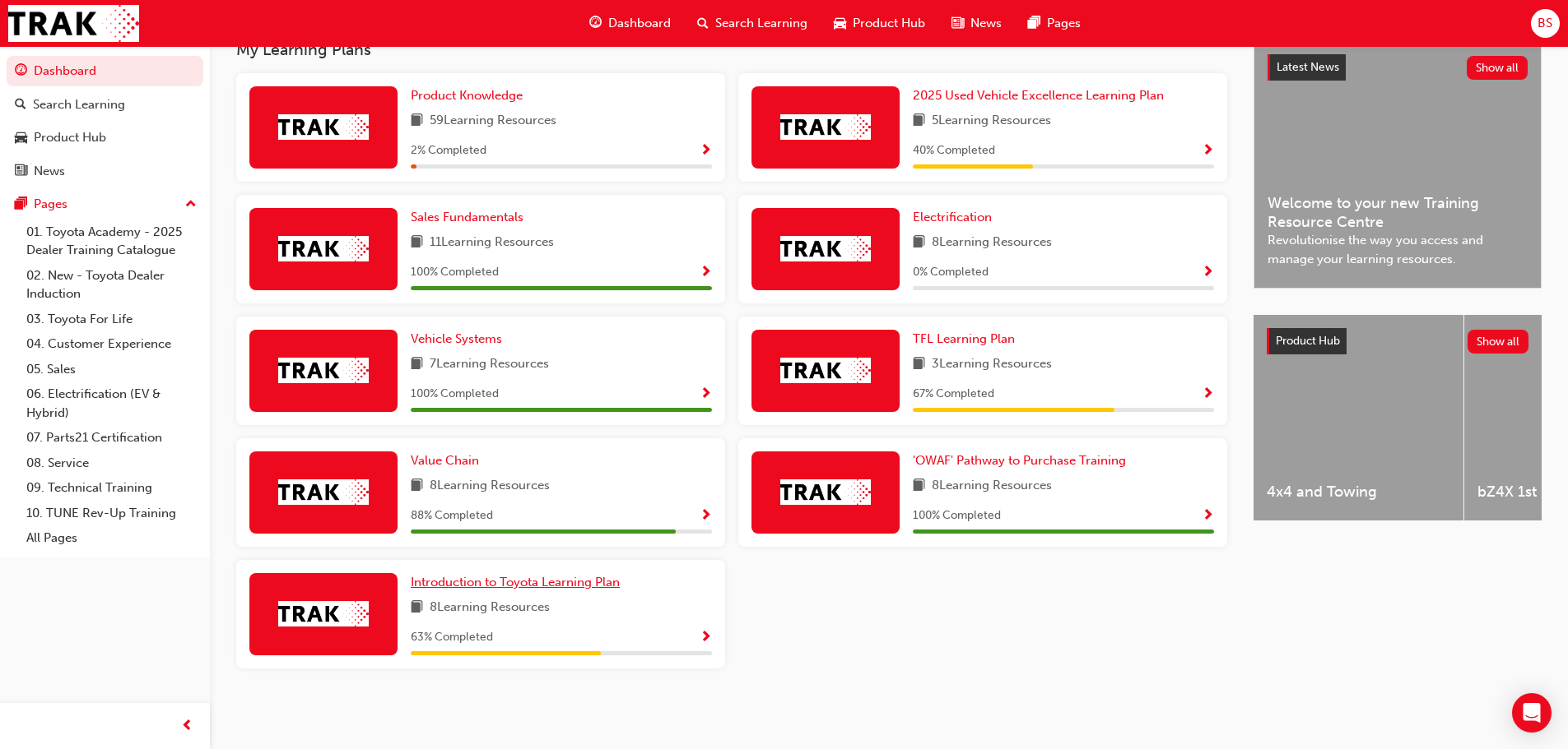
click at [476, 582] on span "Introduction to Toyota Learning Plan" at bounding box center [515, 583] width 209 height 15
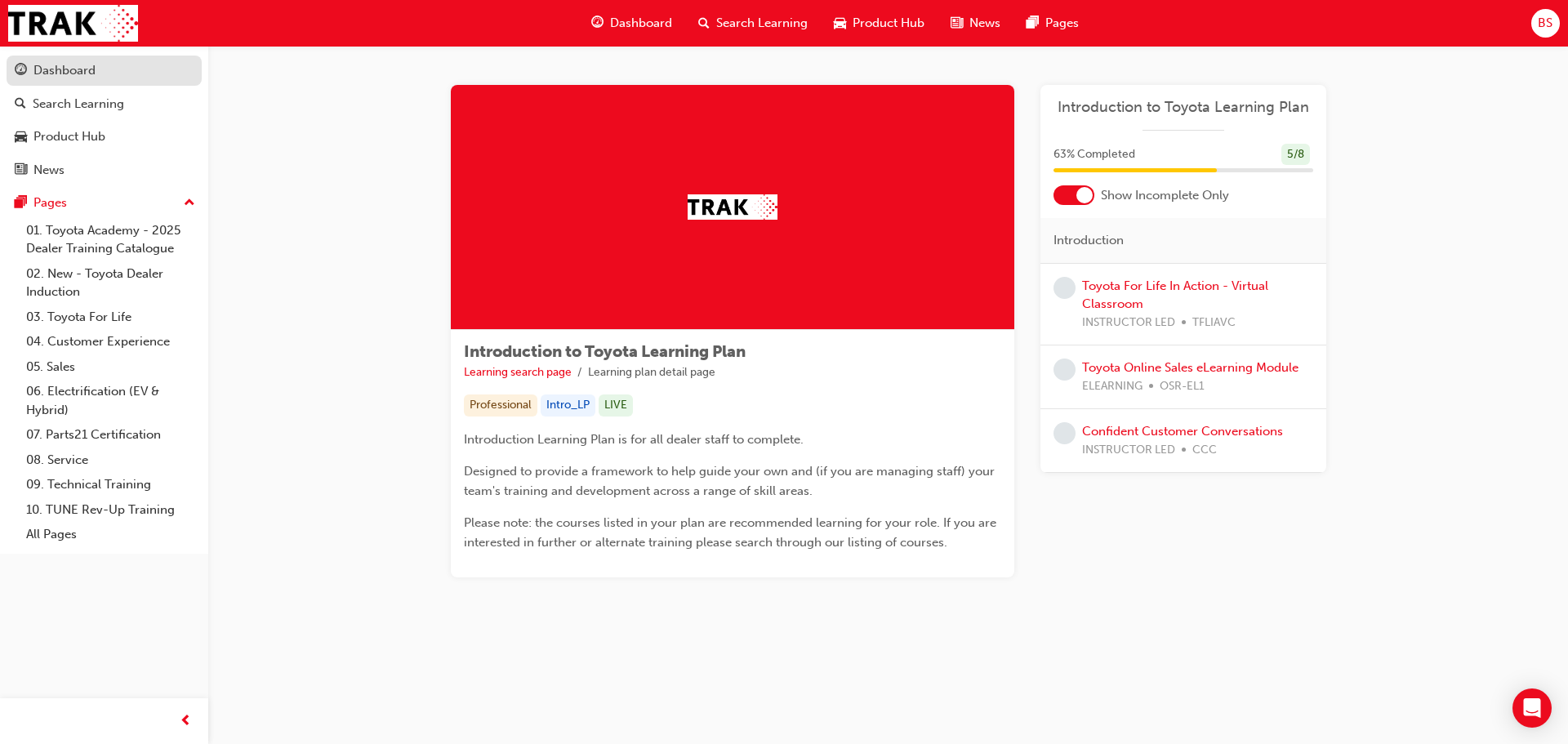
click at [57, 56] on link "Dashboard" at bounding box center [104, 71] width 195 height 30
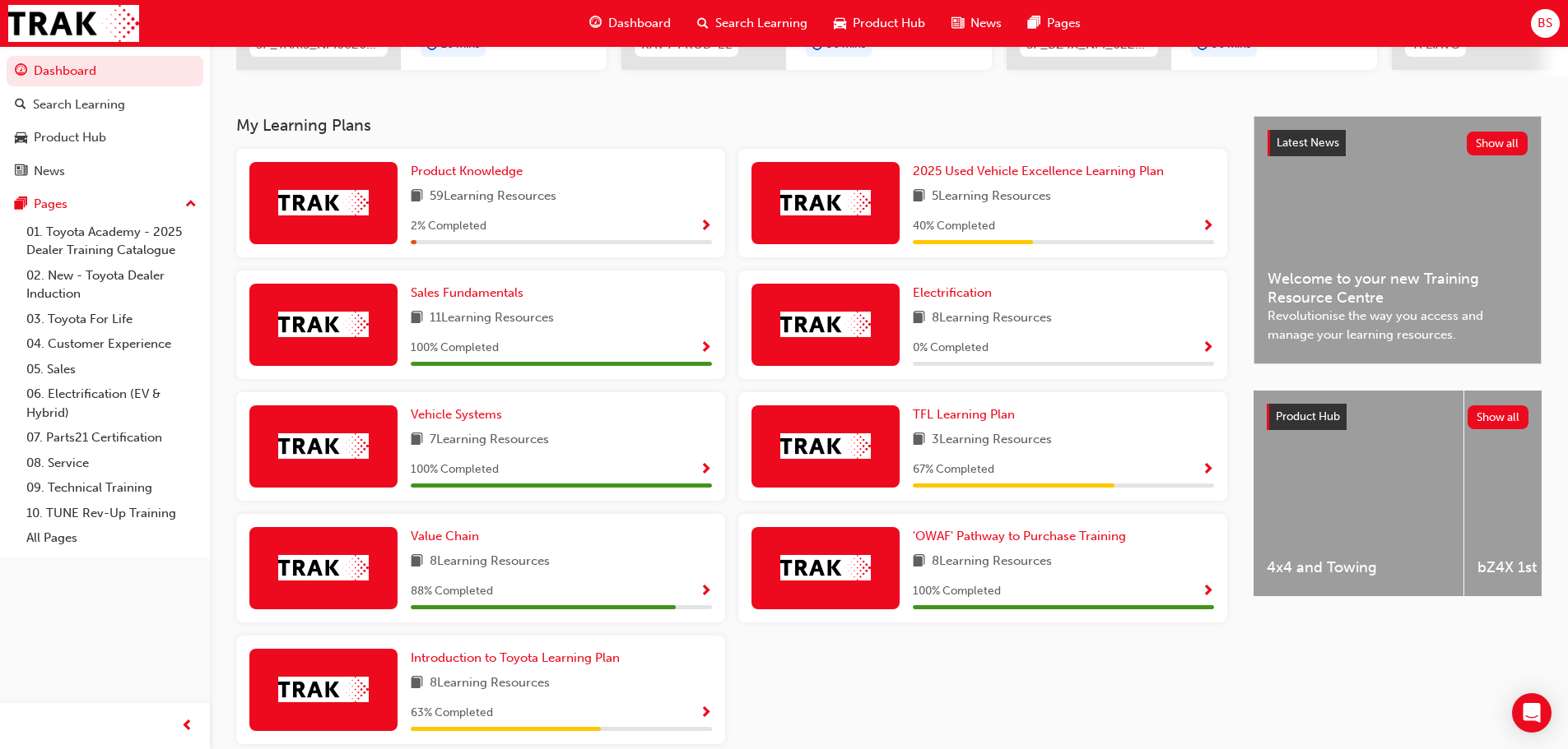
scroll to position [220, 0]
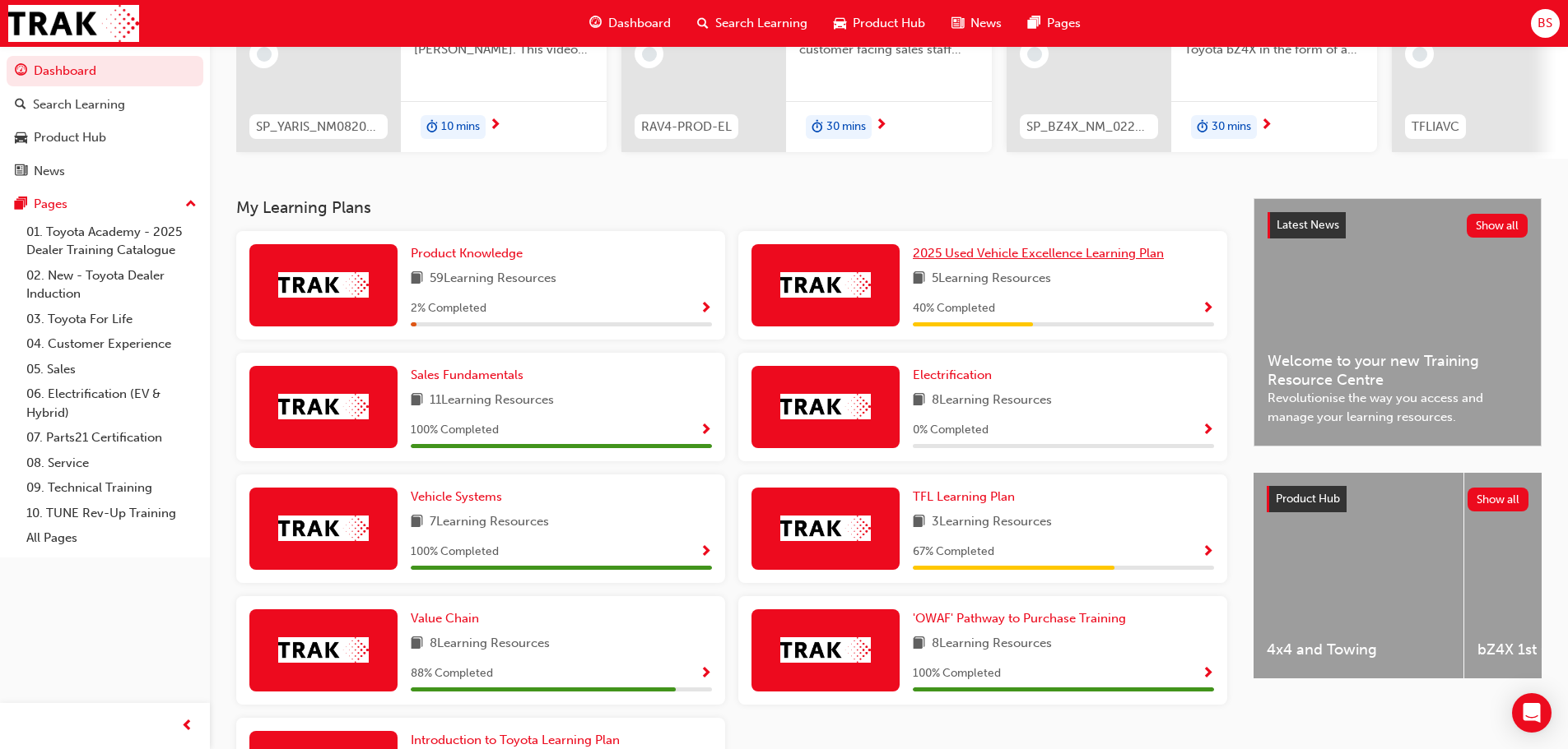
click at [1019, 261] on span "2025 Used Vehicle Excellence Learning Plan" at bounding box center [1038, 254] width 251 height 15
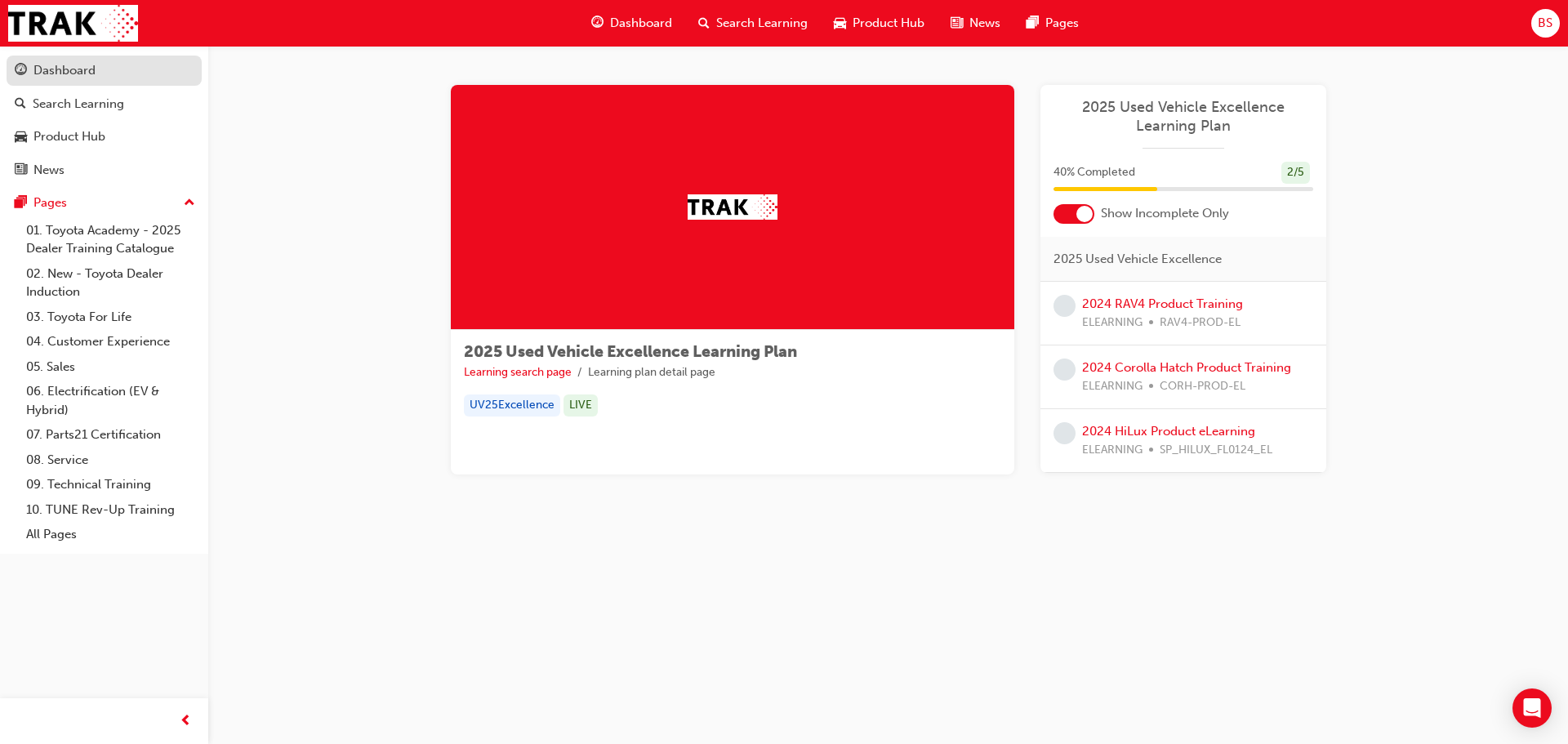
click at [61, 63] on div "Dashboard" at bounding box center [64, 71] width 62 height 19
